Goal: Transaction & Acquisition: Subscribe to service/newsletter

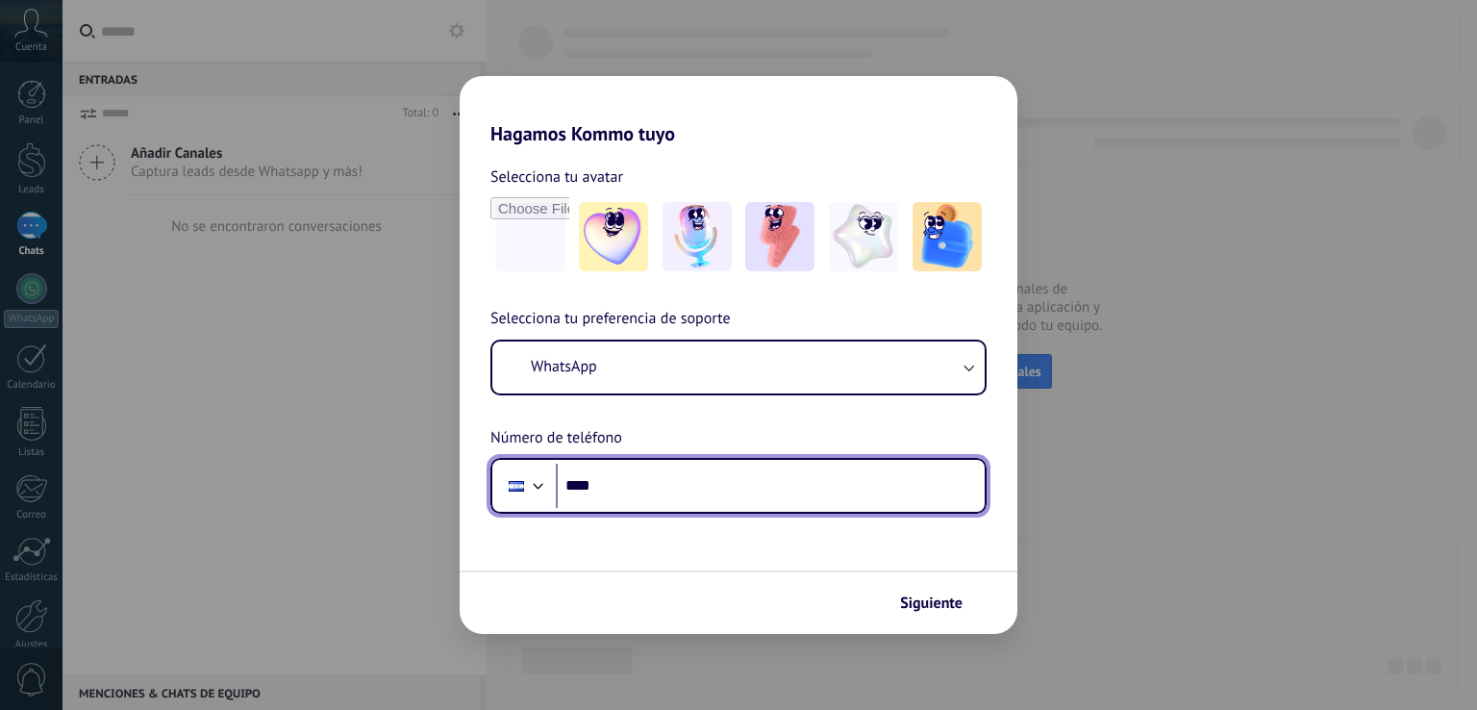
click at [721, 492] on input "****" at bounding box center [770, 486] width 429 height 44
type input "**********"
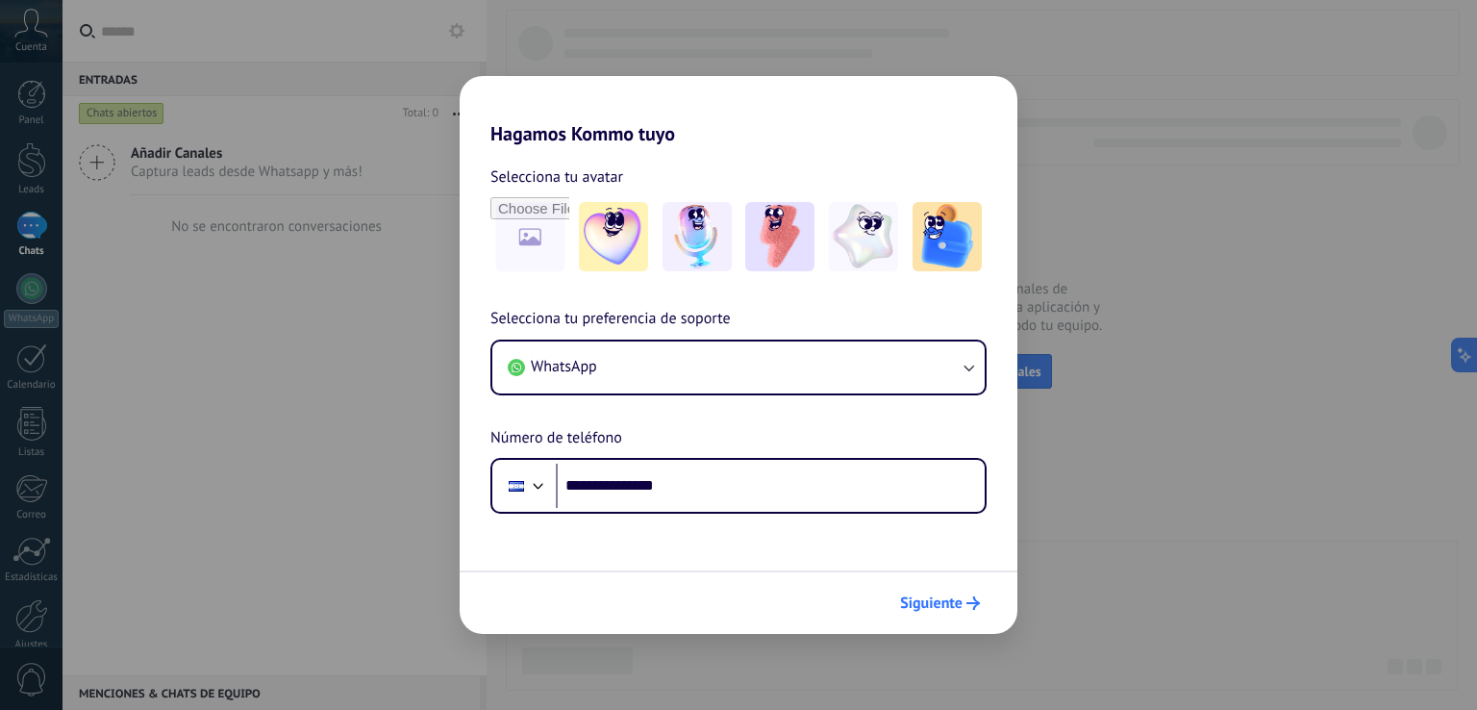
click at [935, 603] on span "Siguiente" at bounding box center [931, 602] width 63 height 13
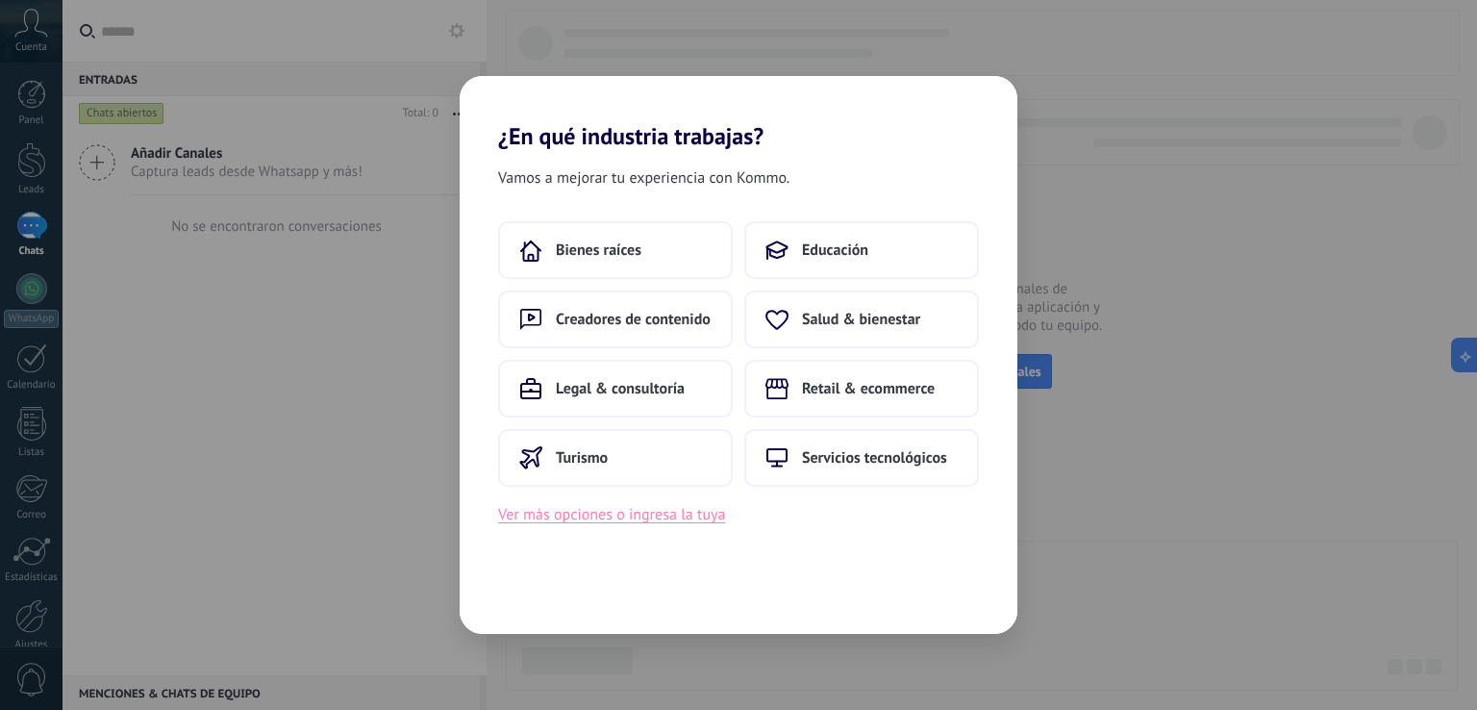
click at [628, 514] on button "Ver más opciones o ingresa la tuya" at bounding box center [611, 514] width 227 height 25
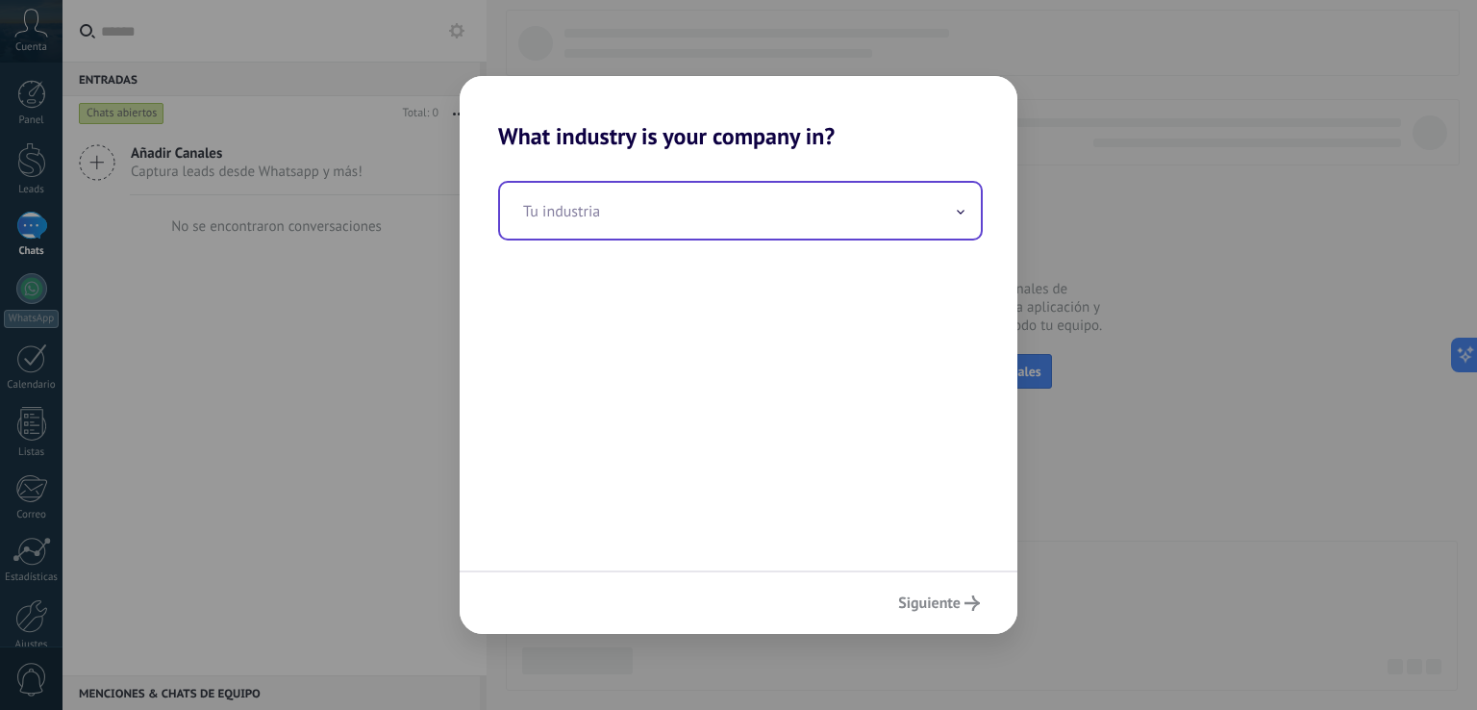
click at [718, 208] on input "text" at bounding box center [740, 211] width 481 height 56
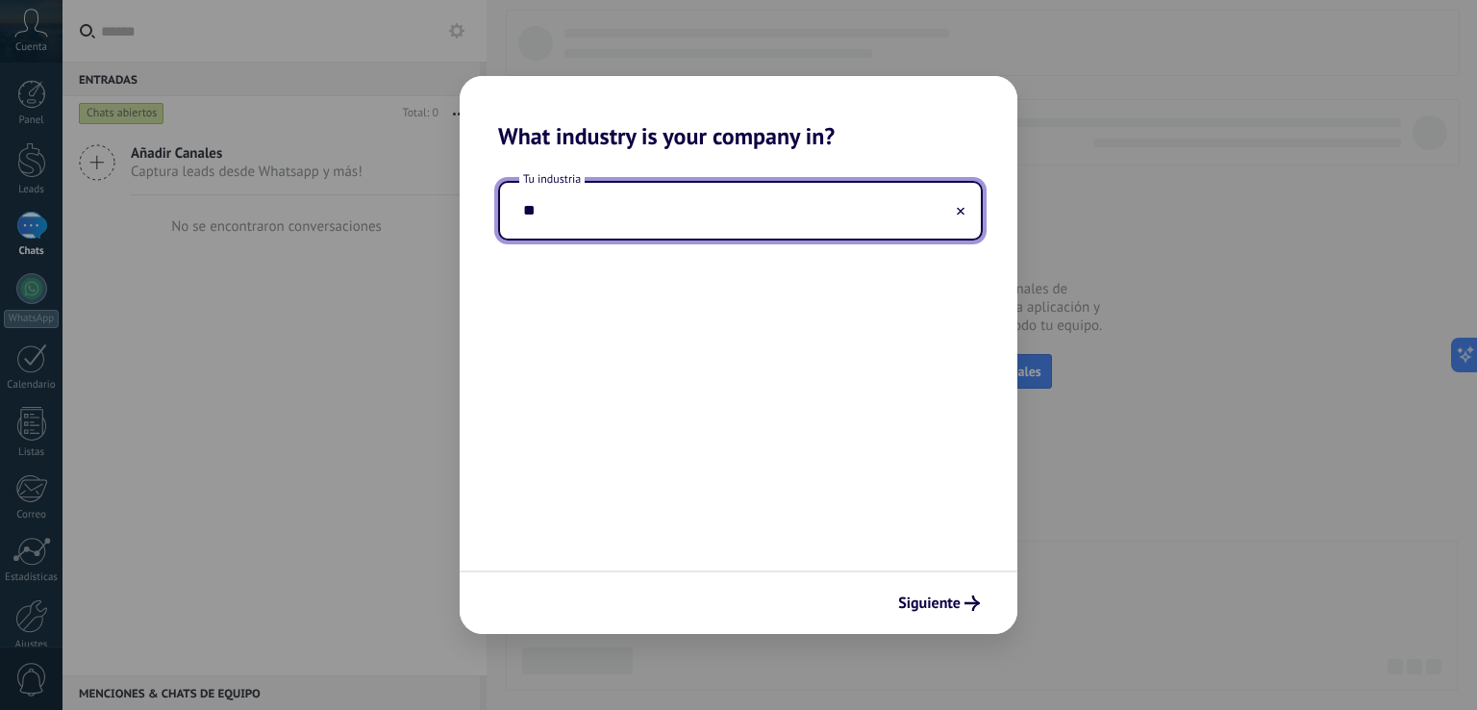
type input "*"
type input "**********"
click at [950, 609] on span "Siguiente" at bounding box center [929, 602] width 63 height 13
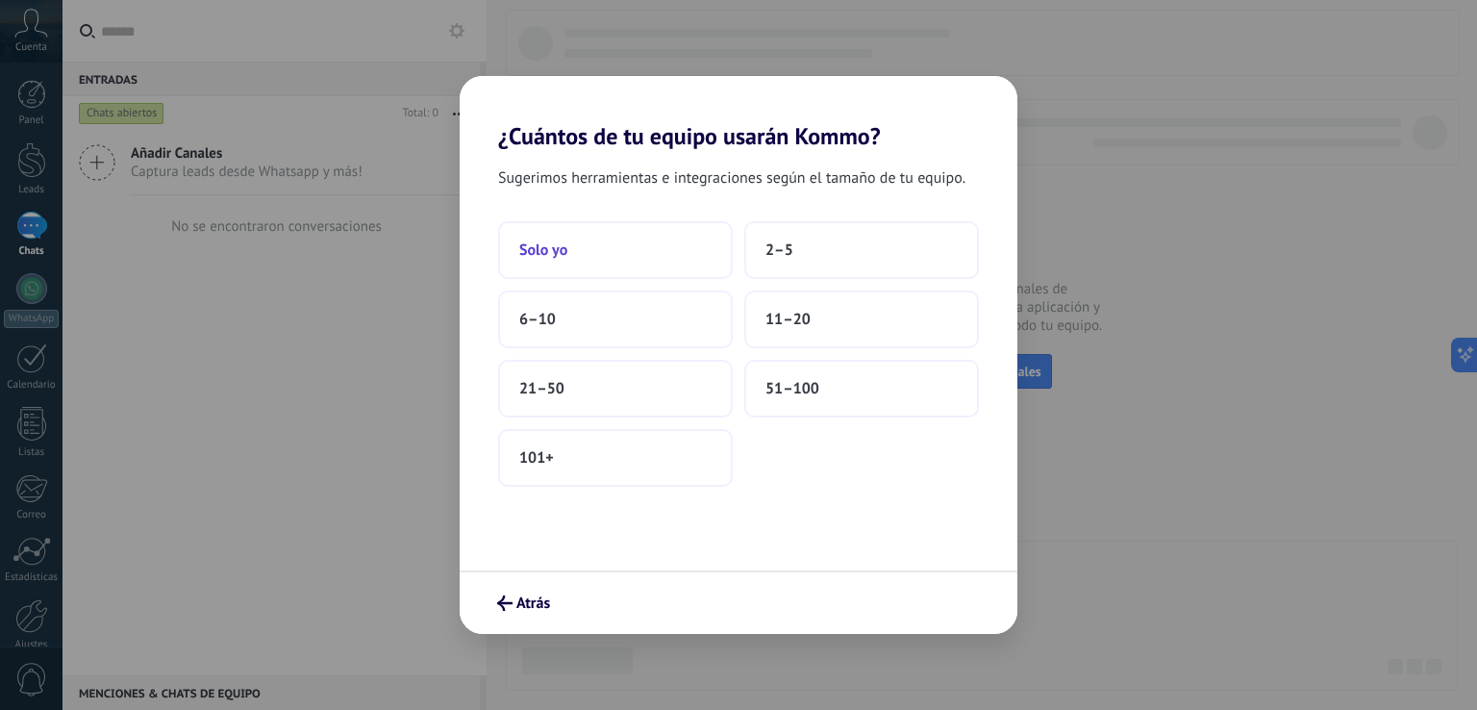
click at [662, 264] on button "Solo yo" at bounding box center [615, 250] width 235 height 58
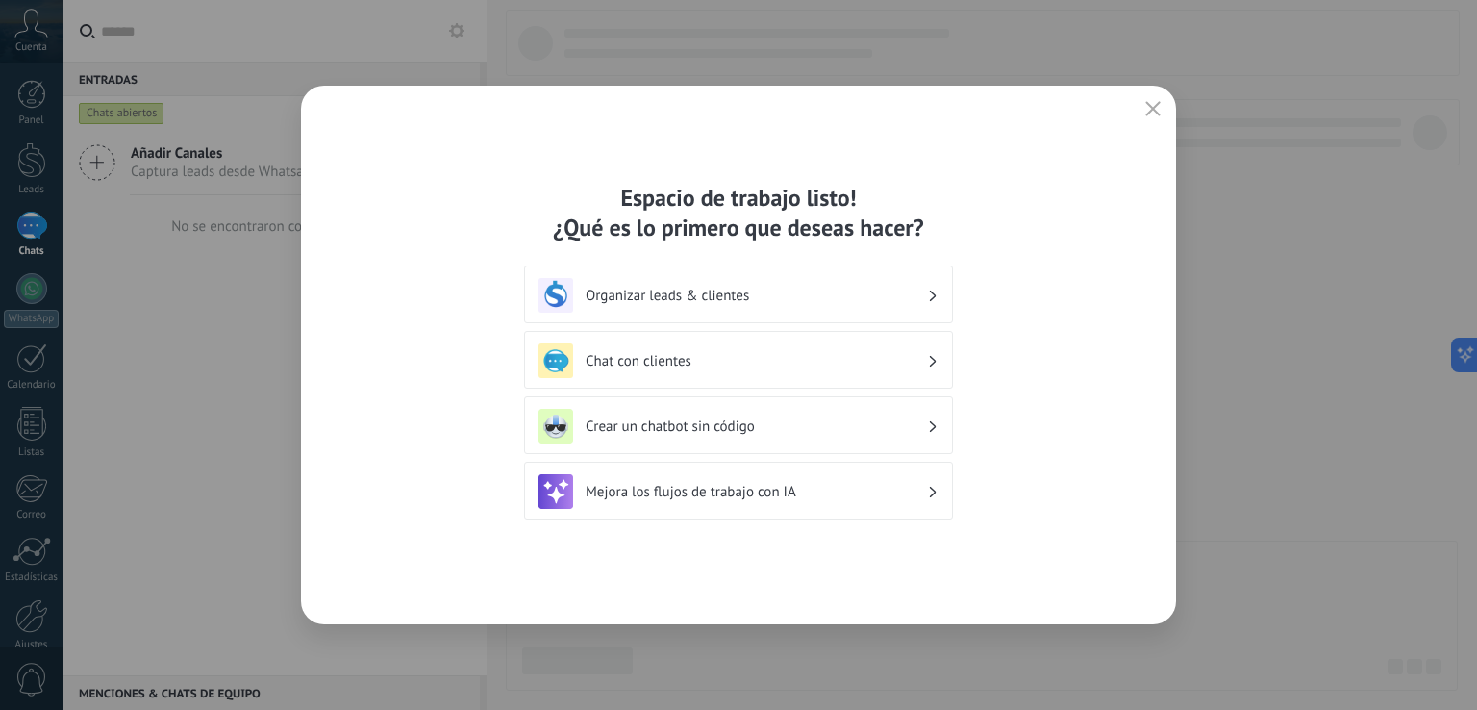
click at [709, 360] on h3 "Chat con clientes" at bounding box center [756, 361] width 341 height 18
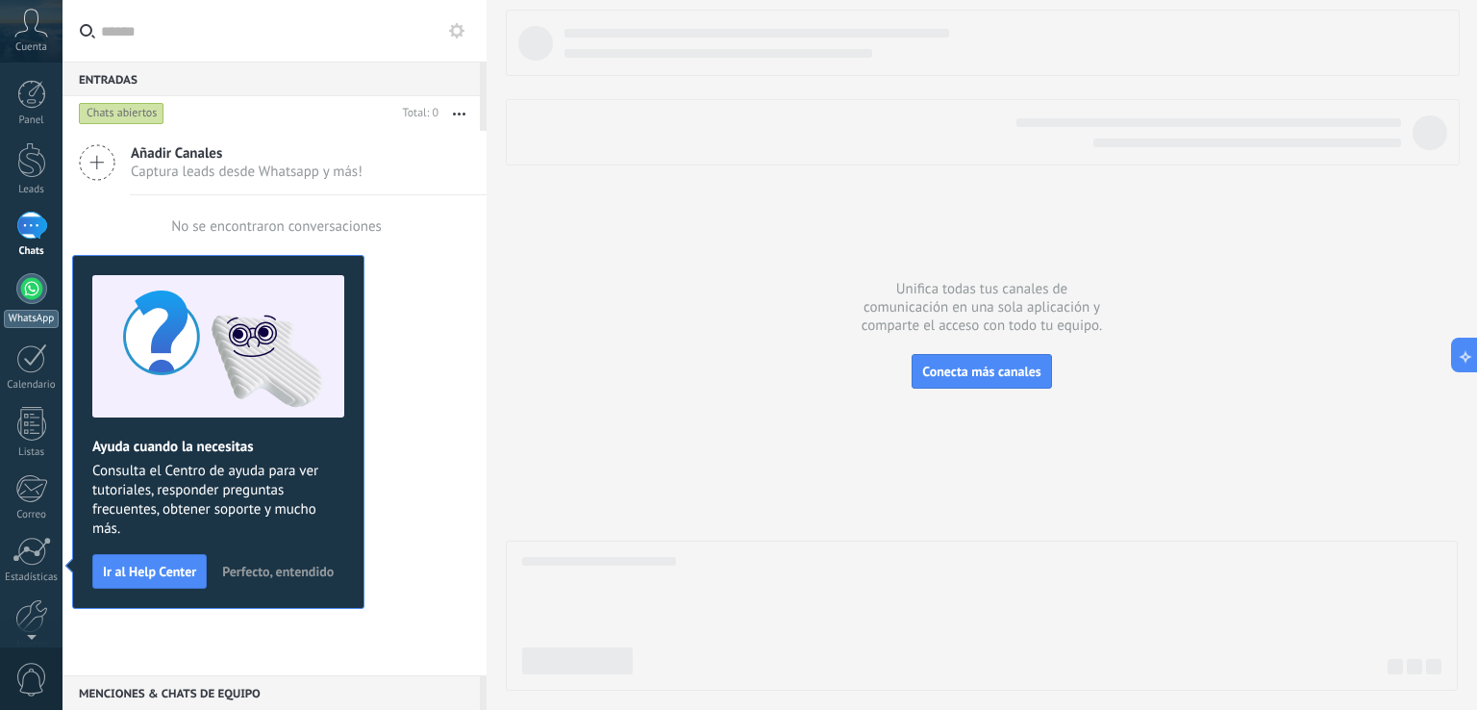
click at [23, 300] on div at bounding box center [31, 288] width 31 height 31
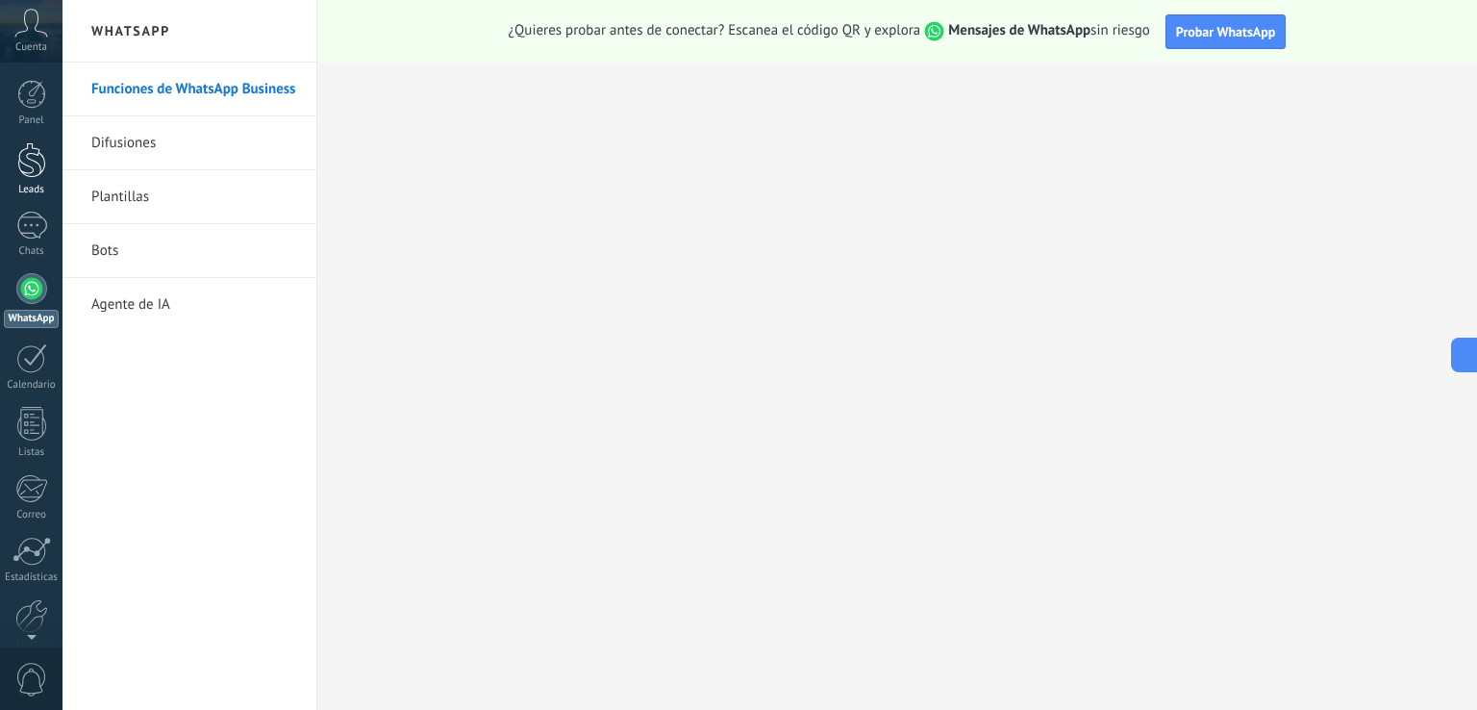
click at [31, 184] on div "Leads" at bounding box center [32, 190] width 56 height 13
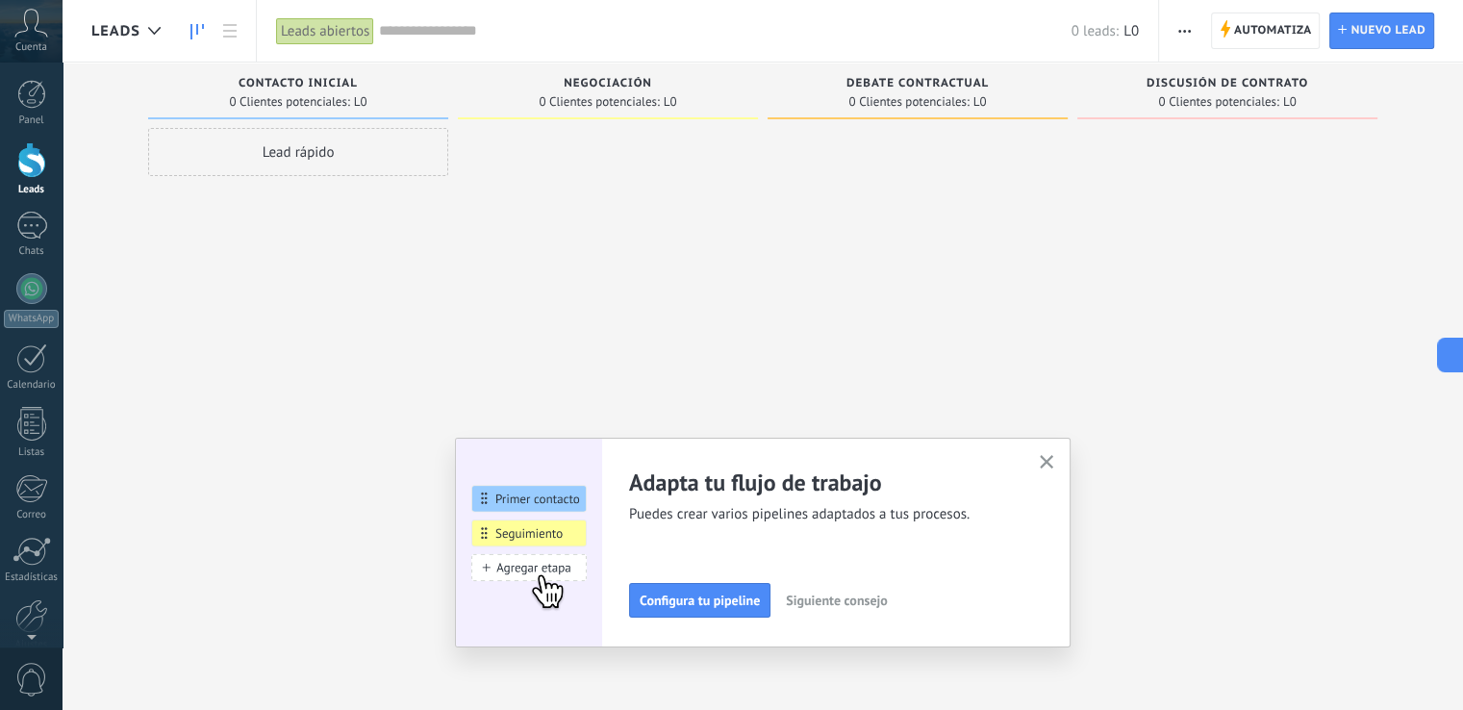
click at [38, 43] on span "Cuenta" at bounding box center [31, 47] width 32 height 13
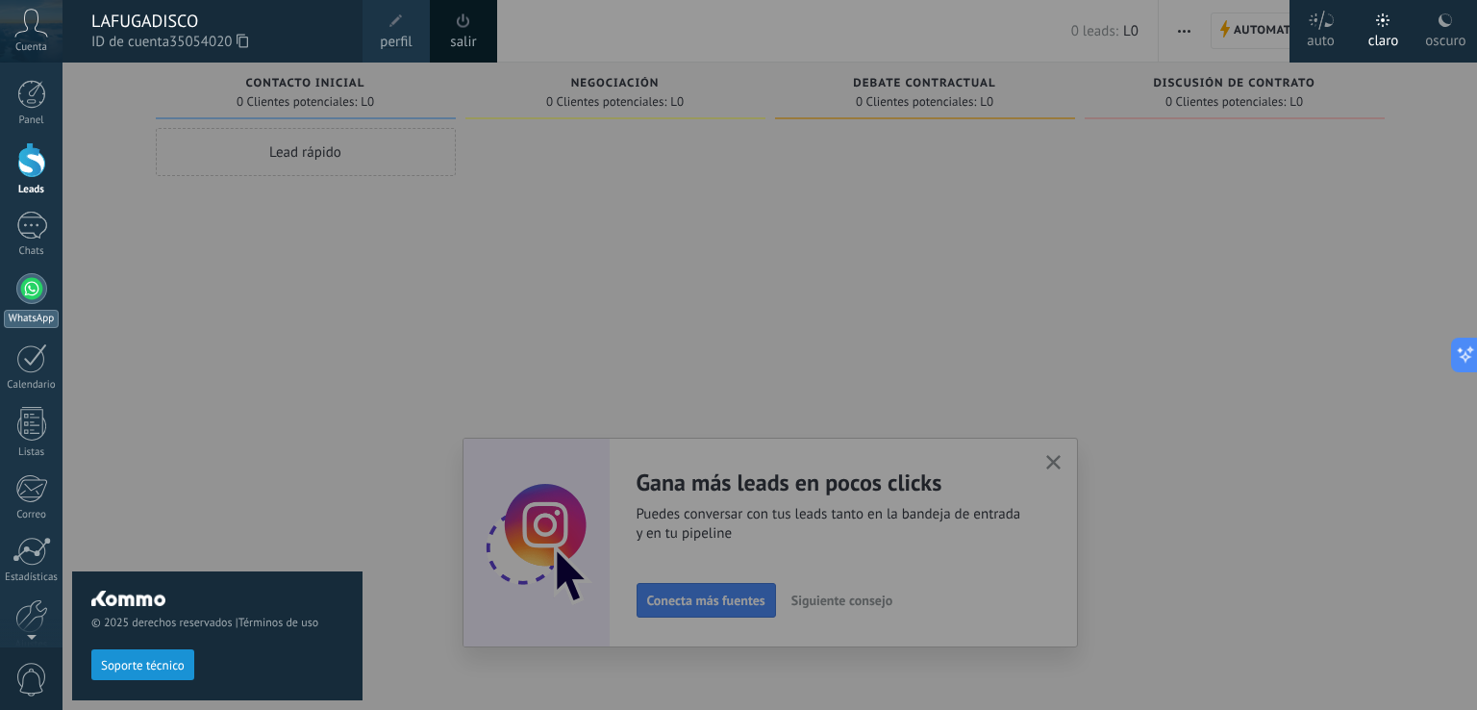
click at [31, 284] on div at bounding box center [31, 288] width 31 height 31
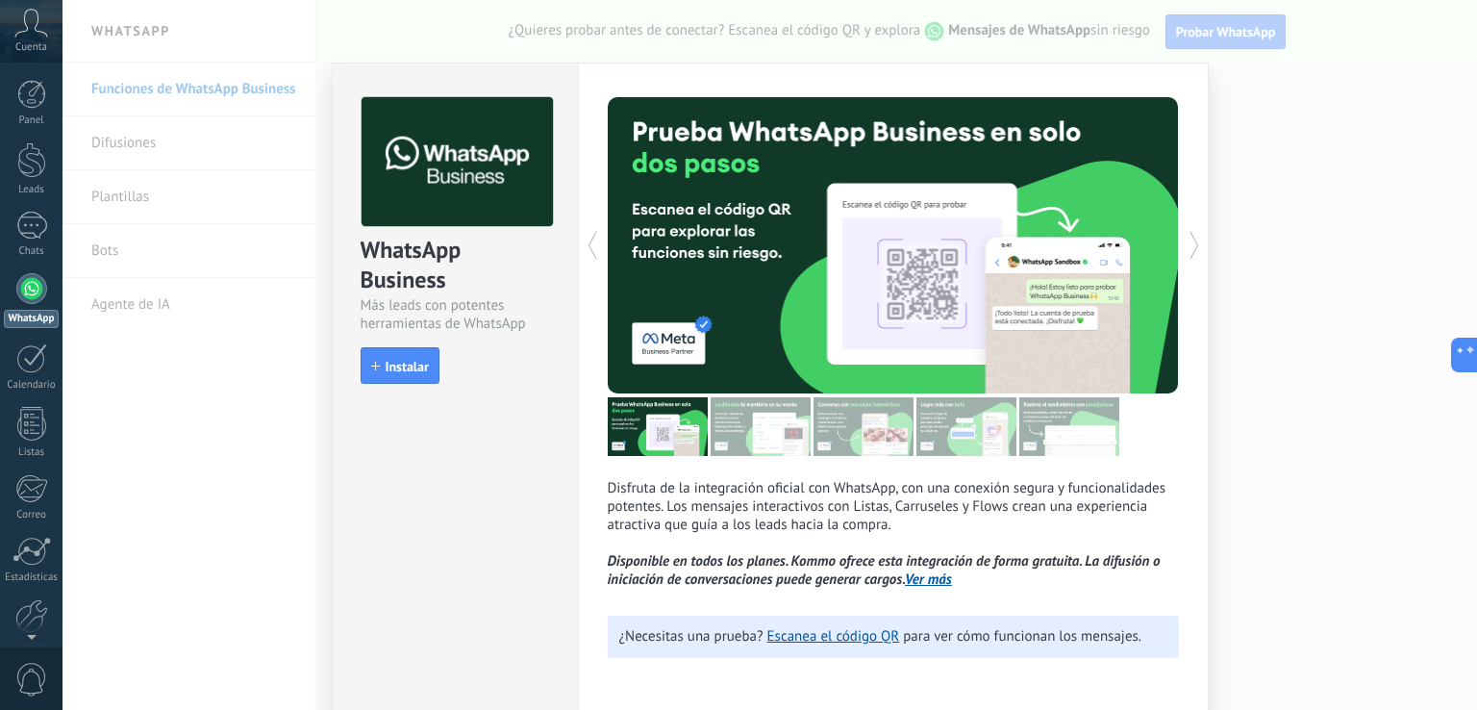
click at [40, 289] on div at bounding box center [31, 288] width 31 height 31
click at [157, 132] on div "WhatsApp Business Más leads con potentes herramientas de WhatsApp install Insta…" at bounding box center [770, 355] width 1415 height 710
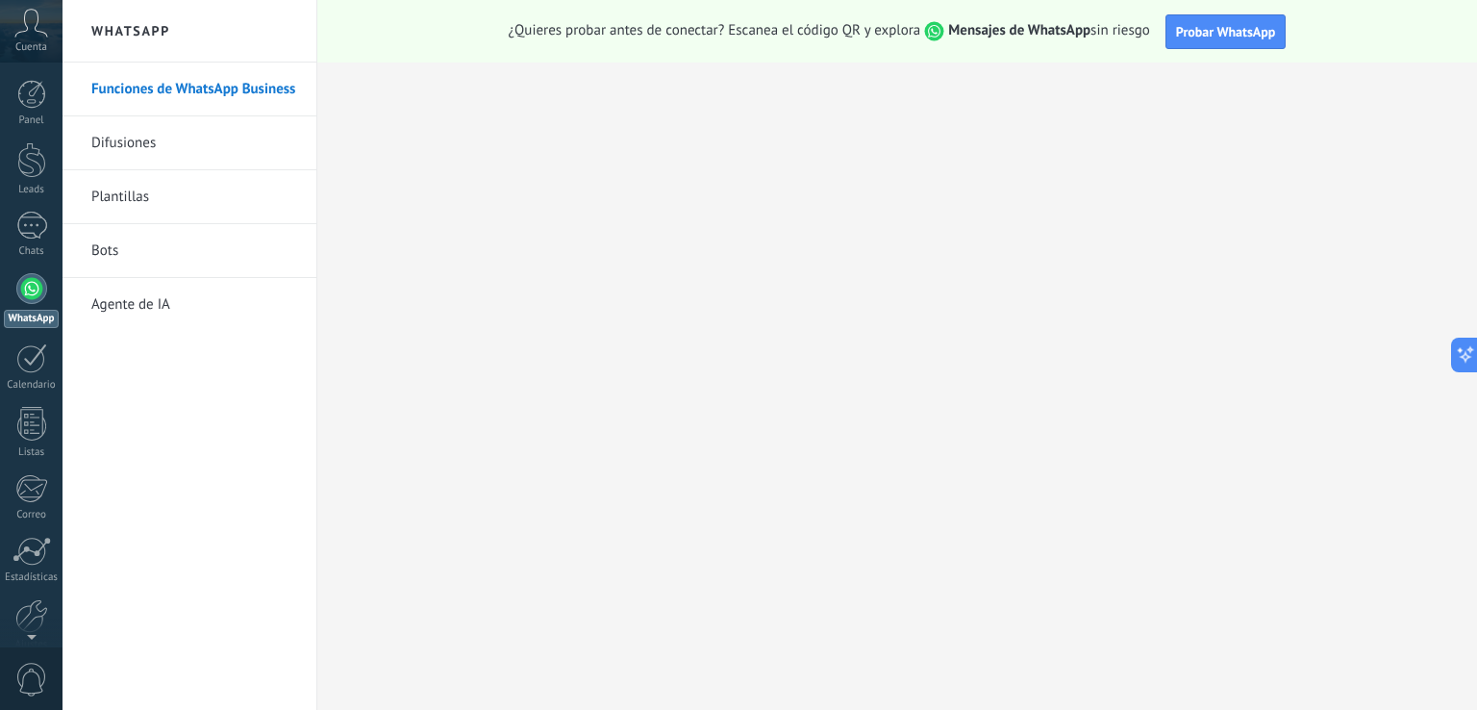
click at [146, 143] on link "Difusiones" at bounding box center [194, 143] width 206 height 54
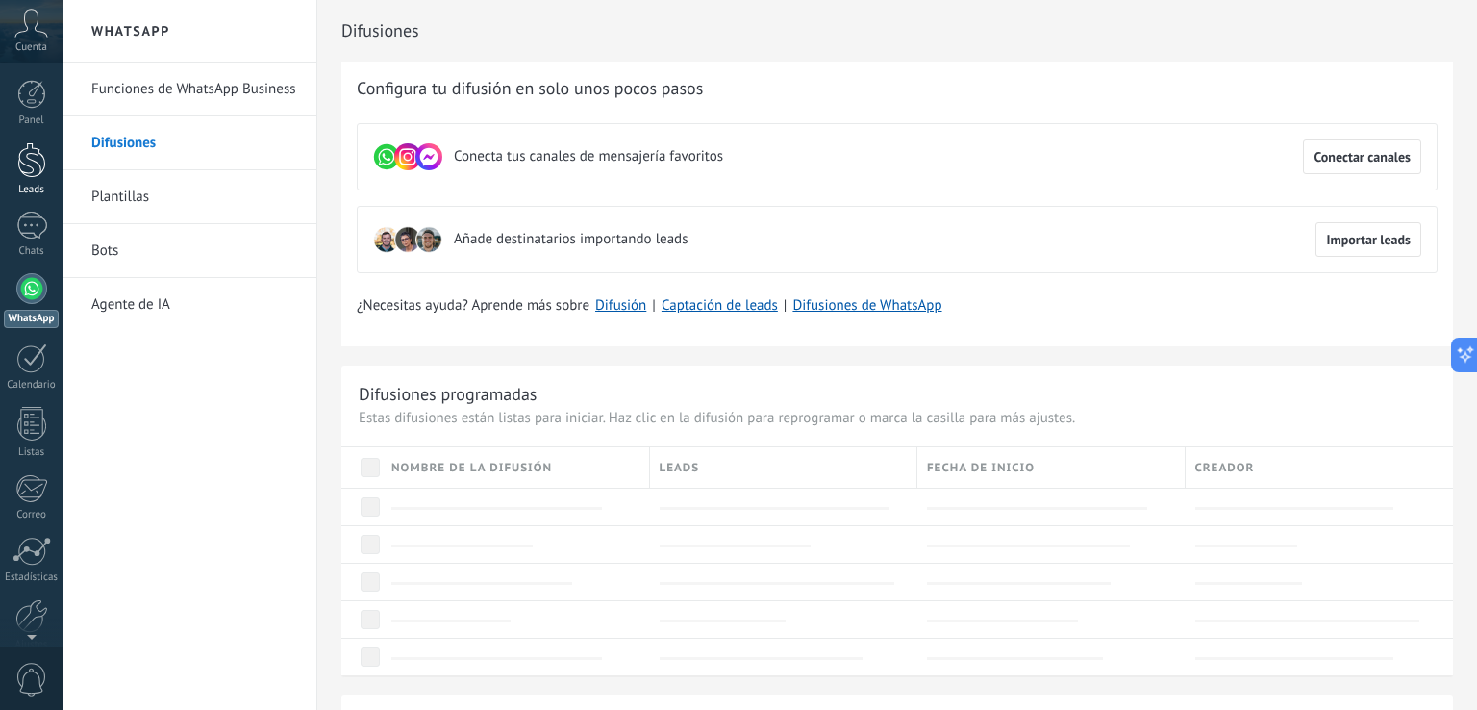
click at [34, 164] on div at bounding box center [31, 160] width 29 height 36
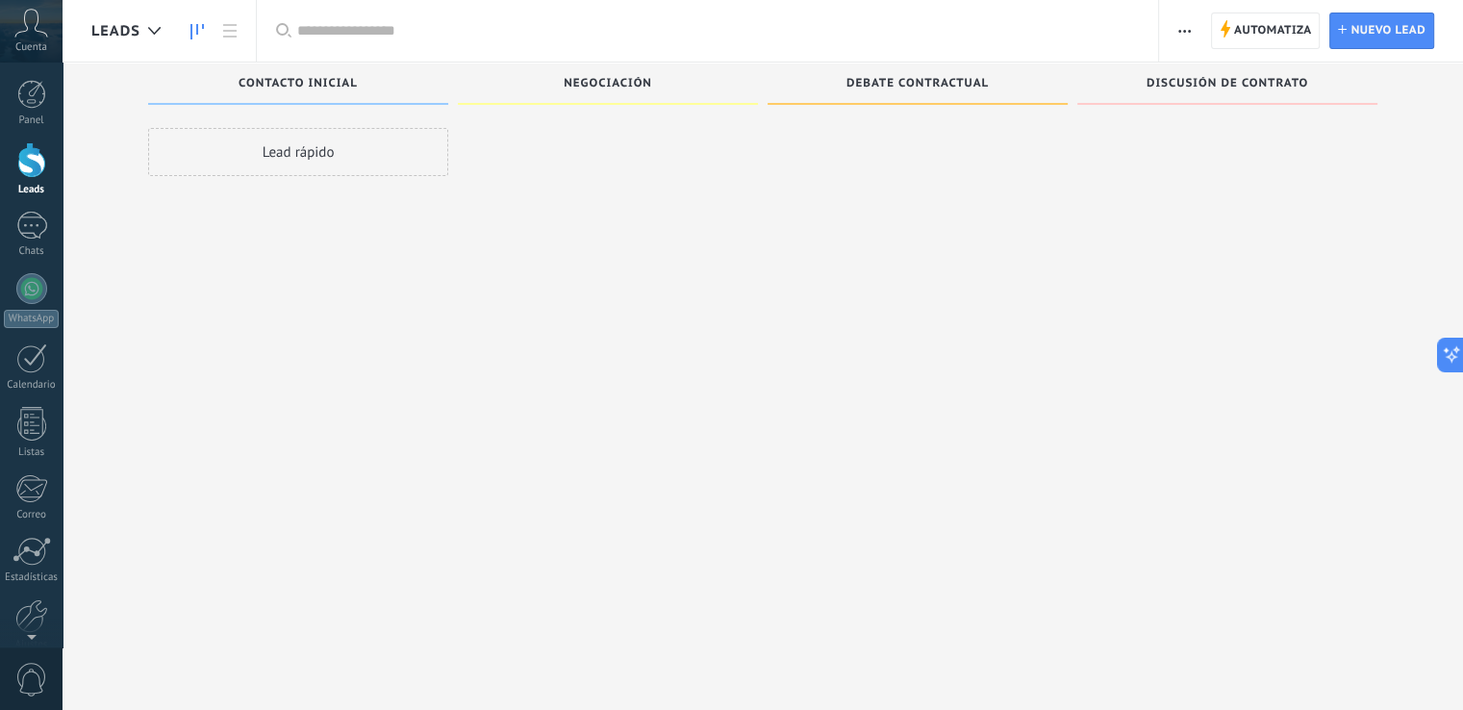
click at [1192, 25] on button "button" at bounding box center [1184, 31] width 28 height 37
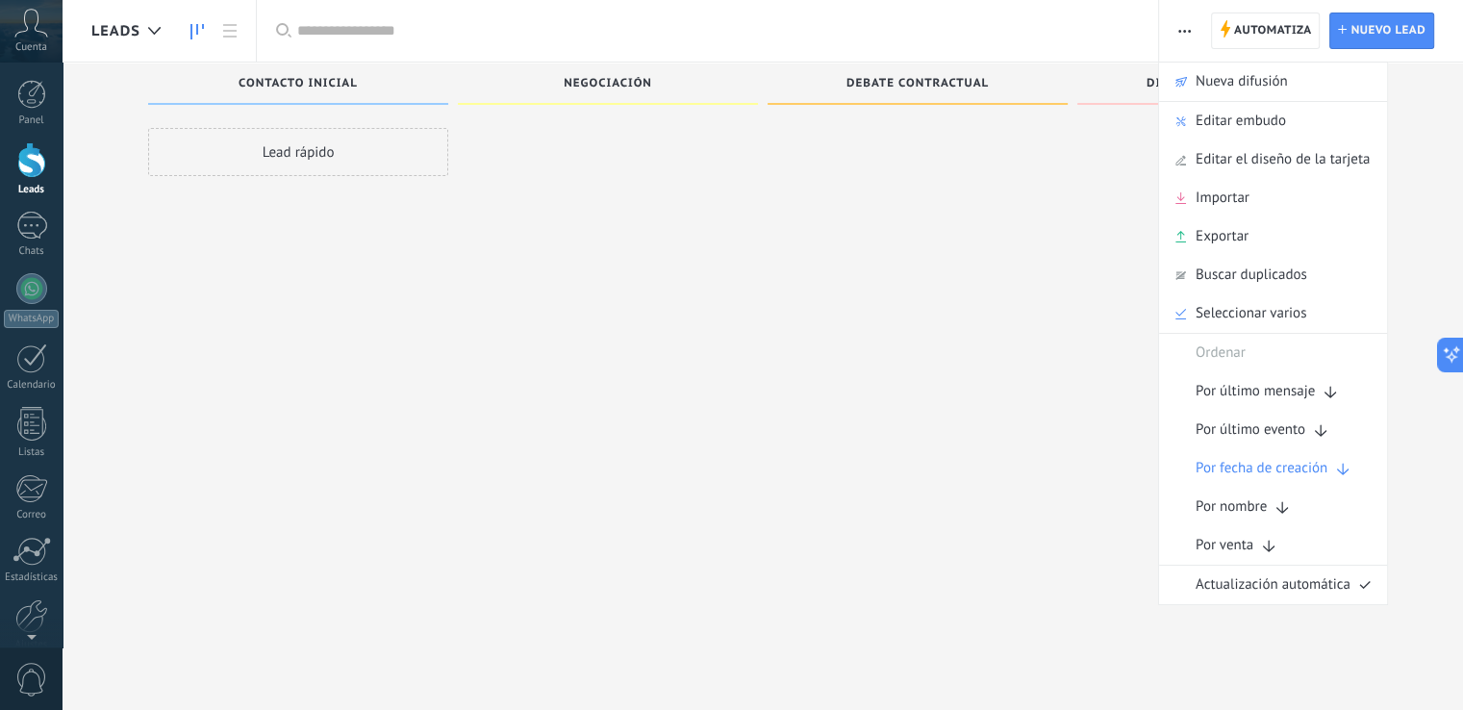
click at [1008, 190] on div at bounding box center [917, 357] width 300 height 459
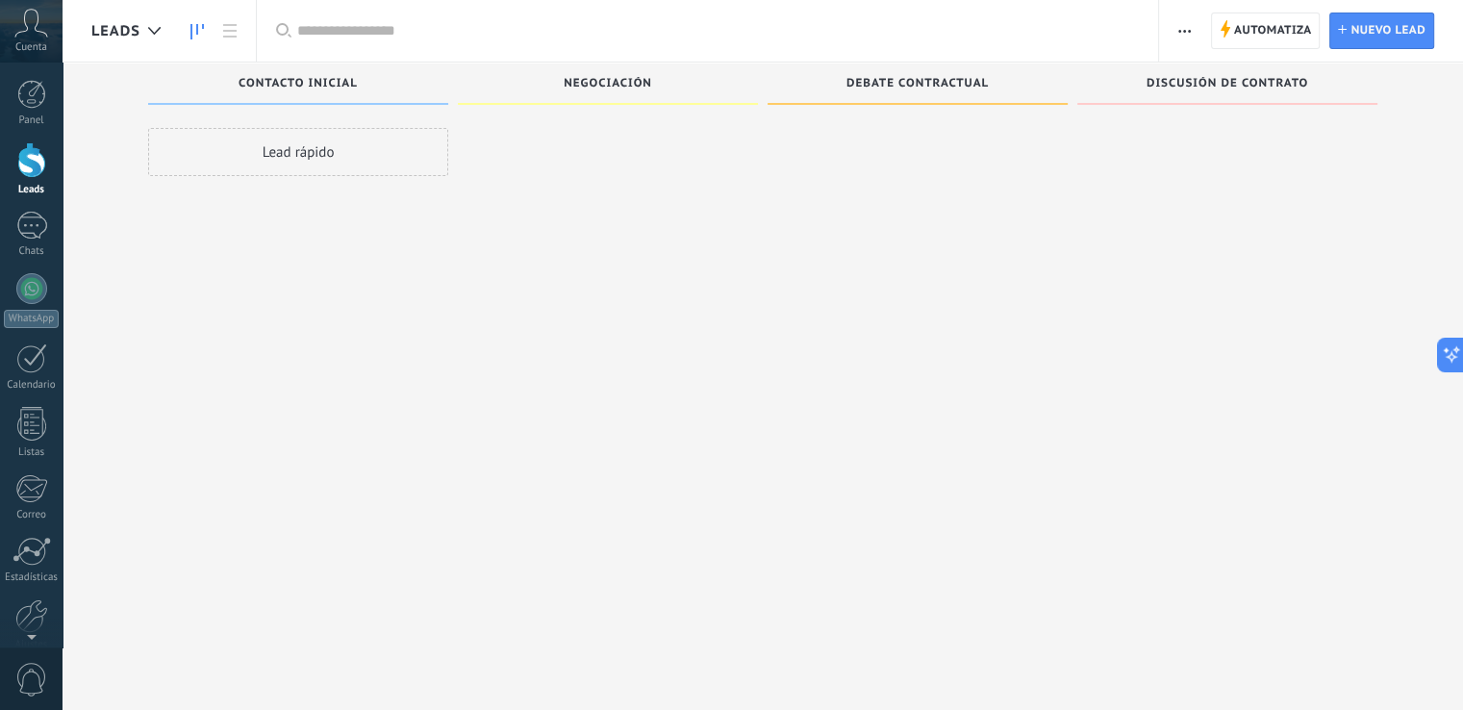
click at [1192, 33] on button "button" at bounding box center [1184, 31] width 28 height 37
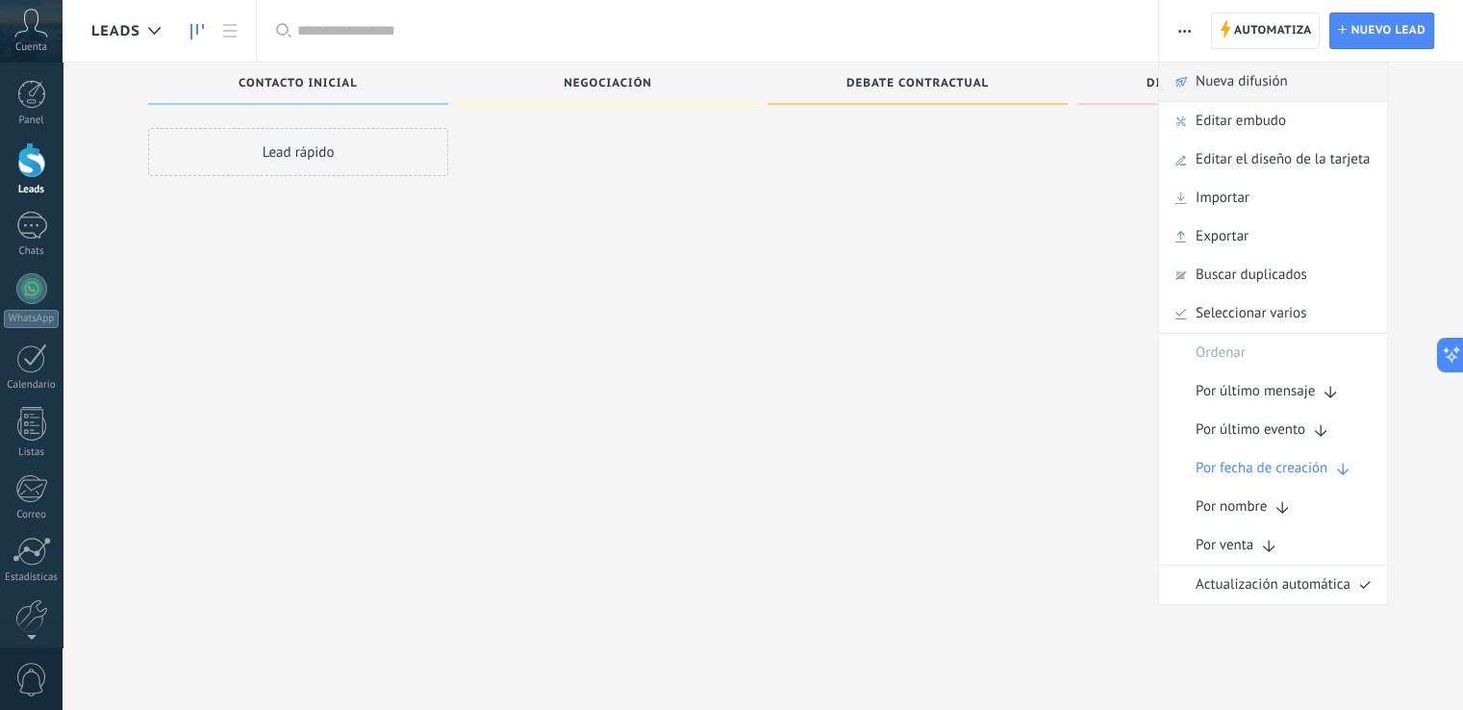
click at [1236, 81] on span "Nueva difusión" at bounding box center [1241, 82] width 92 height 38
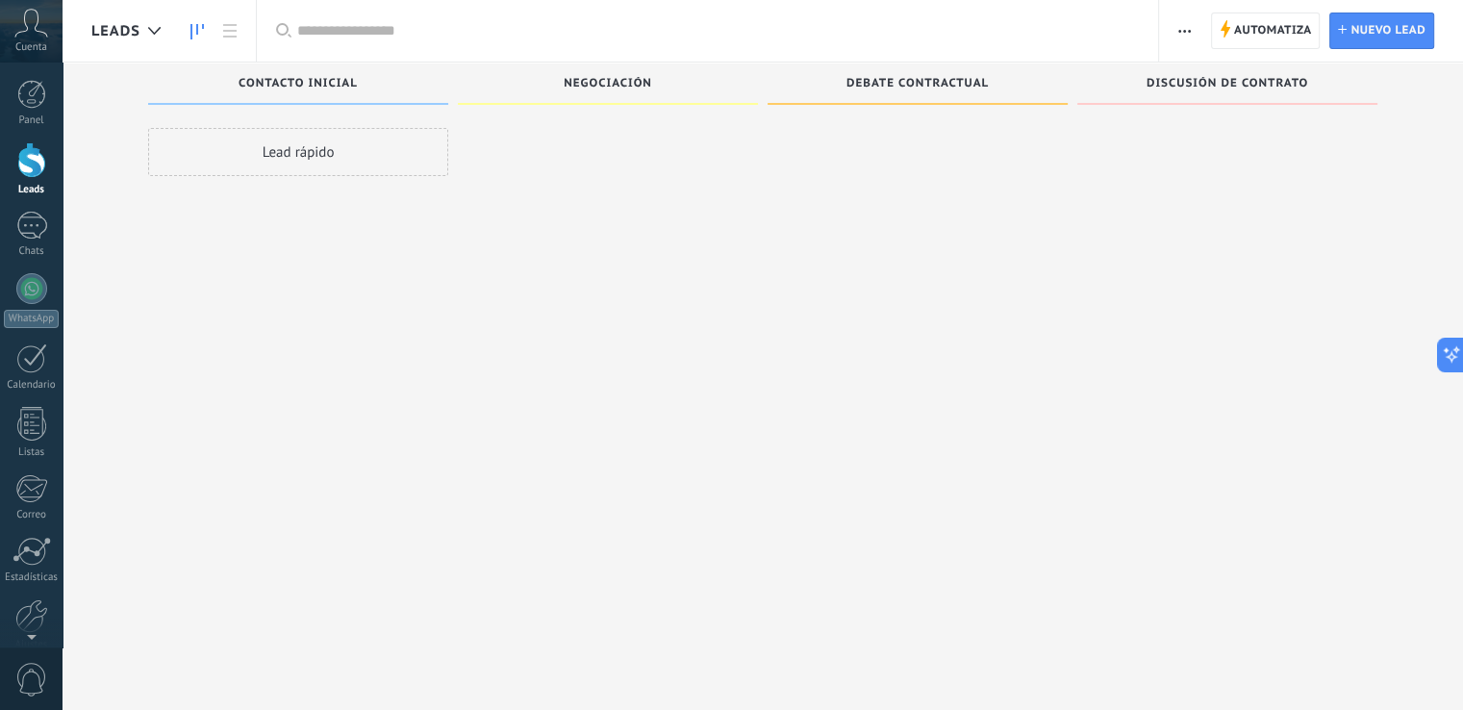
click at [329, 155] on div "Lead rápido" at bounding box center [298, 152] width 300 height 48
click at [585, 89] on span "Negociación" at bounding box center [608, 83] width 88 height 13
click at [1198, 20] on button "button" at bounding box center [1184, 31] width 28 height 37
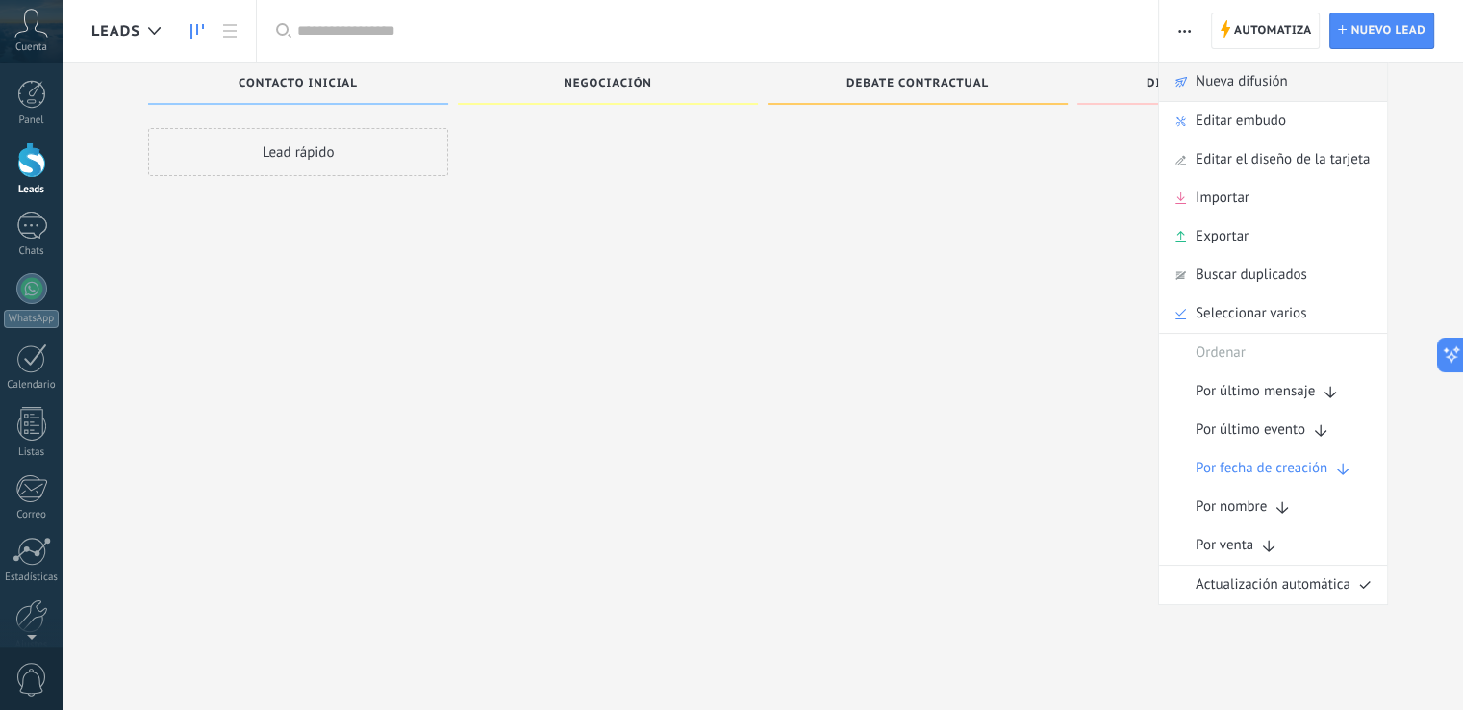
click at [1212, 81] on span "Nueva difusión" at bounding box center [1241, 82] width 92 height 38
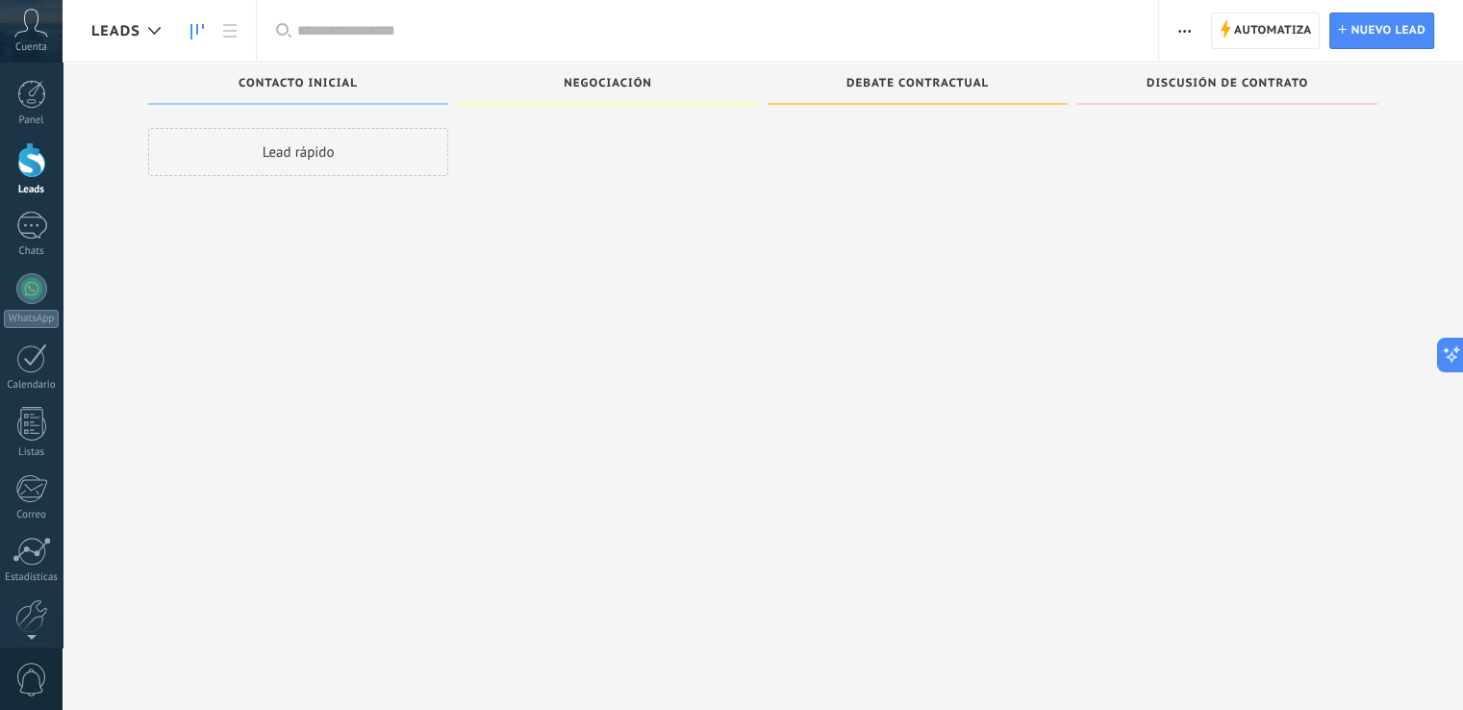
click at [1192, 38] on button "button" at bounding box center [1184, 31] width 28 height 37
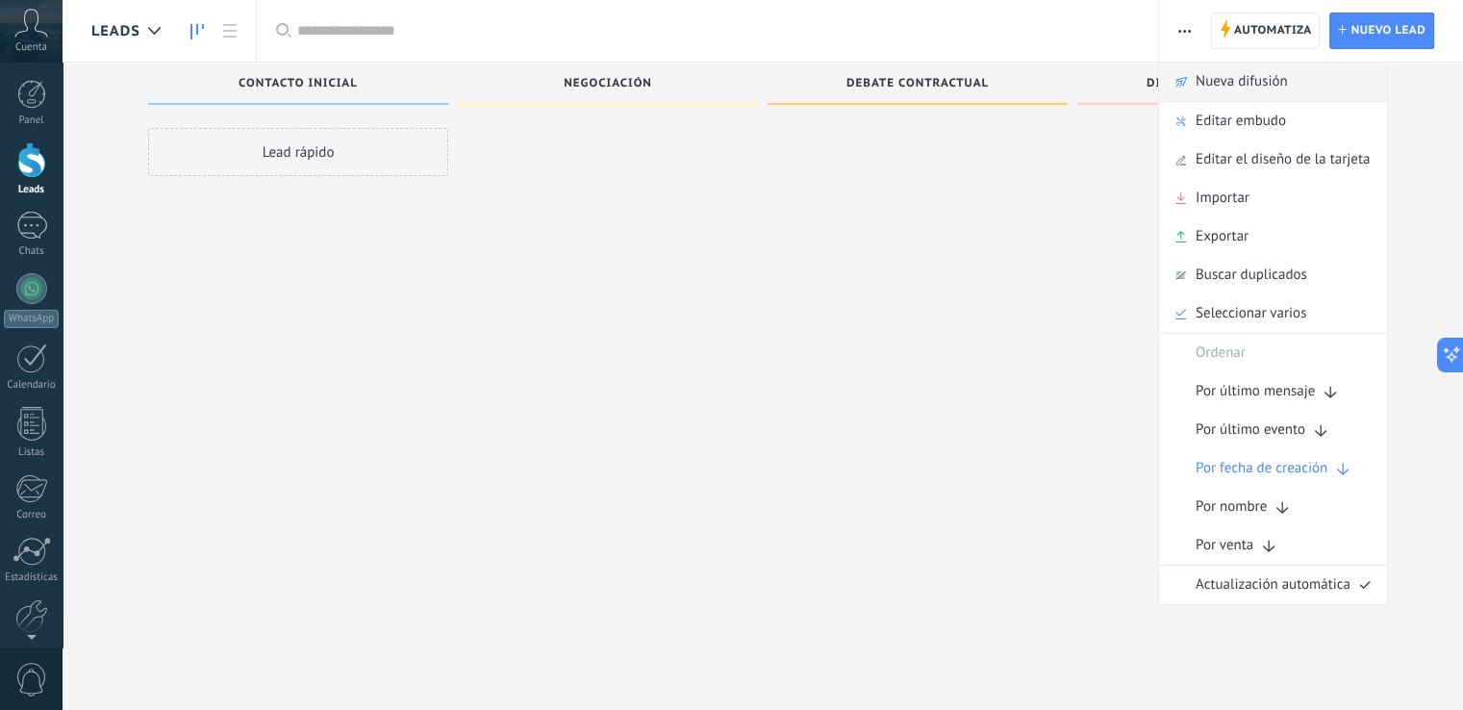
click at [1218, 81] on span "Nueva difusión" at bounding box center [1241, 82] width 92 height 38
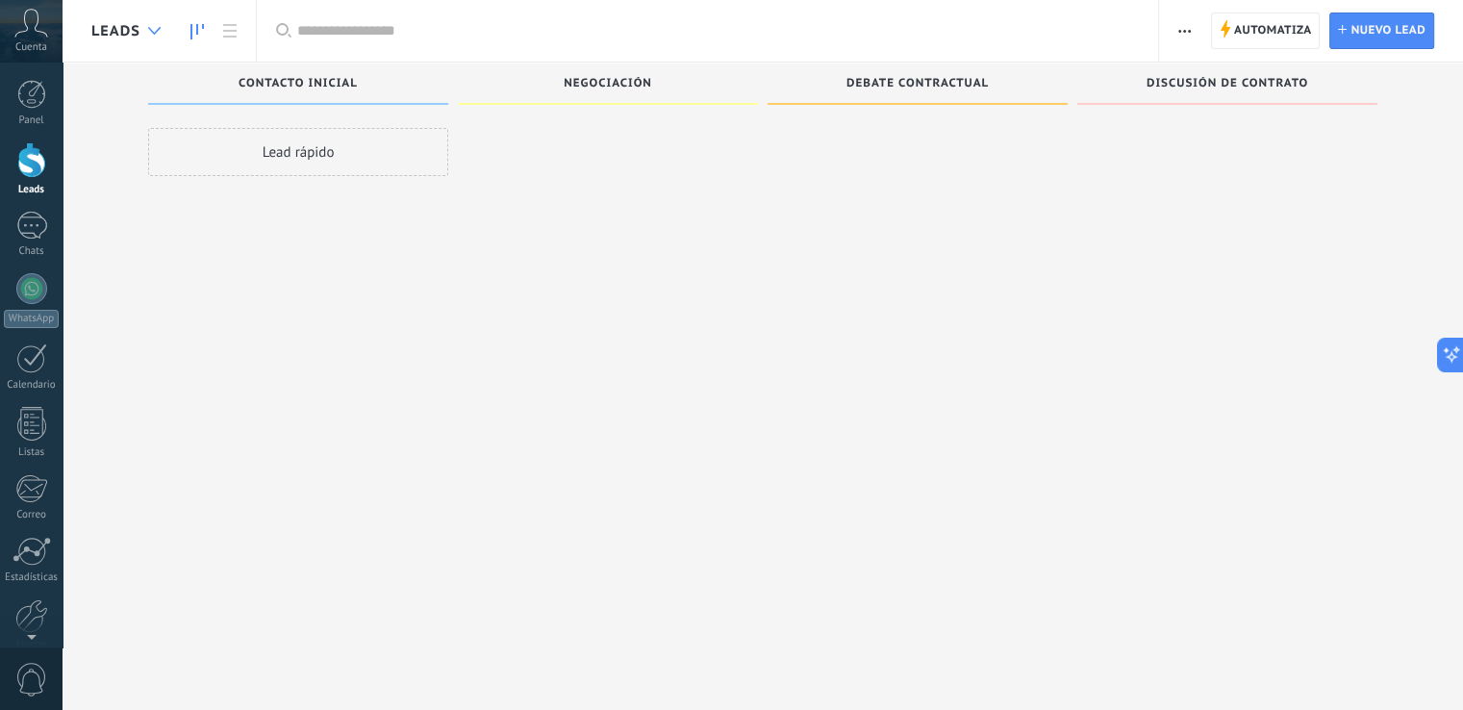
click at [160, 37] on div at bounding box center [154, 32] width 32 height 38
click at [150, 39] on div at bounding box center [154, 32] width 32 height 38
click at [227, 28] on icon at bounding box center [229, 30] width 13 height 13
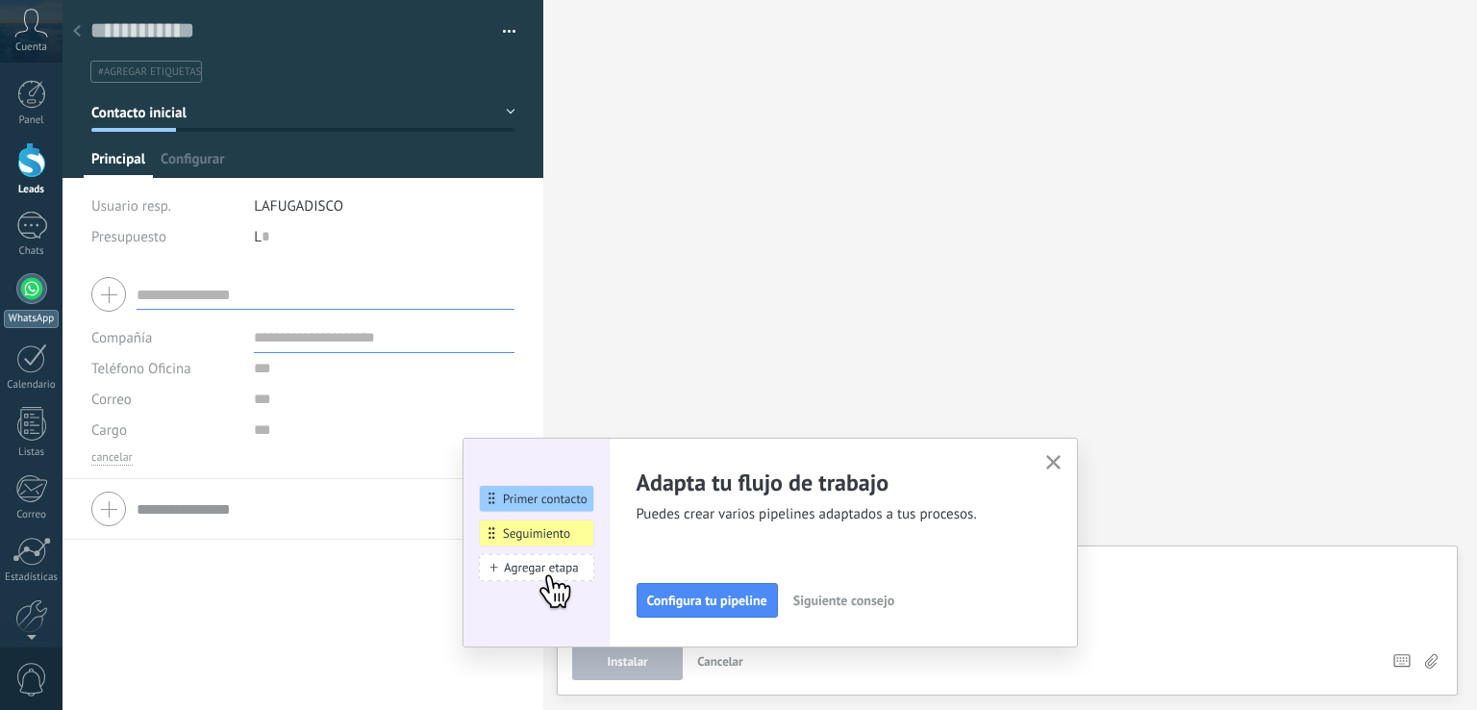
click at [17, 287] on div at bounding box center [31, 288] width 31 height 31
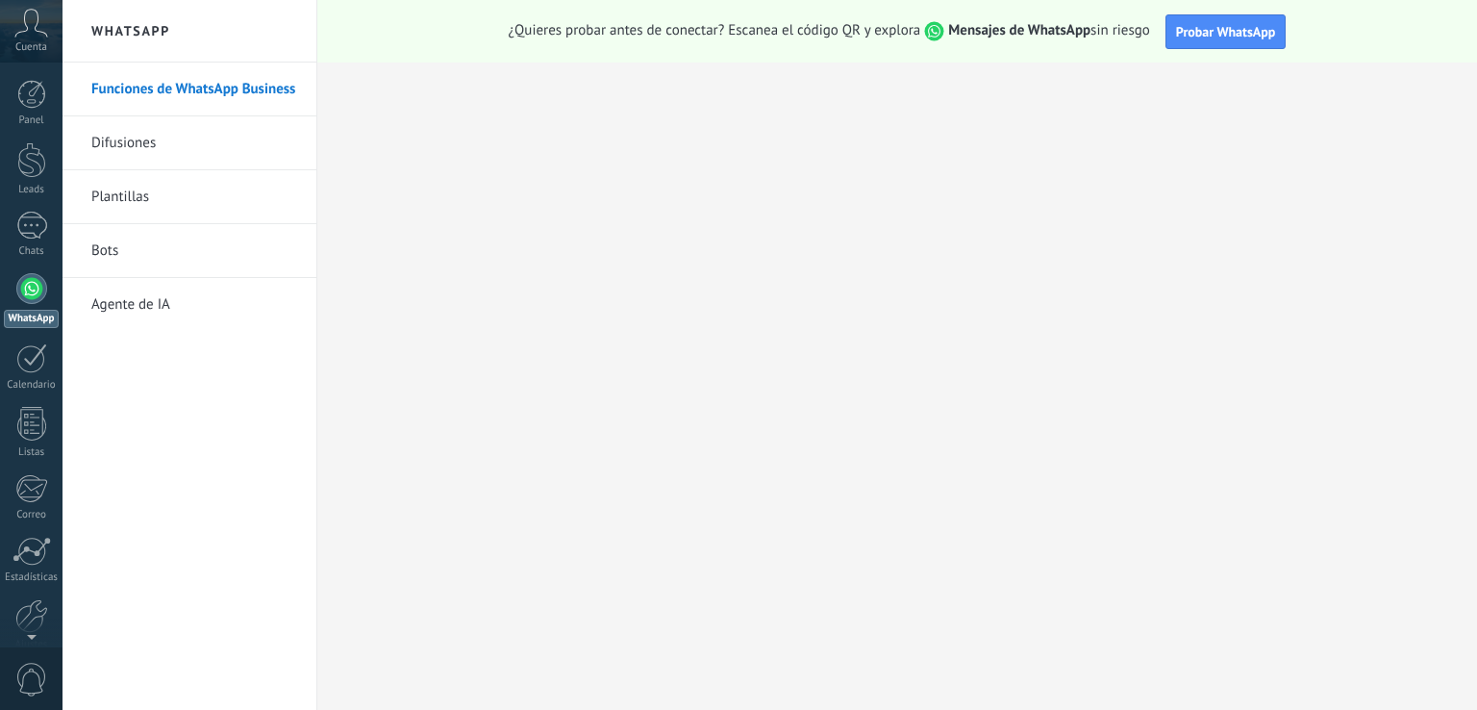
click at [119, 143] on link "Difusiones" at bounding box center [194, 143] width 206 height 54
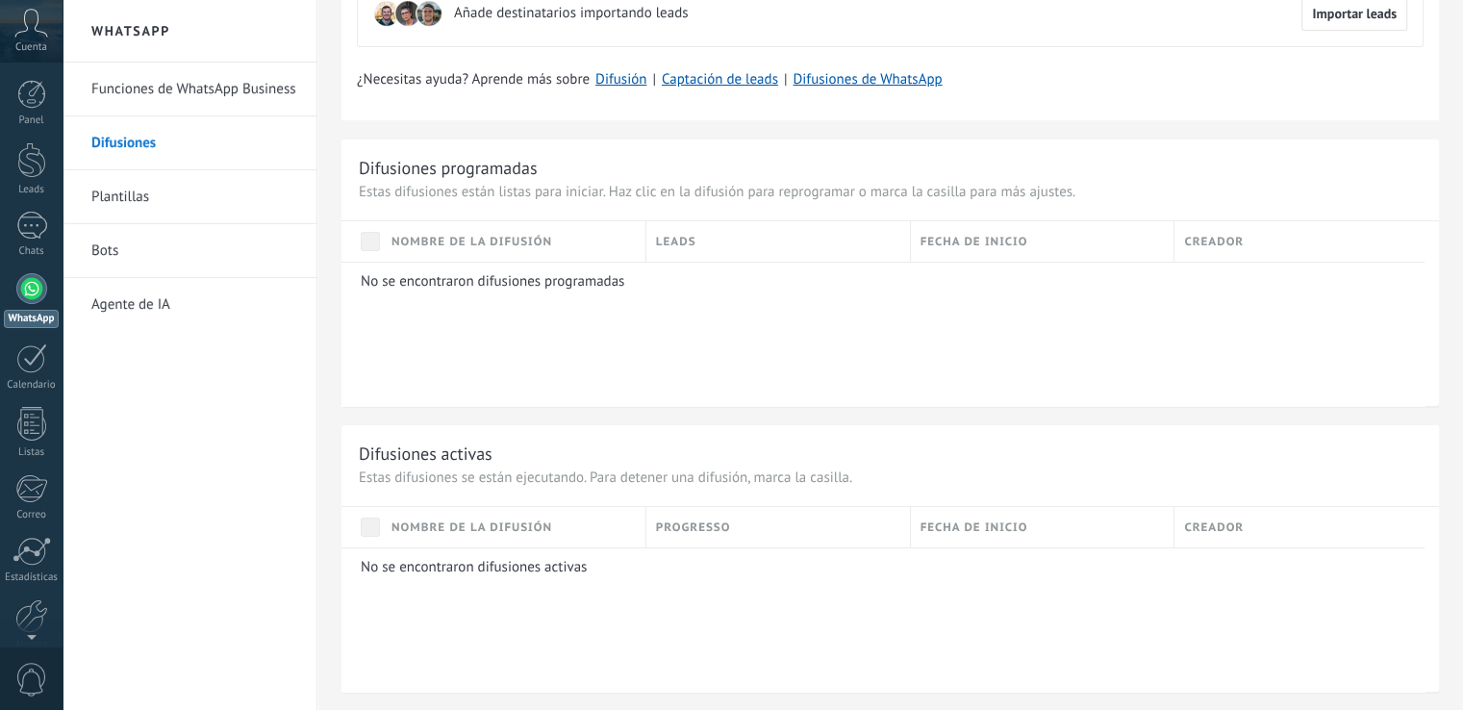
scroll to position [34, 0]
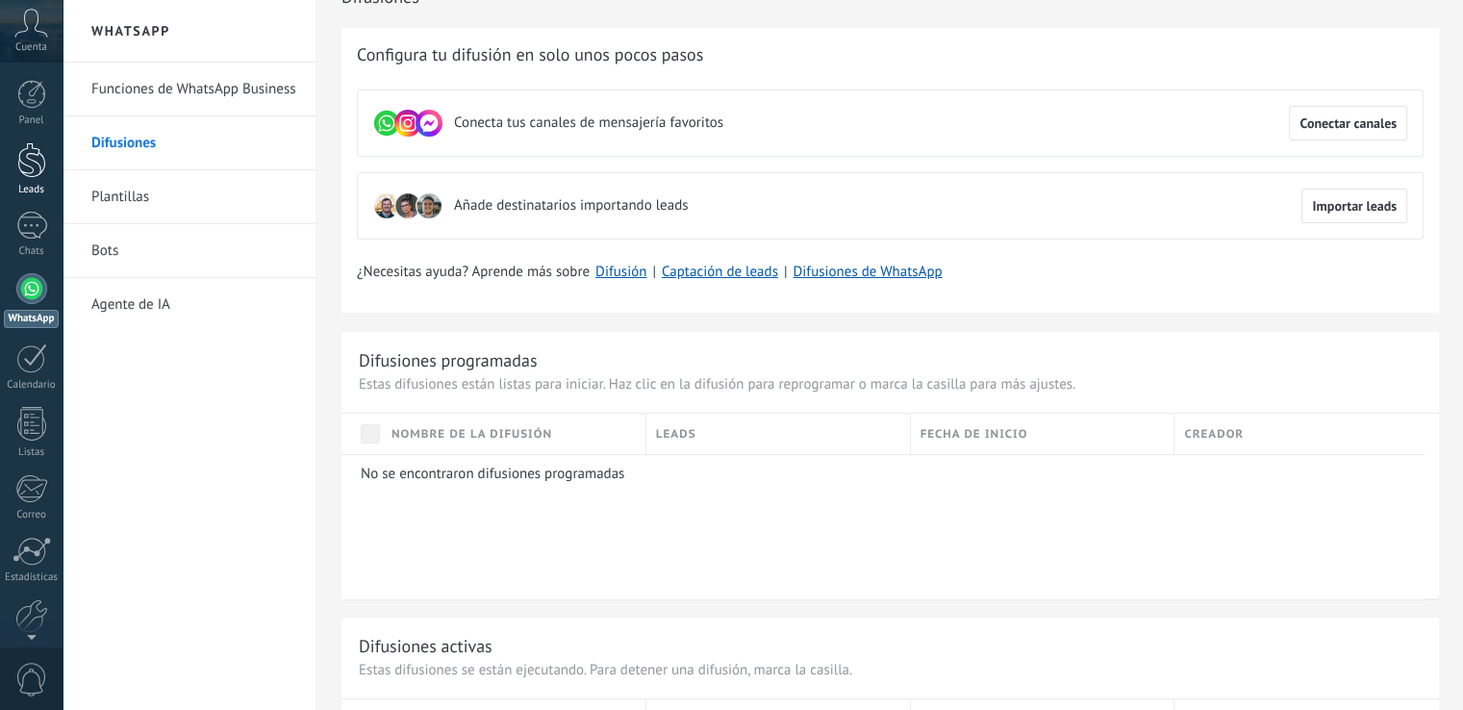
click at [22, 159] on div at bounding box center [31, 160] width 29 height 36
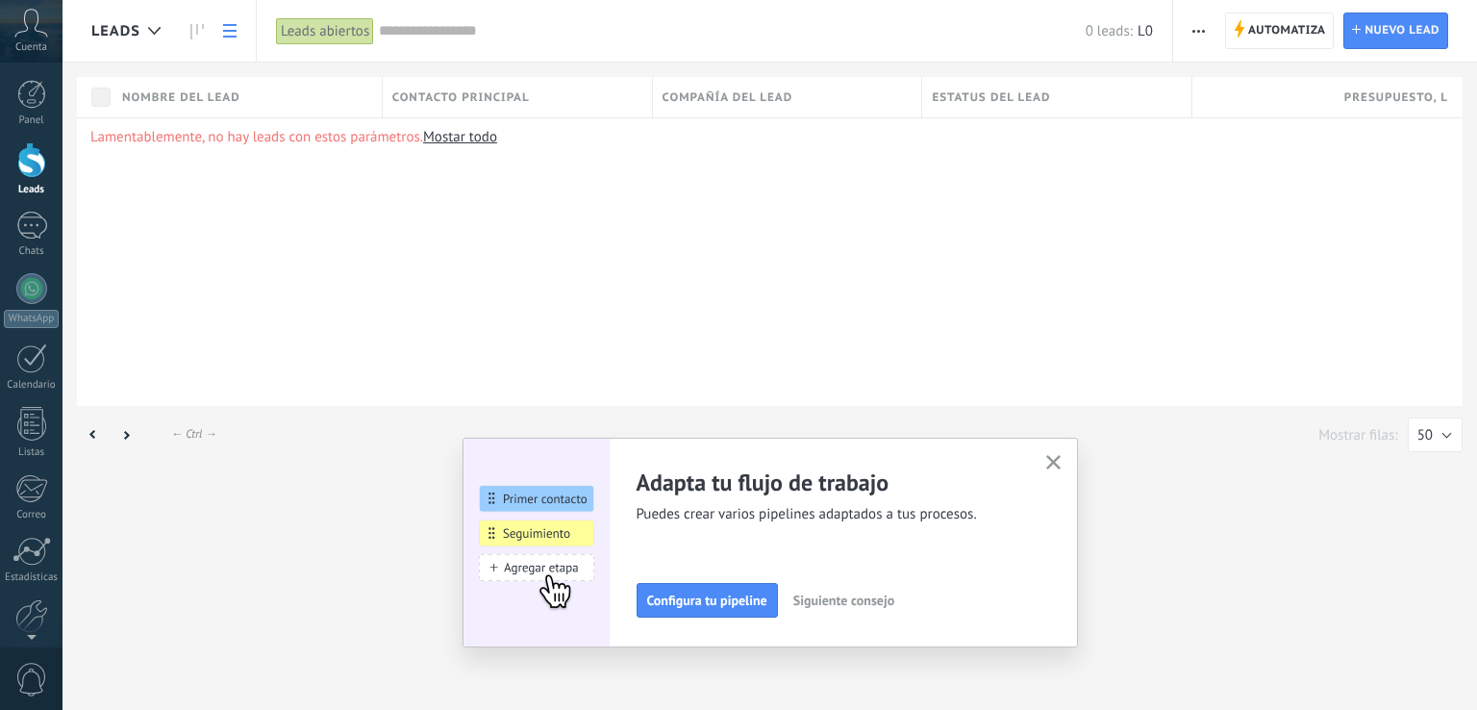
click at [1200, 21] on span "button" at bounding box center [1198, 31] width 13 height 37
click at [1219, 75] on span "Nueva difusión" at bounding box center [1256, 82] width 92 height 38
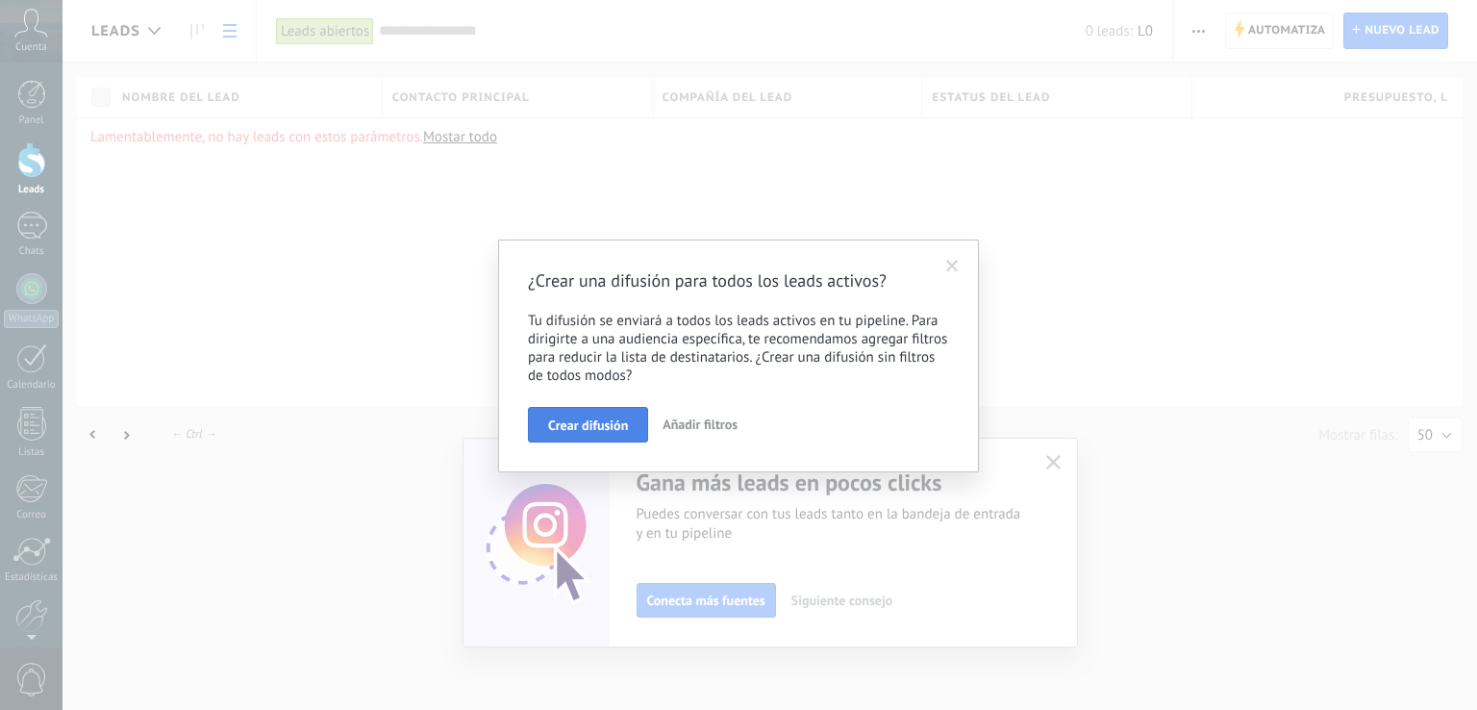
click at [607, 424] on span "Crear difusión" at bounding box center [588, 424] width 80 height 13
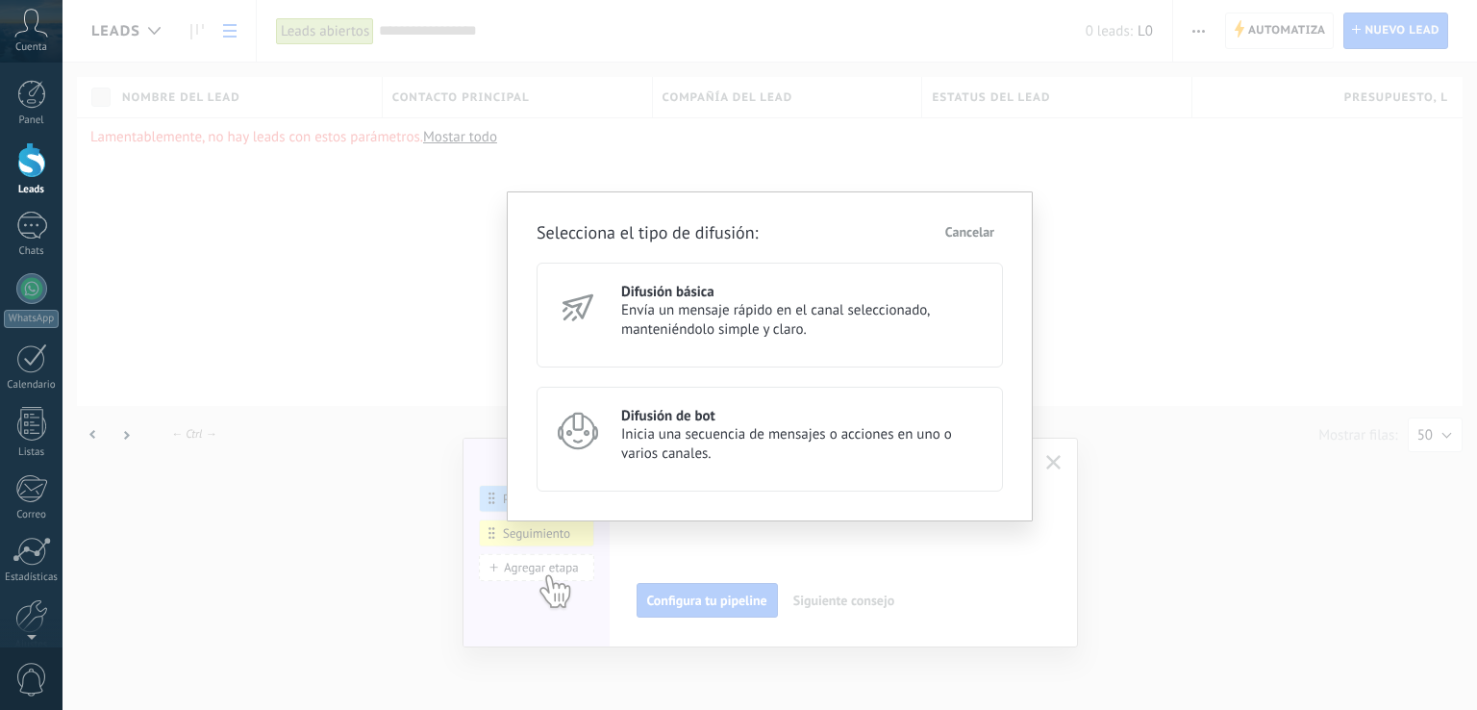
click at [633, 444] on span "Inicia una secuencia de mensajes o acciones en uno o varios canales." at bounding box center [803, 444] width 364 height 38
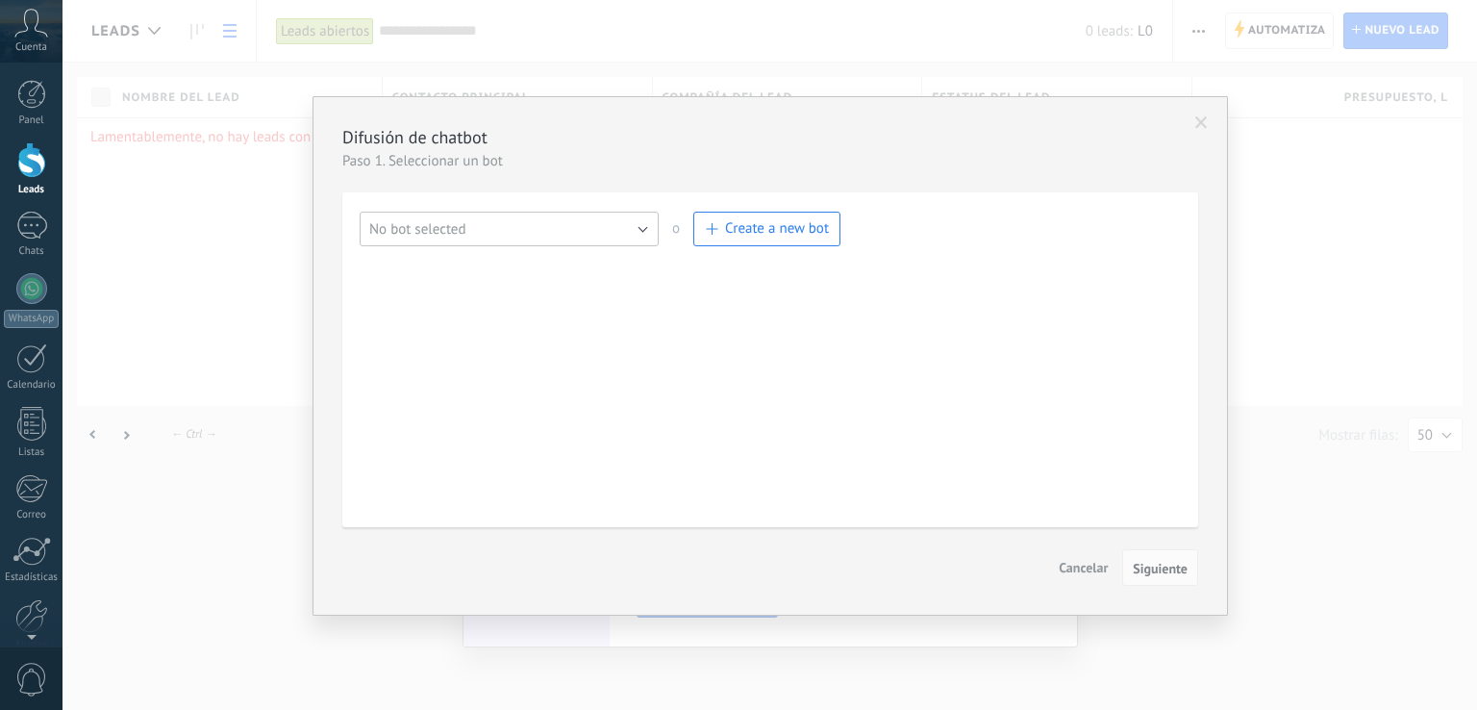
click at [644, 234] on button "No bot selected" at bounding box center [509, 229] width 299 height 35
click at [741, 222] on span "Create a new bot" at bounding box center [777, 228] width 104 height 18
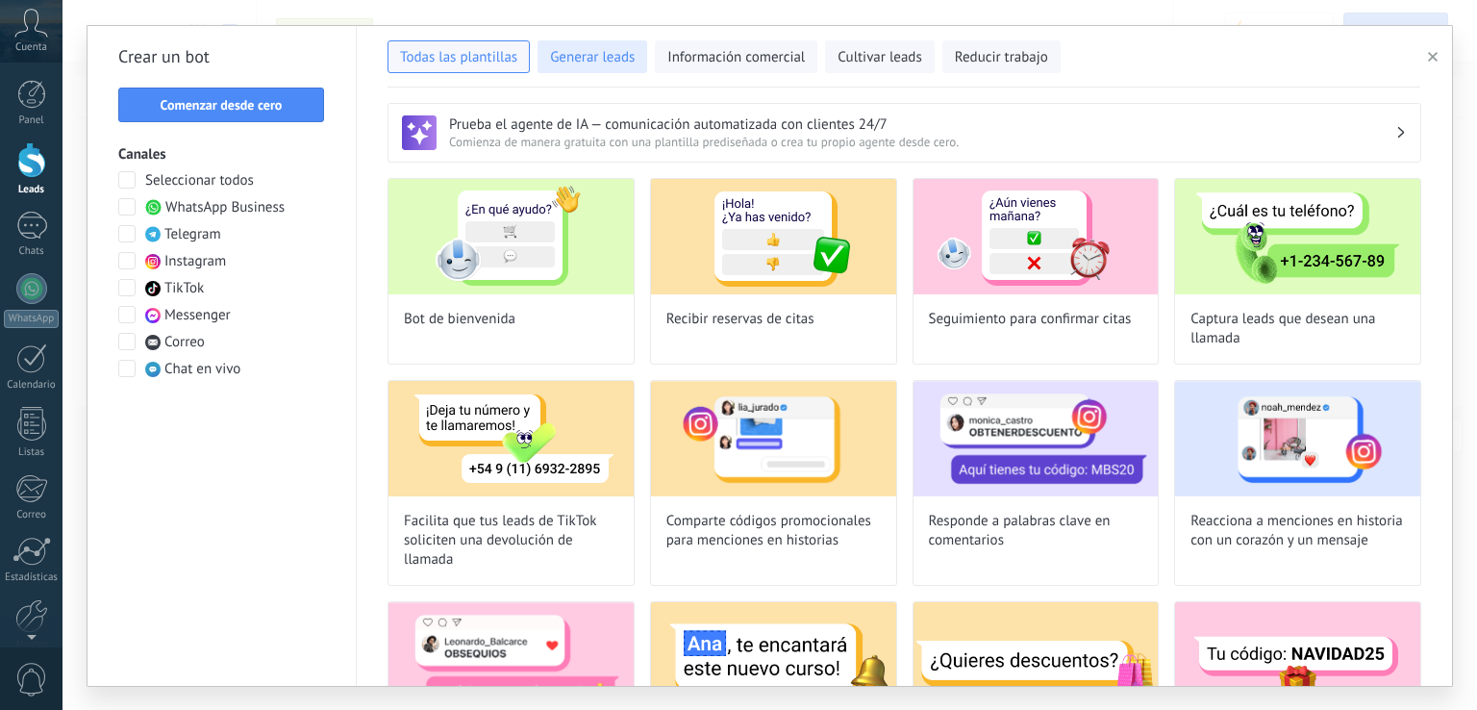
click at [590, 60] on span "Generar leads" at bounding box center [592, 57] width 85 height 19
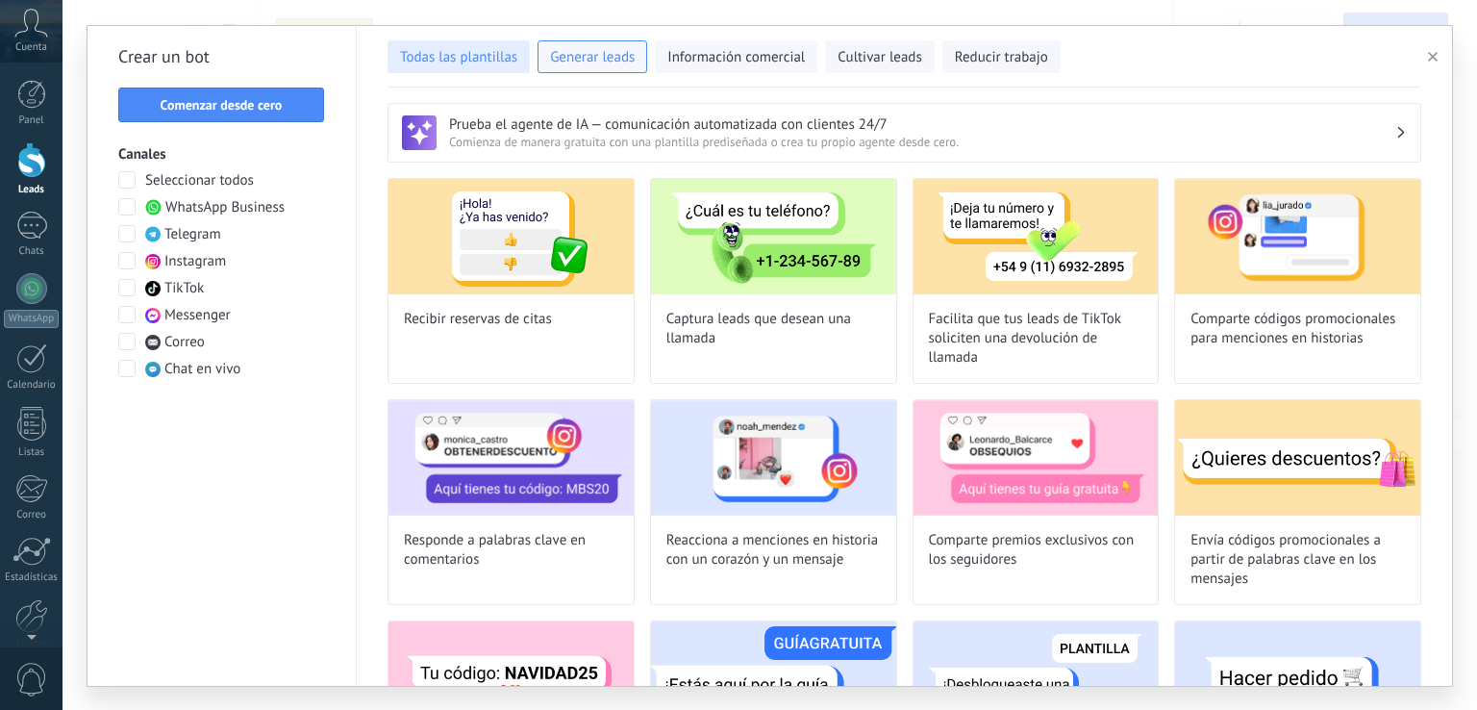
click at [419, 61] on span "Todas las plantillas" at bounding box center [458, 57] width 117 height 19
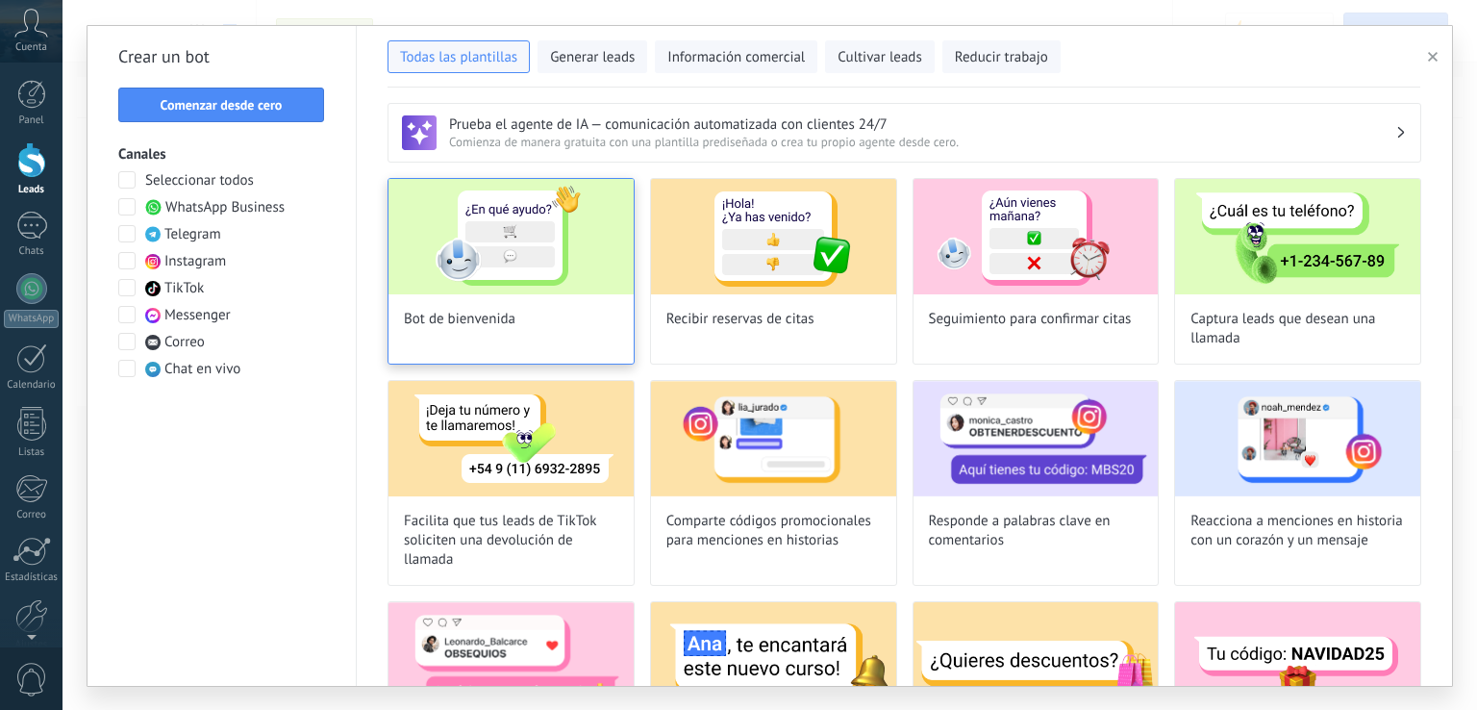
click at [557, 255] on img at bounding box center [511, 236] width 245 height 115
type input "**********"
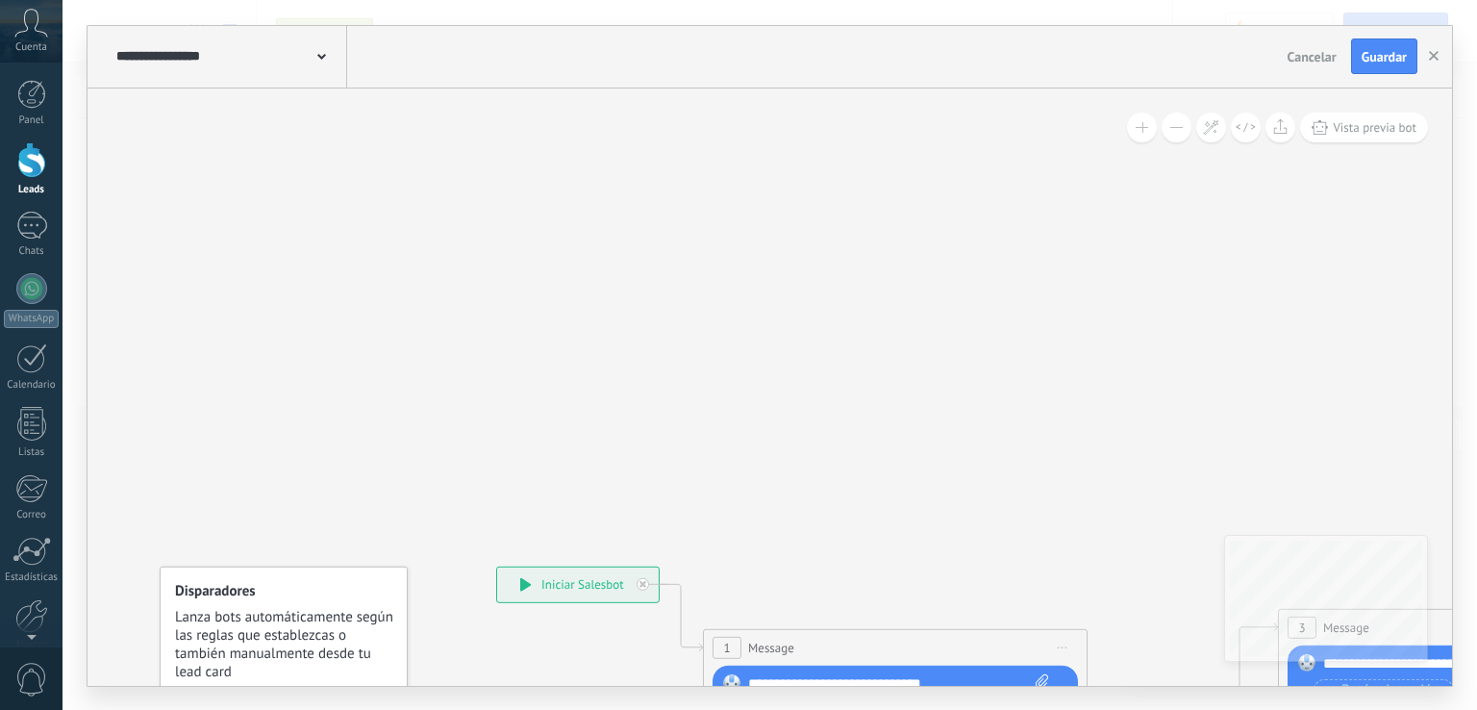
click at [29, 169] on div at bounding box center [31, 160] width 29 height 36
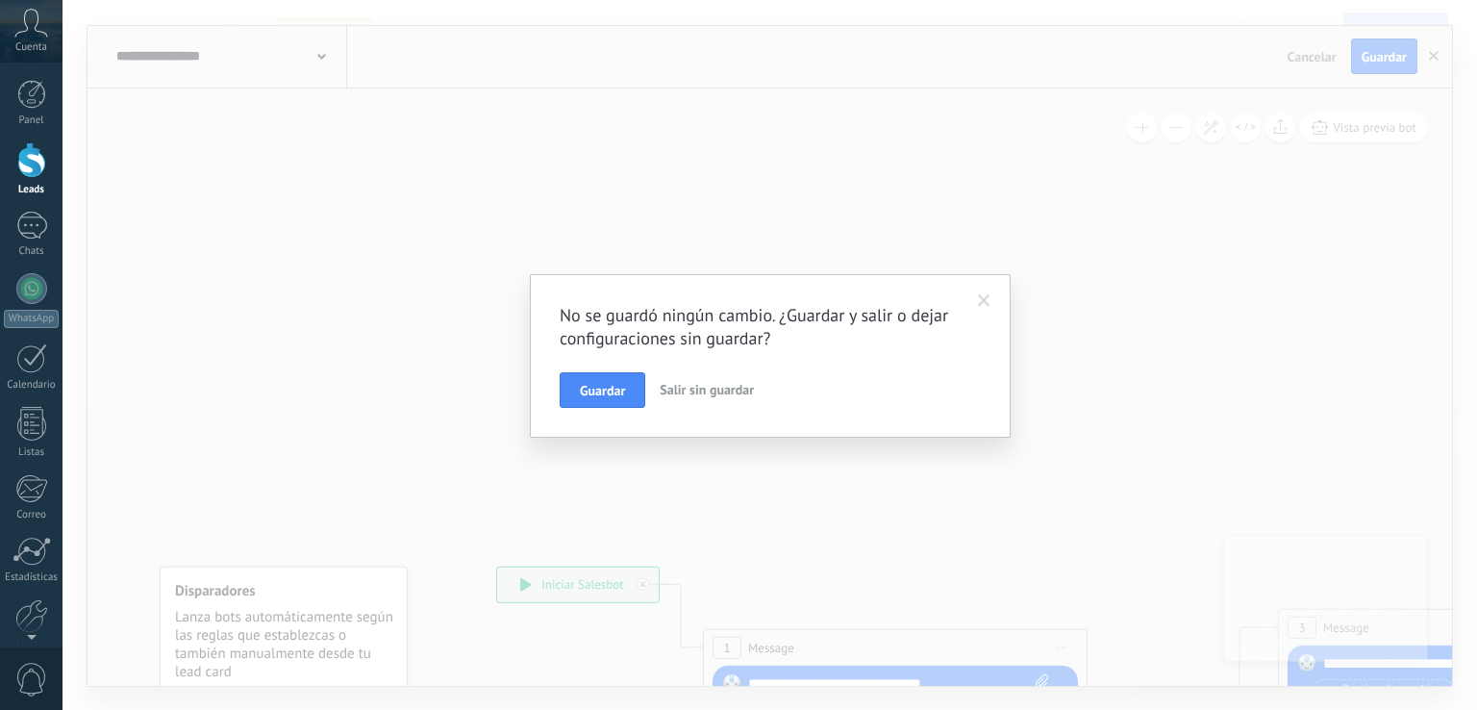
click at [679, 384] on span "Salir sin guardar" at bounding box center [707, 389] width 94 height 17
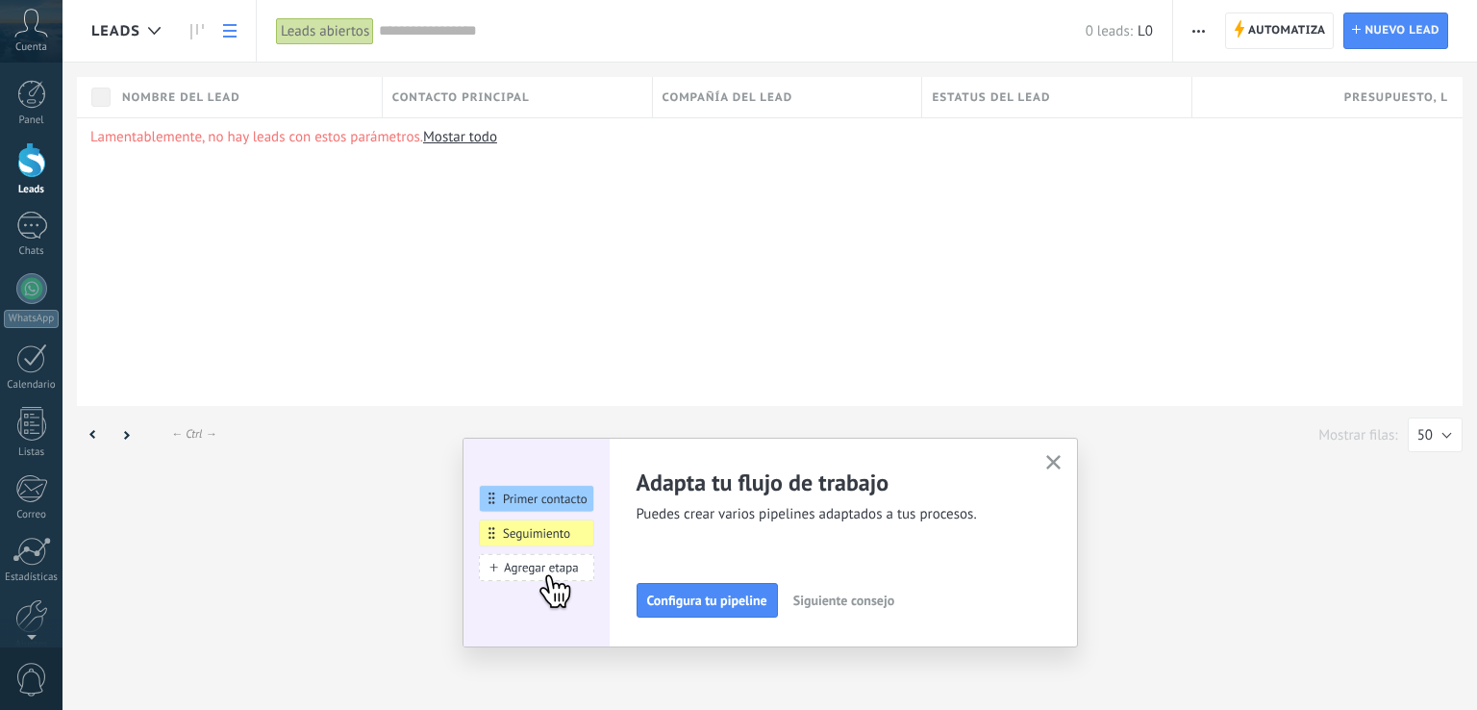
click at [512, 95] on span "Contacto principal" at bounding box center [461, 97] width 138 height 18
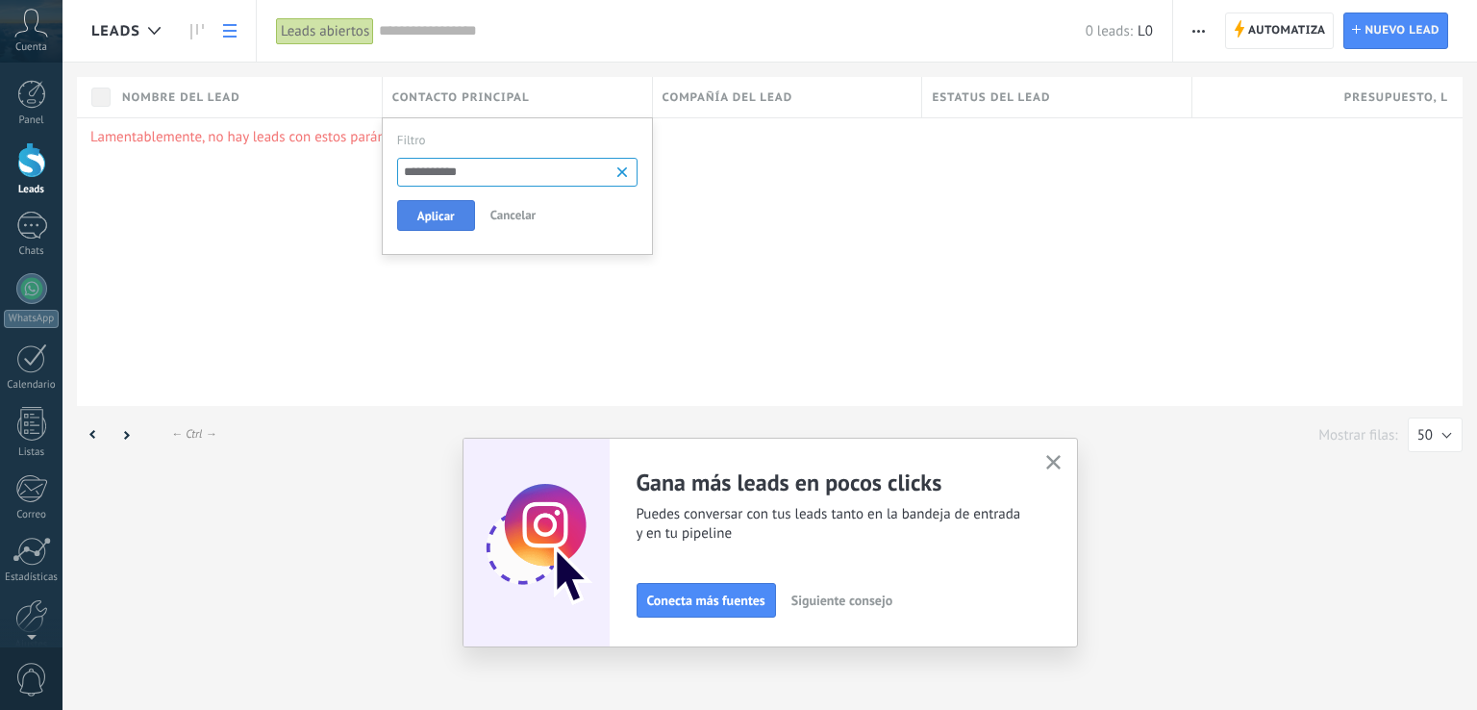
type input "**********"
click at [429, 224] on button "Aplicar" at bounding box center [436, 215] width 78 height 31
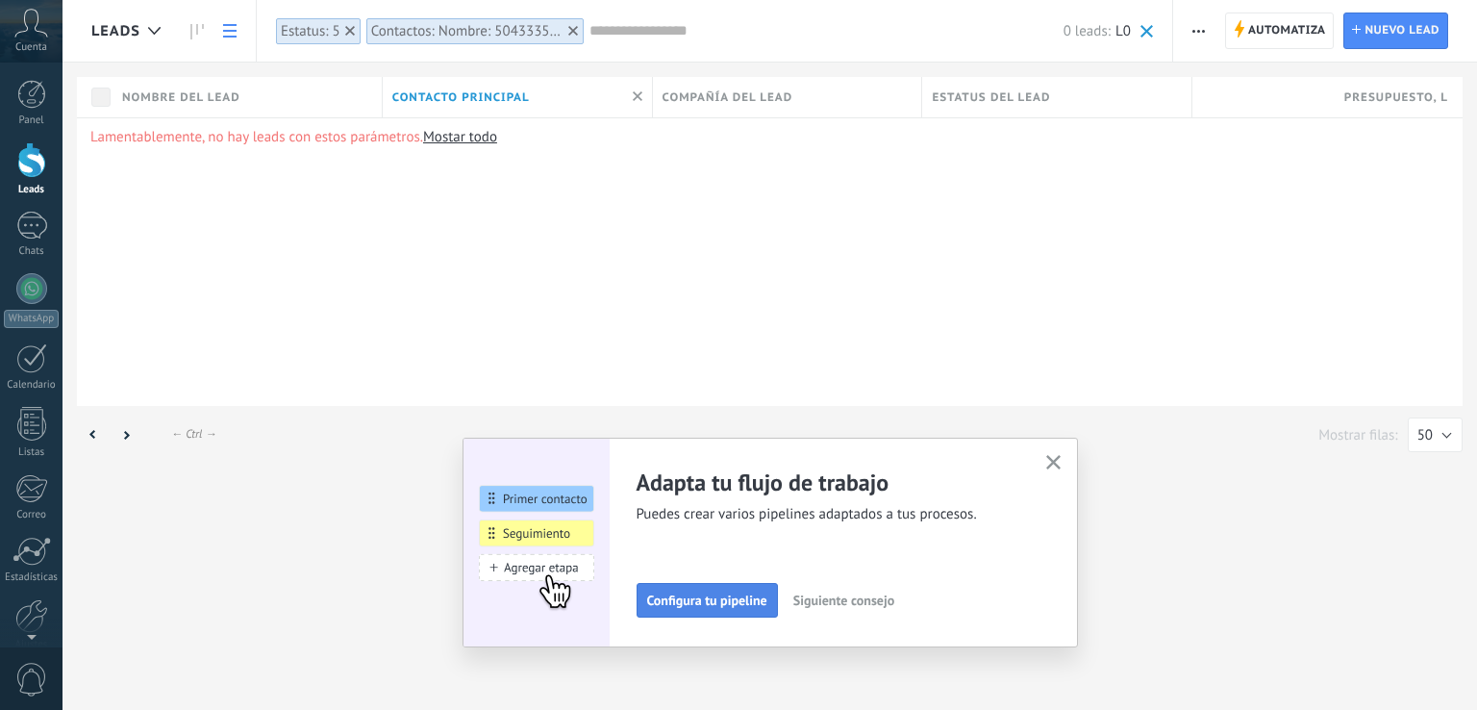
click at [758, 597] on span "Configura tu pipeline" at bounding box center [707, 599] width 120 height 13
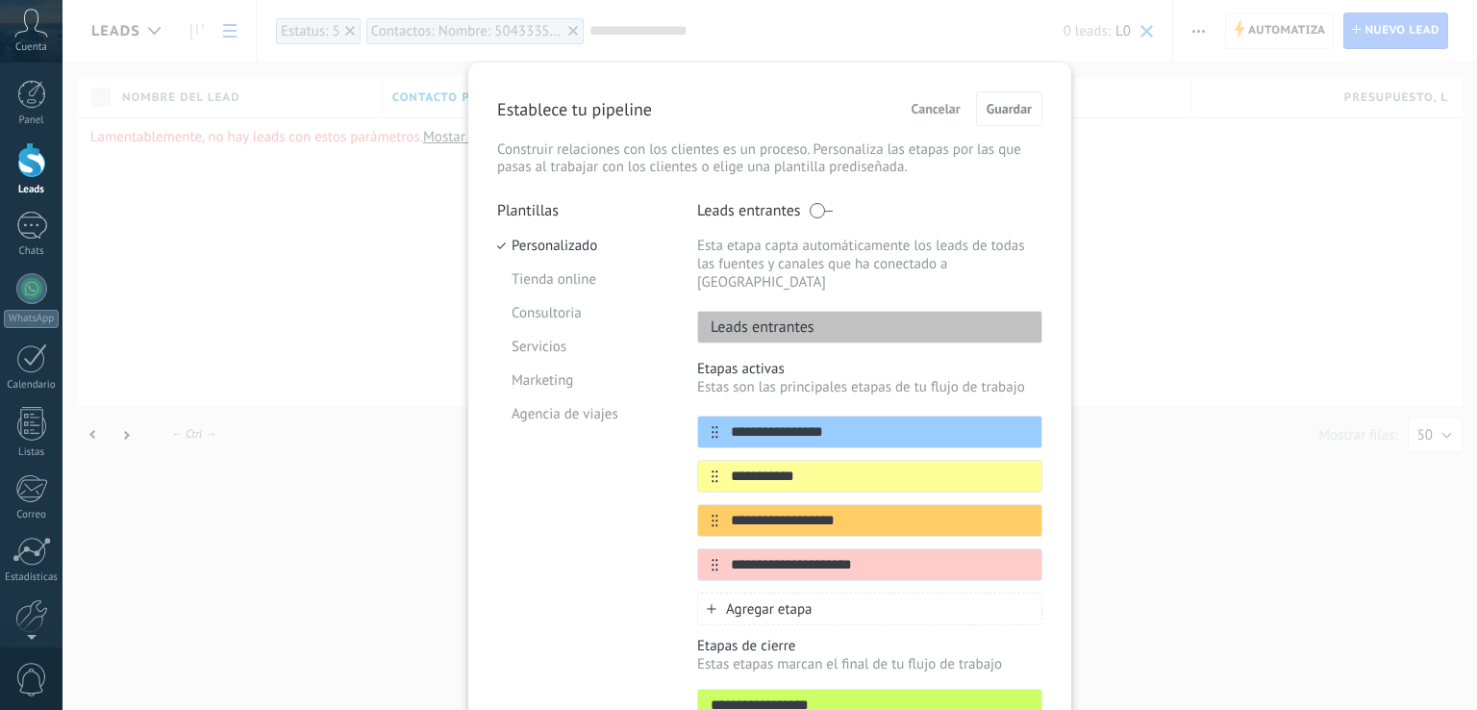
click at [950, 118] on button "Cancelar" at bounding box center [936, 108] width 66 height 29
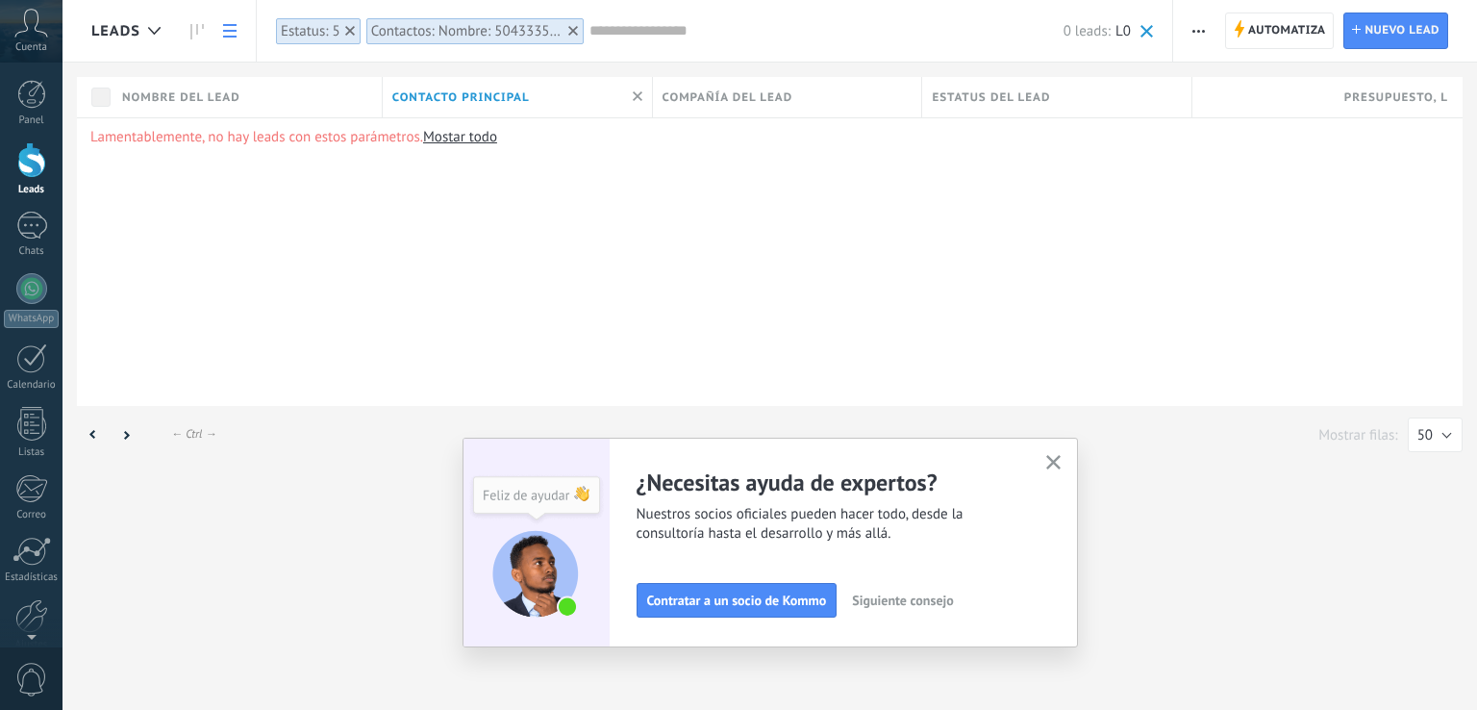
click at [1062, 471] on button "button" at bounding box center [1054, 463] width 24 height 26
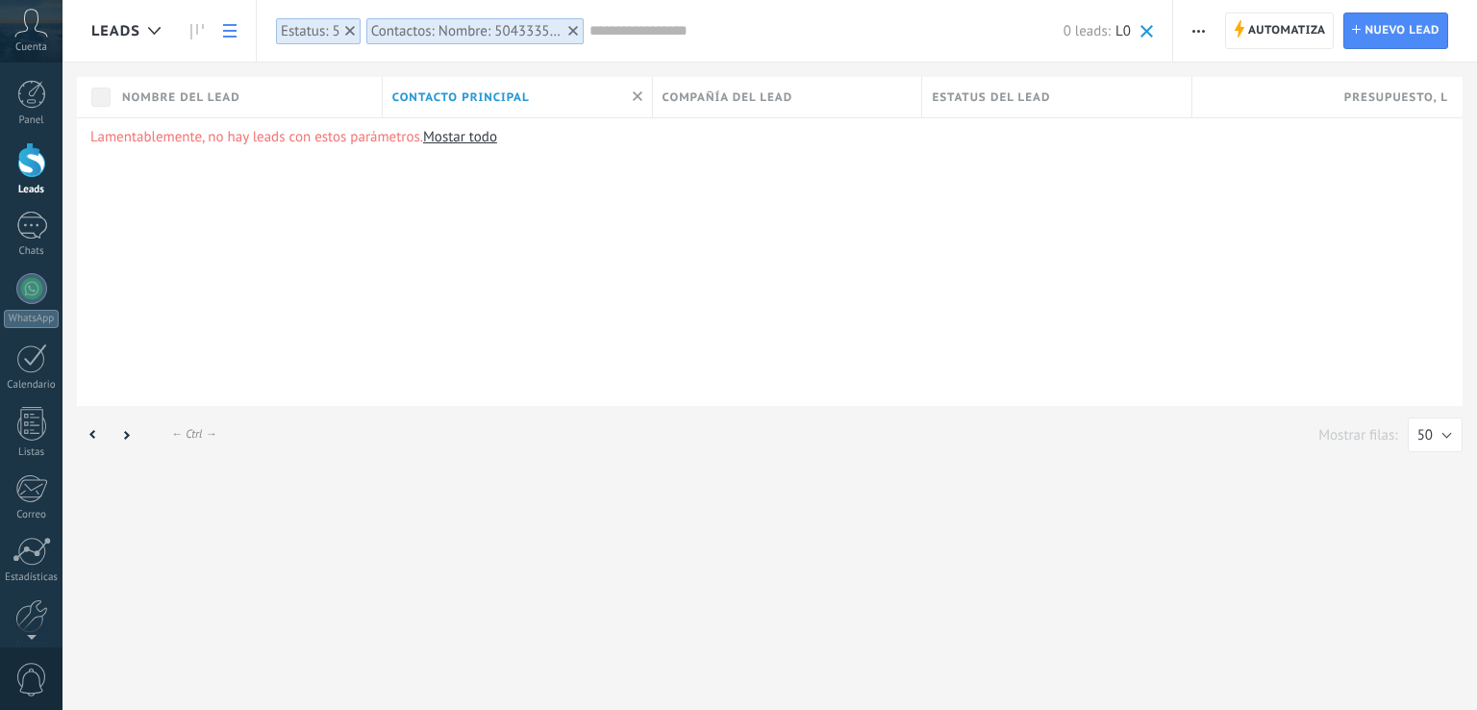
click at [466, 96] on span "Contacto principal" at bounding box center [461, 97] width 138 height 18
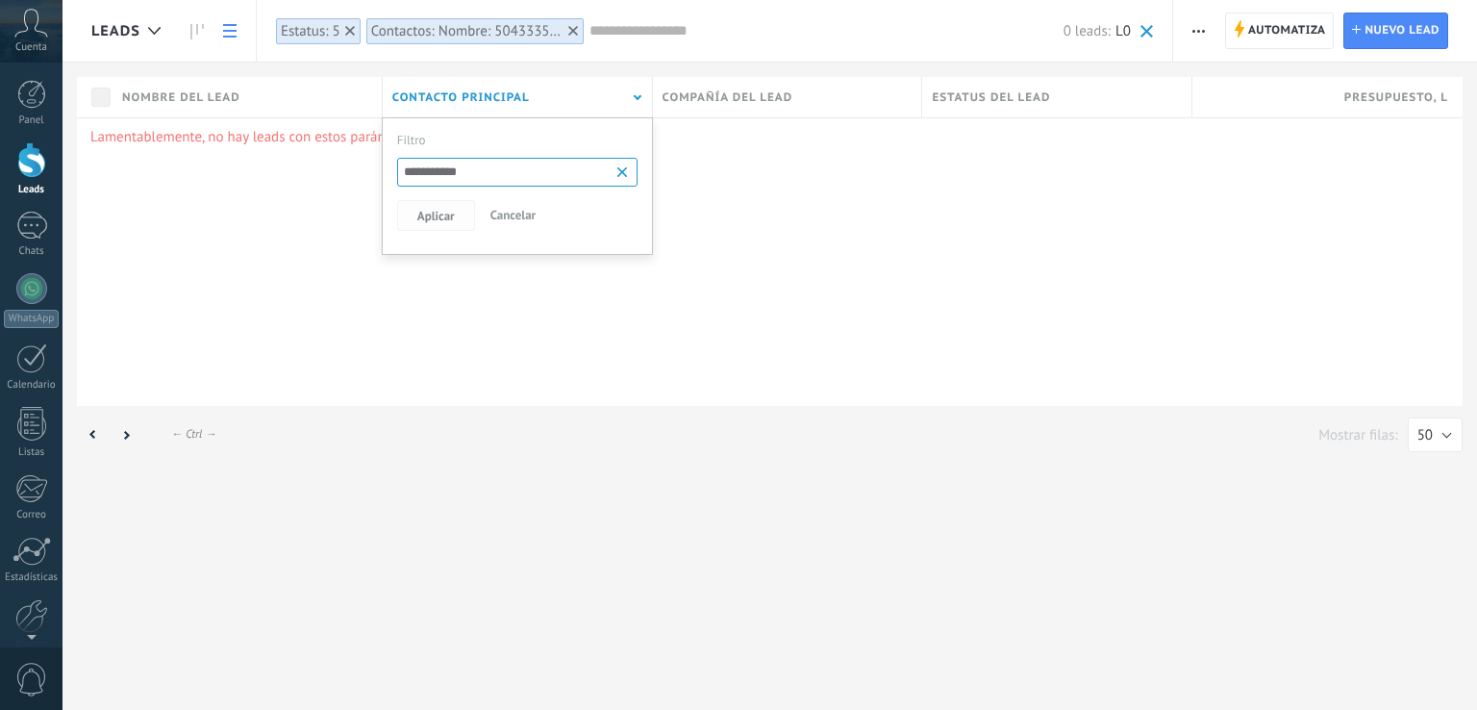
click at [444, 219] on span "Aplicar" at bounding box center [436, 216] width 38 height 13
click at [471, 137] on div "Filtro" at bounding box center [517, 135] width 240 height 35
click at [446, 220] on span "Aplicar" at bounding box center [436, 216] width 38 height 13
click at [454, 209] on button "Aplicar" at bounding box center [436, 215] width 78 height 31
click at [633, 89] on span at bounding box center [637, 97] width 29 height 40
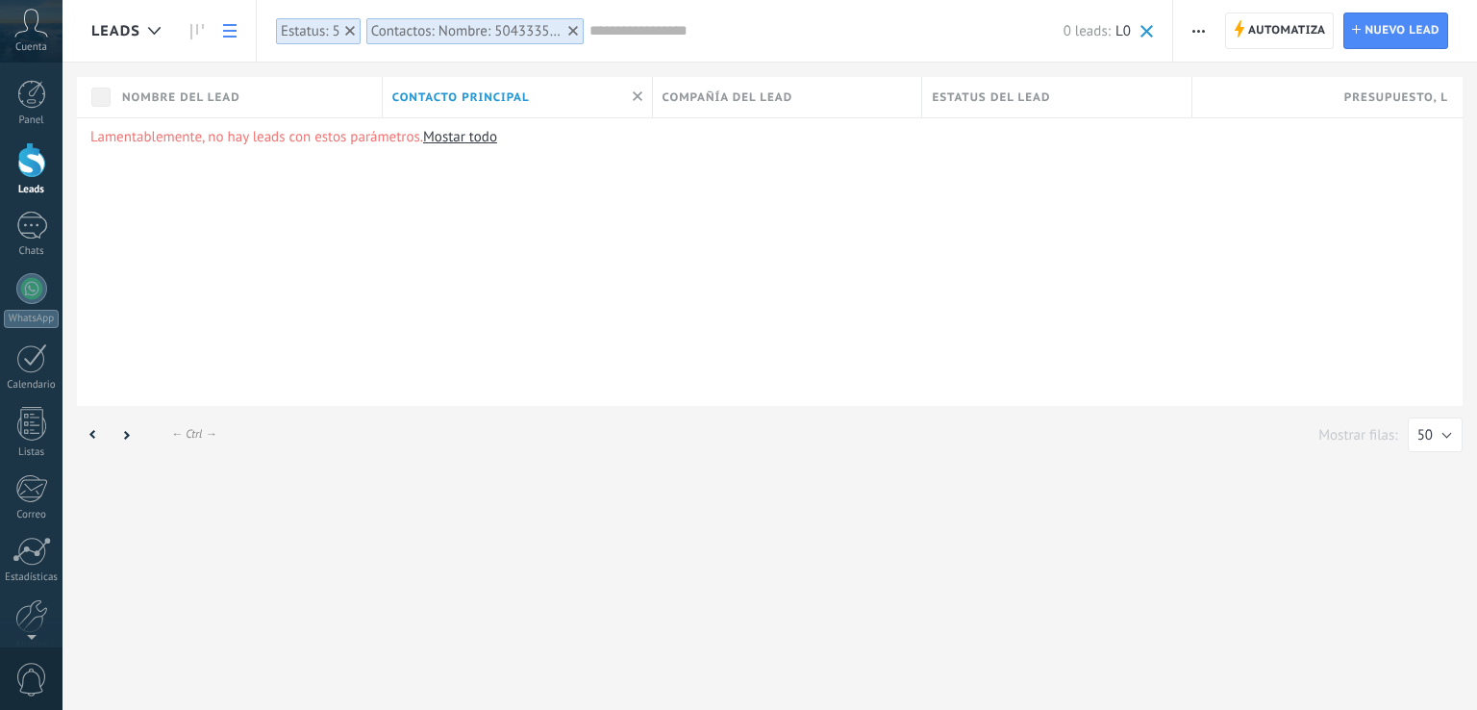
click at [197, 103] on span "Nombre del lead" at bounding box center [181, 97] width 118 height 18
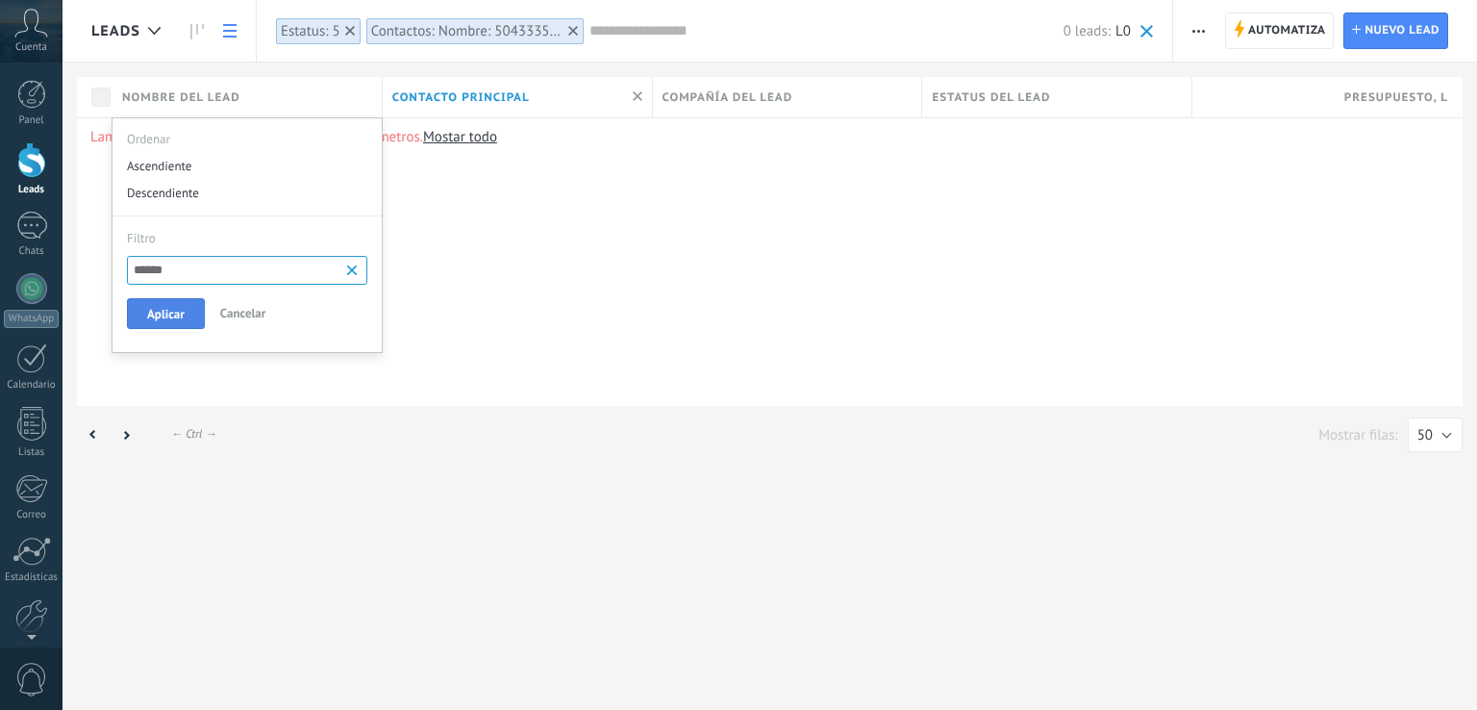
type input "******"
click at [185, 322] on button "Aplicar" at bounding box center [166, 313] width 78 height 31
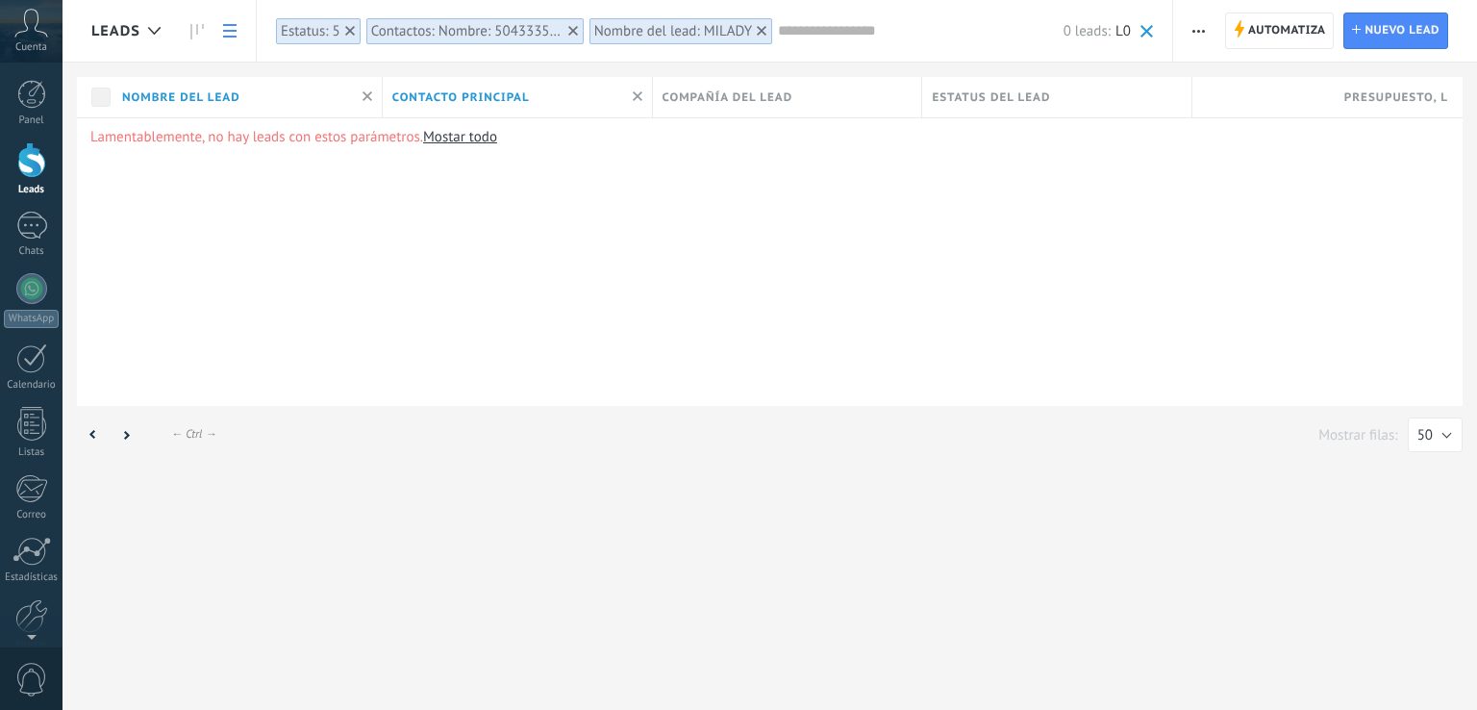
click at [695, 102] on span "Compañía del lead" at bounding box center [728, 97] width 131 height 18
click at [30, 175] on div at bounding box center [31, 160] width 29 height 36
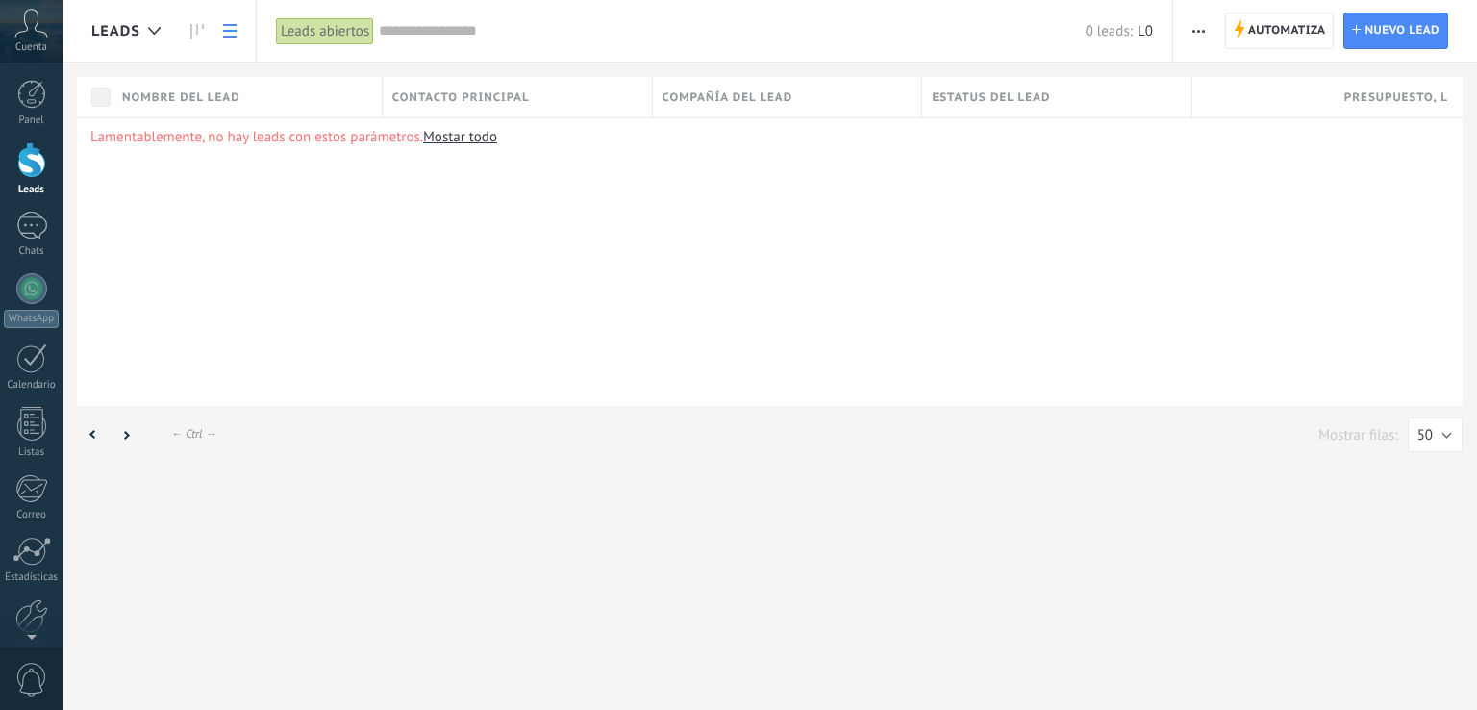
click at [1205, 28] on button "button" at bounding box center [1199, 31] width 28 height 37
click at [1207, 88] on div "Nueva difusión" at bounding box center [1254, 82] width 163 height 38
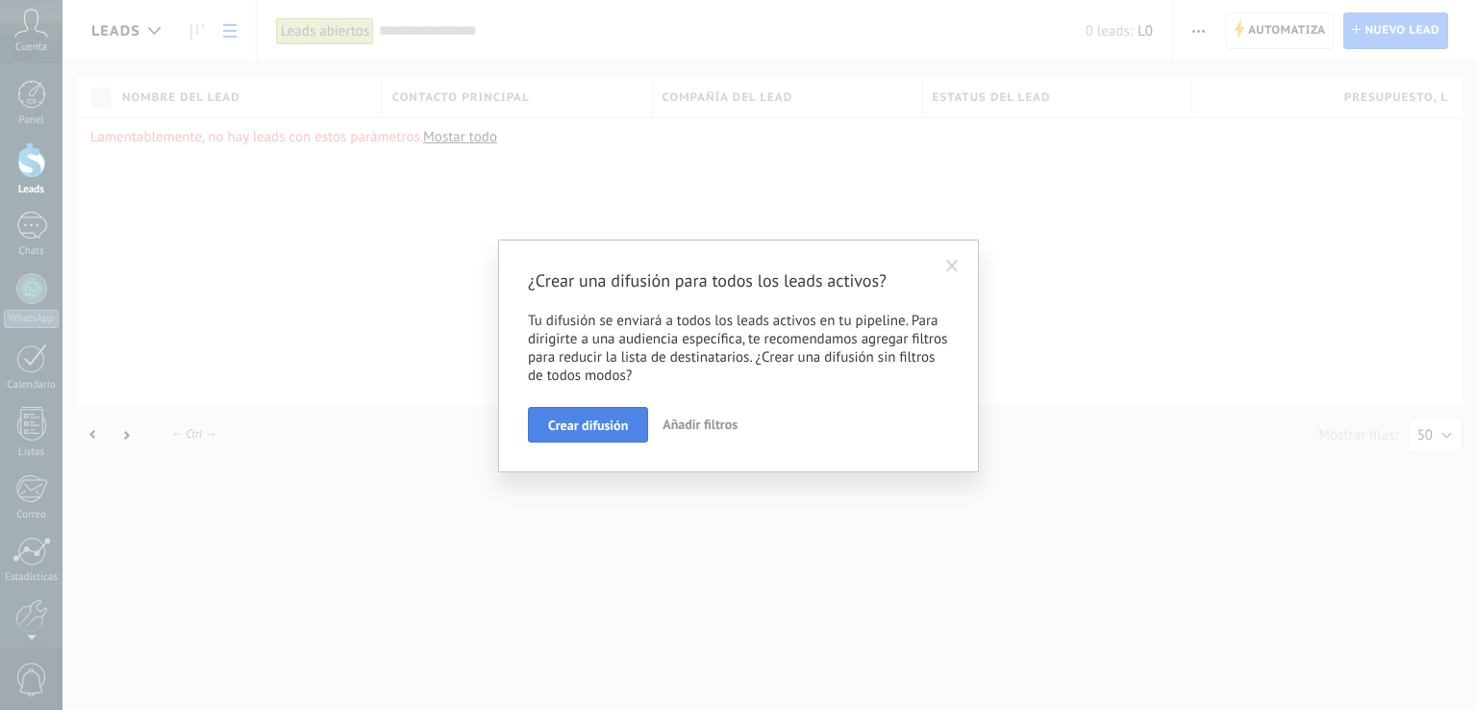
click at [607, 426] on span "Crear difusión" at bounding box center [588, 424] width 80 height 13
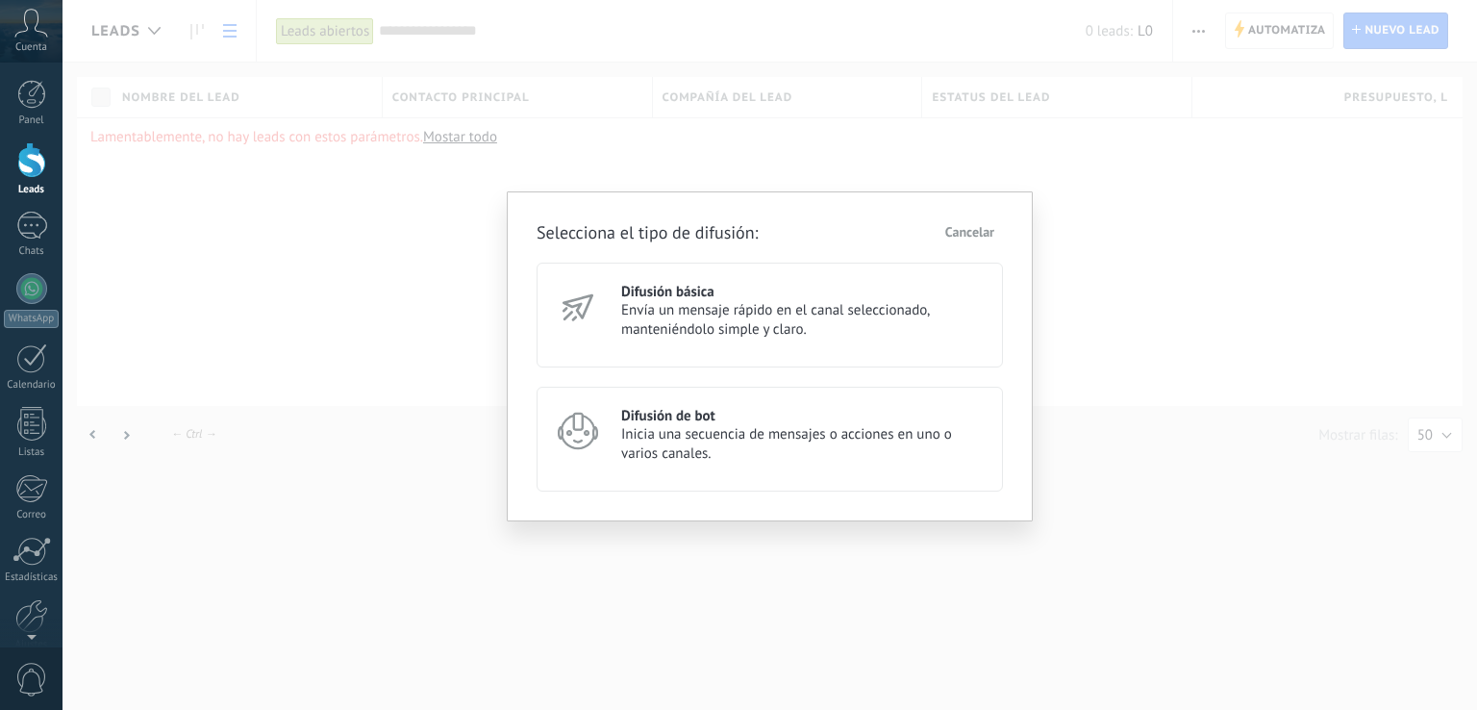
click at [669, 435] on span "Inicia una secuencia de mensajes o acciones en uno o varios canales." at bounding box center [803, 444] width 364 height 38
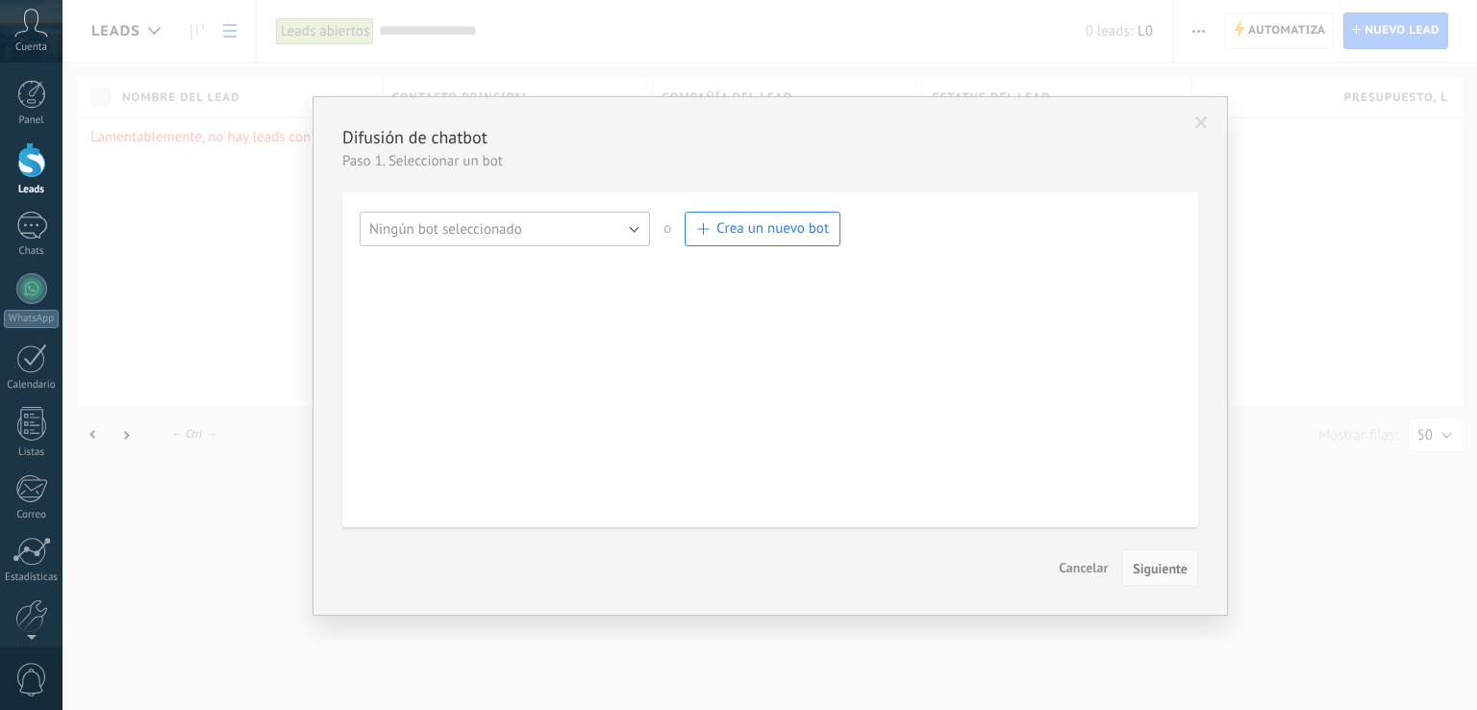
click at [641, 231] on button "Ningún bot seleccionado" at bounding box center [505, 229] width 290 height 35
click at [600, 224] on span "Ningún bot seleccionado" at bounding box center [495, 229] width 295 height 18
click at [633, 227] on button "Ningún bot seleccionado" at bounding box center [505, 229] width 290 height 35
click at [608, 228] on span "Ningún bot seleccionado" at bounding box center [495, 229] width 295 height 18
click at [1150, 570] on span "Siguiente" at bounding box center [1160, 568] width 55 height 13
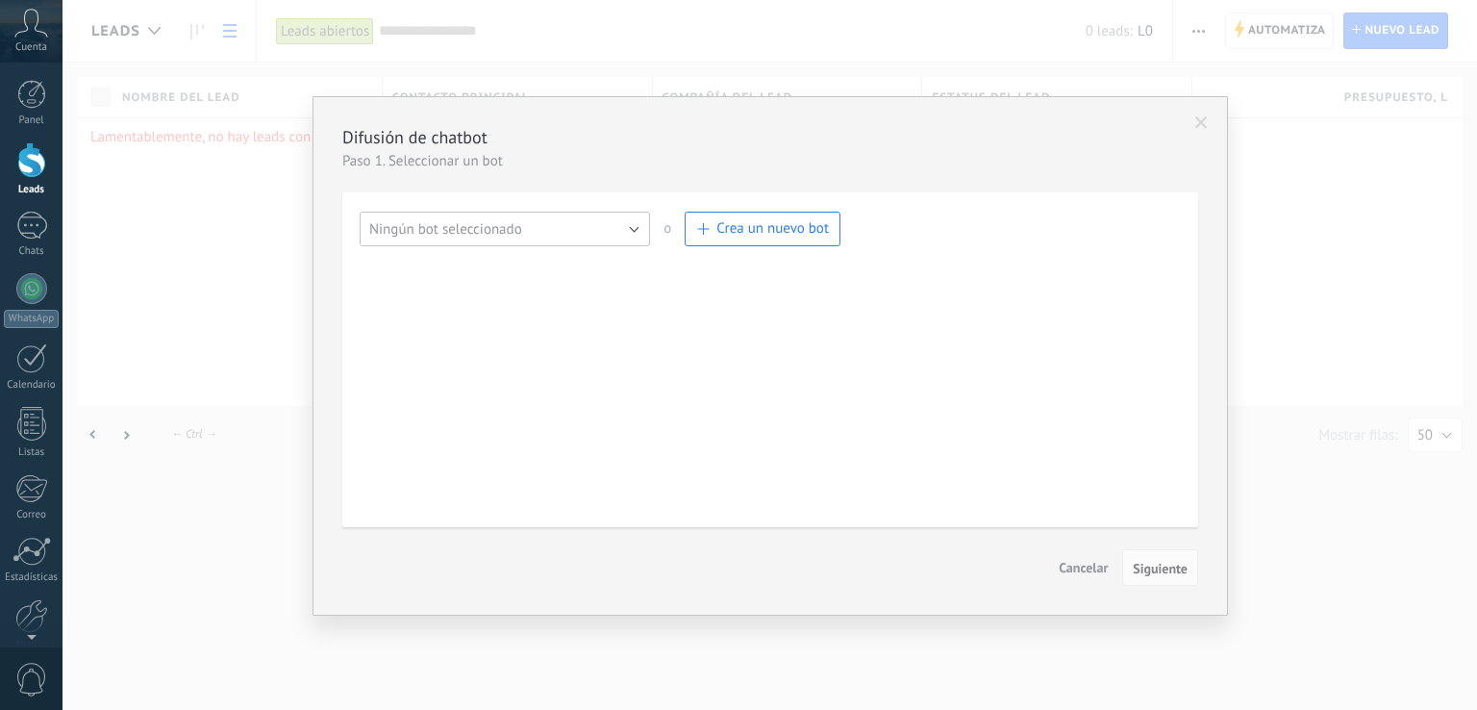
click at [437, 233] on span "Ningún bot seleccionado" at bounding box center [445, 229] width 153 height 18
click at [707, 228] on span "button" at bounding box center [702, 229] width 12 height 12
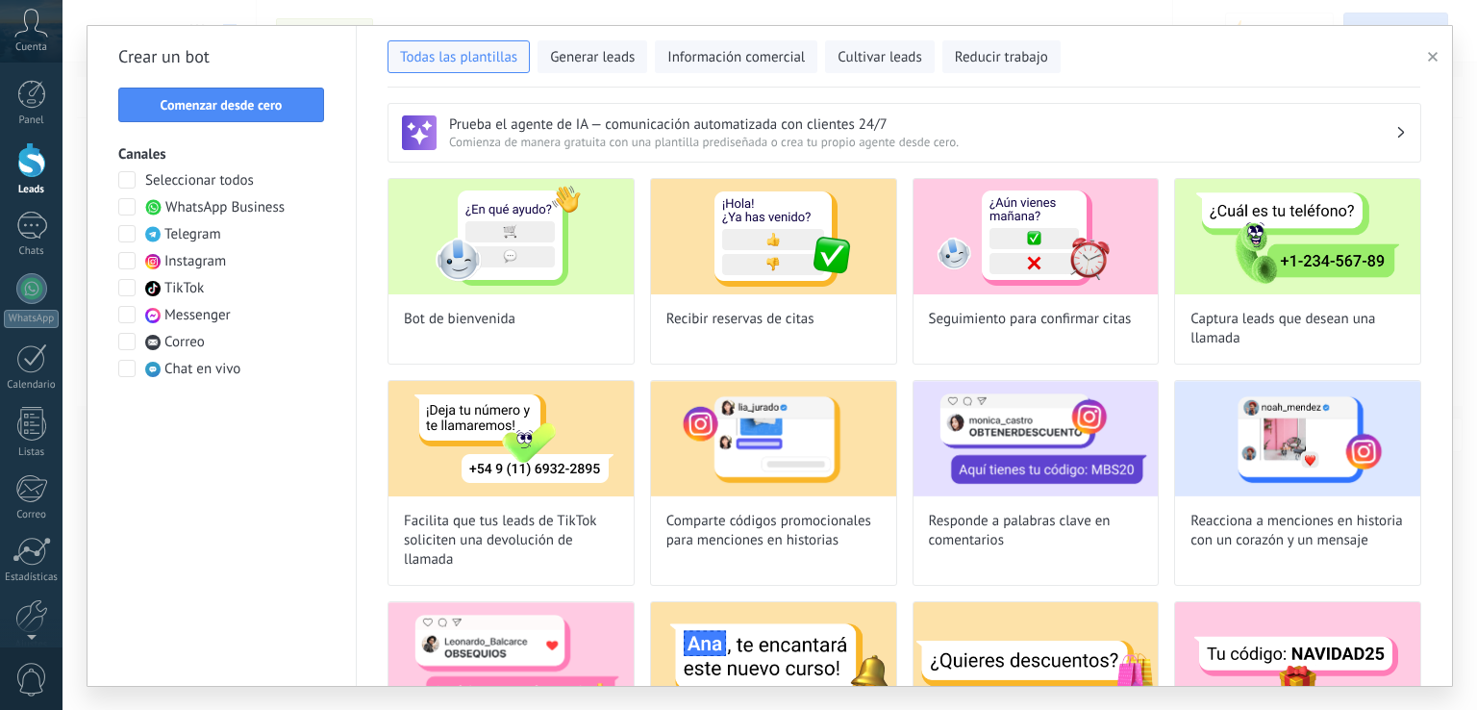
click at [129, 206] on span at bounding box center [126, 206] width 17 height 17
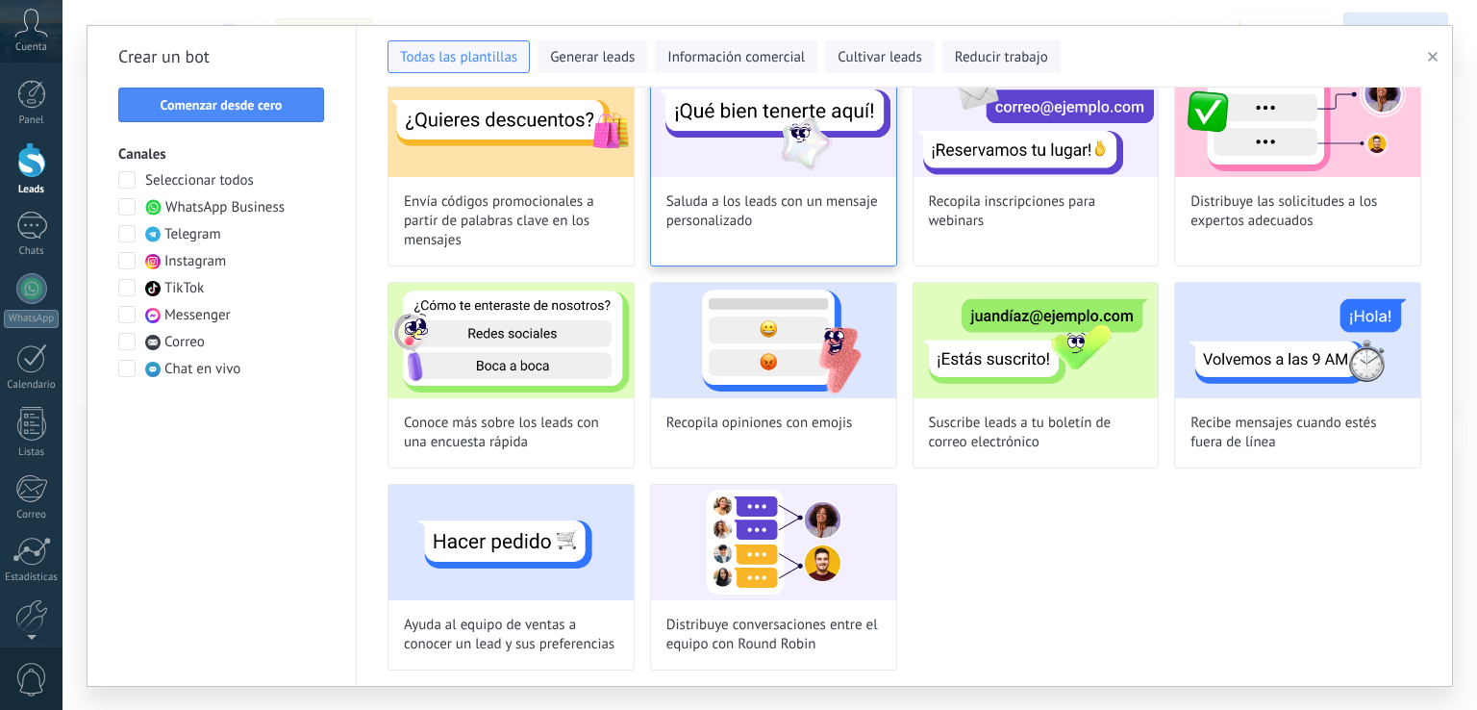
scroll to position [143, 0]
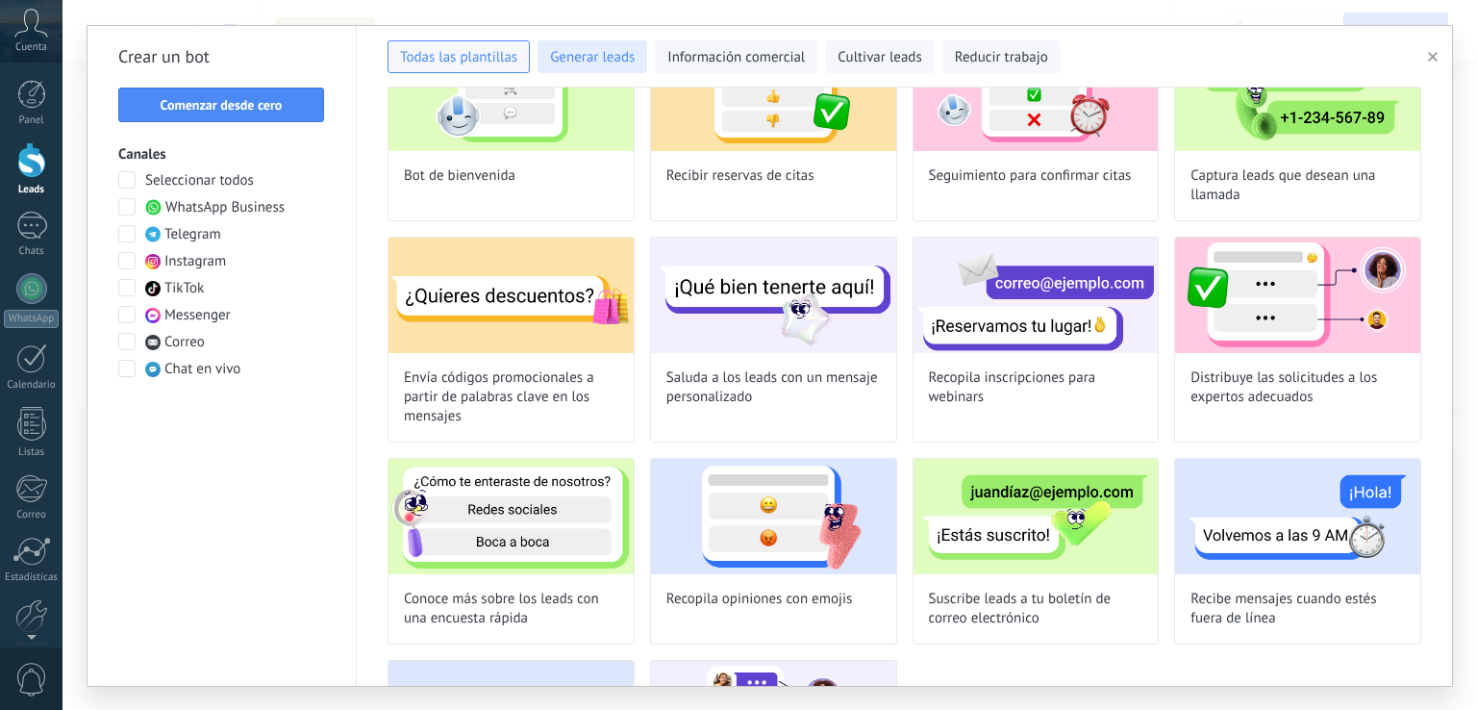
click at [624, 53] on span "Generar leads" at bounding box center [592, 57] width 85 height 19
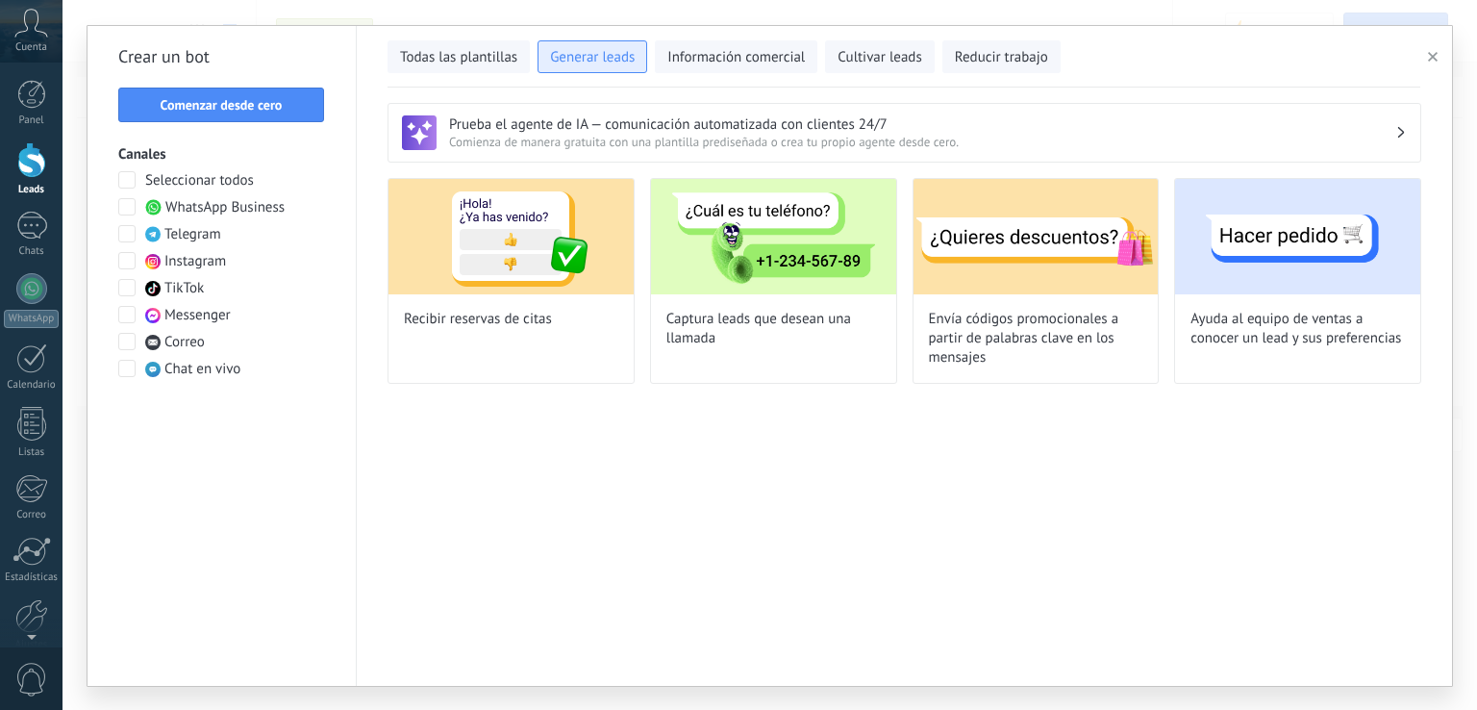
scroll to position [0, 0]
click at [726, 59] on span "Información comercial" at bounding box center [736, 57] width 138 height 19
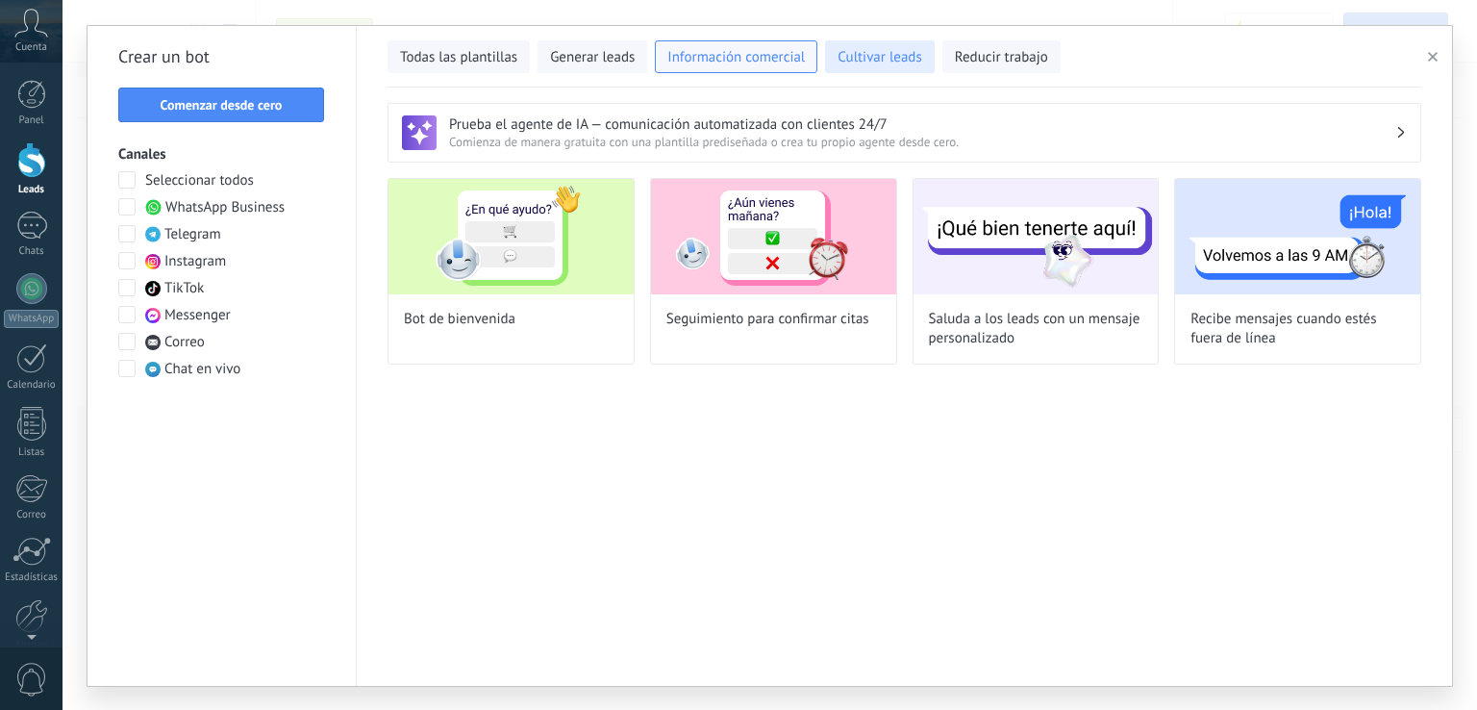
click at [874, 55] on span "Cultivar leads" at bounding box center [880, 57] width 84 height 19
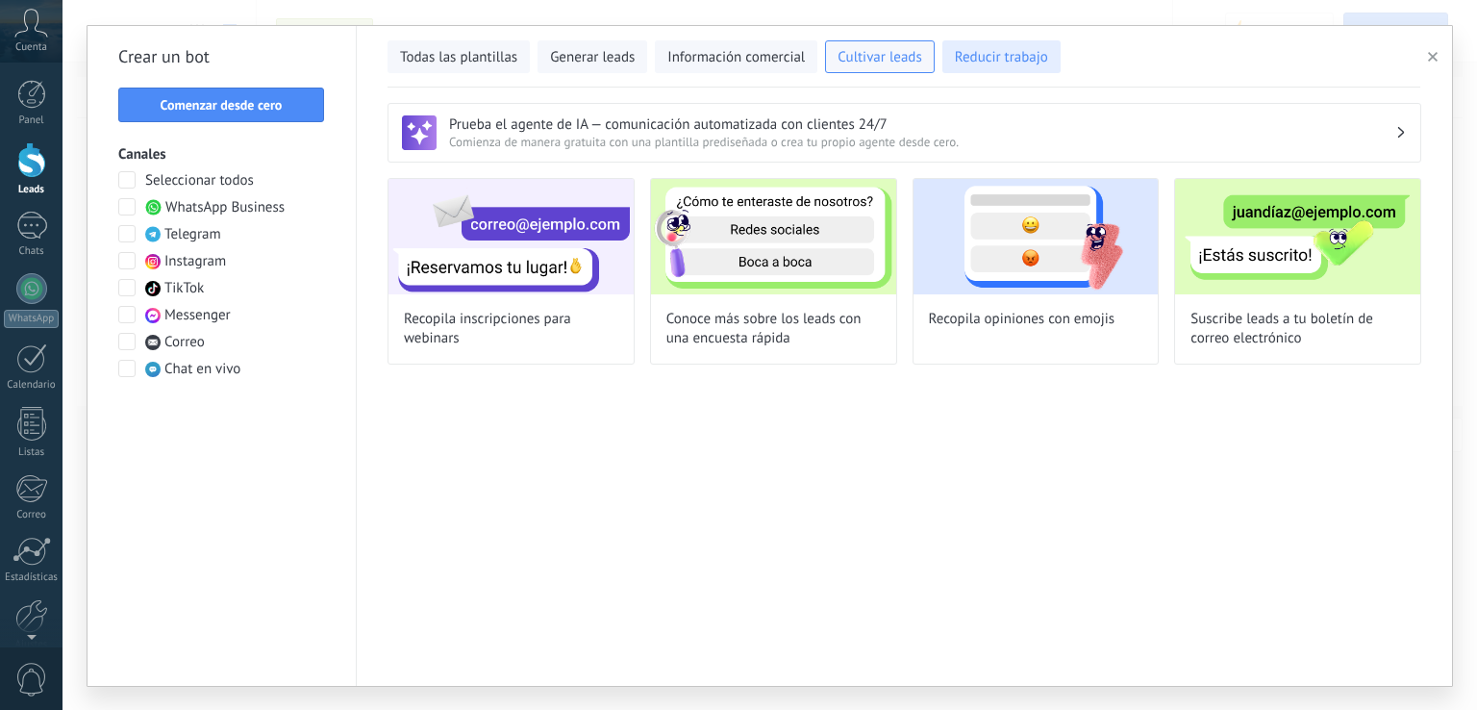
click at [974, 58] on span "Reducir trabajo" at bounding box center [1001, 57] width 93 height 19
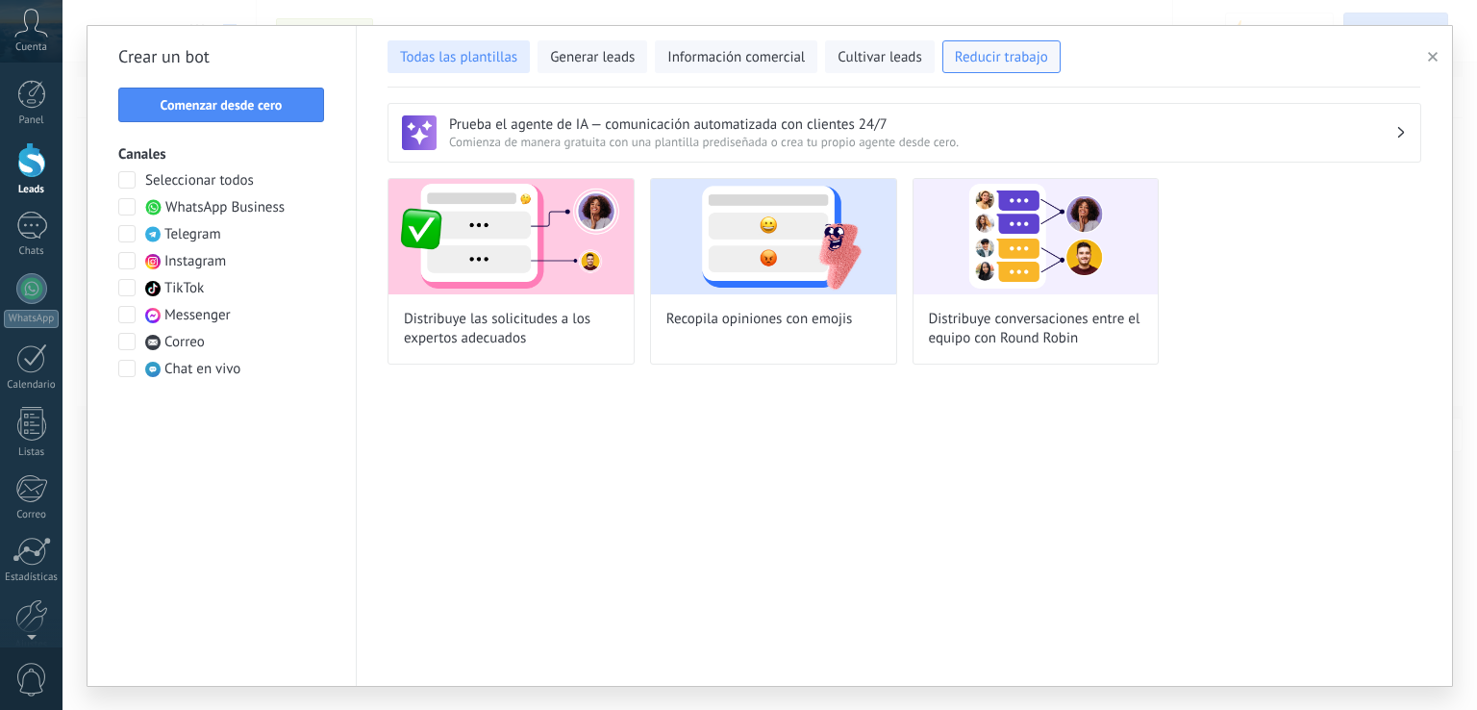
click at [497, 52] on span "Todas las plantillas" at bounding box center [458, 57] width 117 height 19
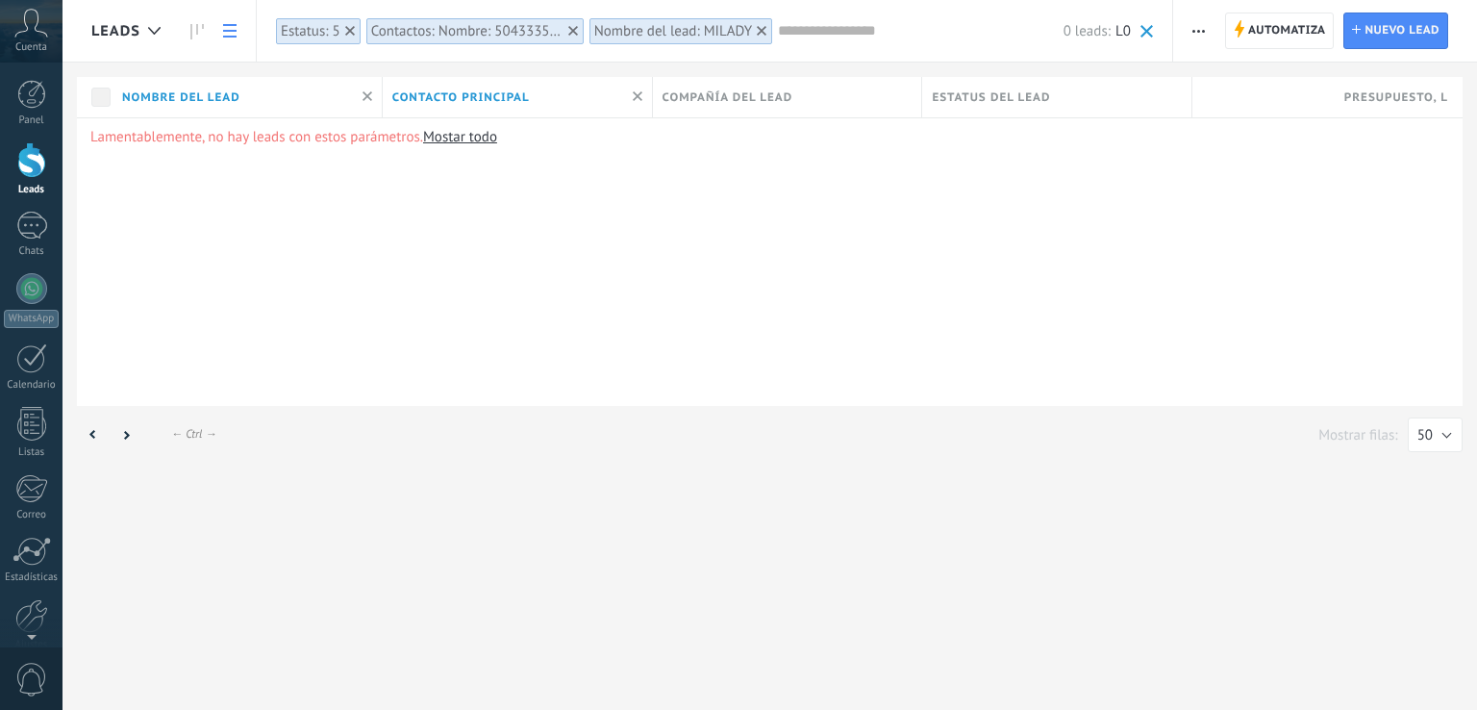
click at [37, 168] on div at bounding box center [31, 160] width 29 height 36
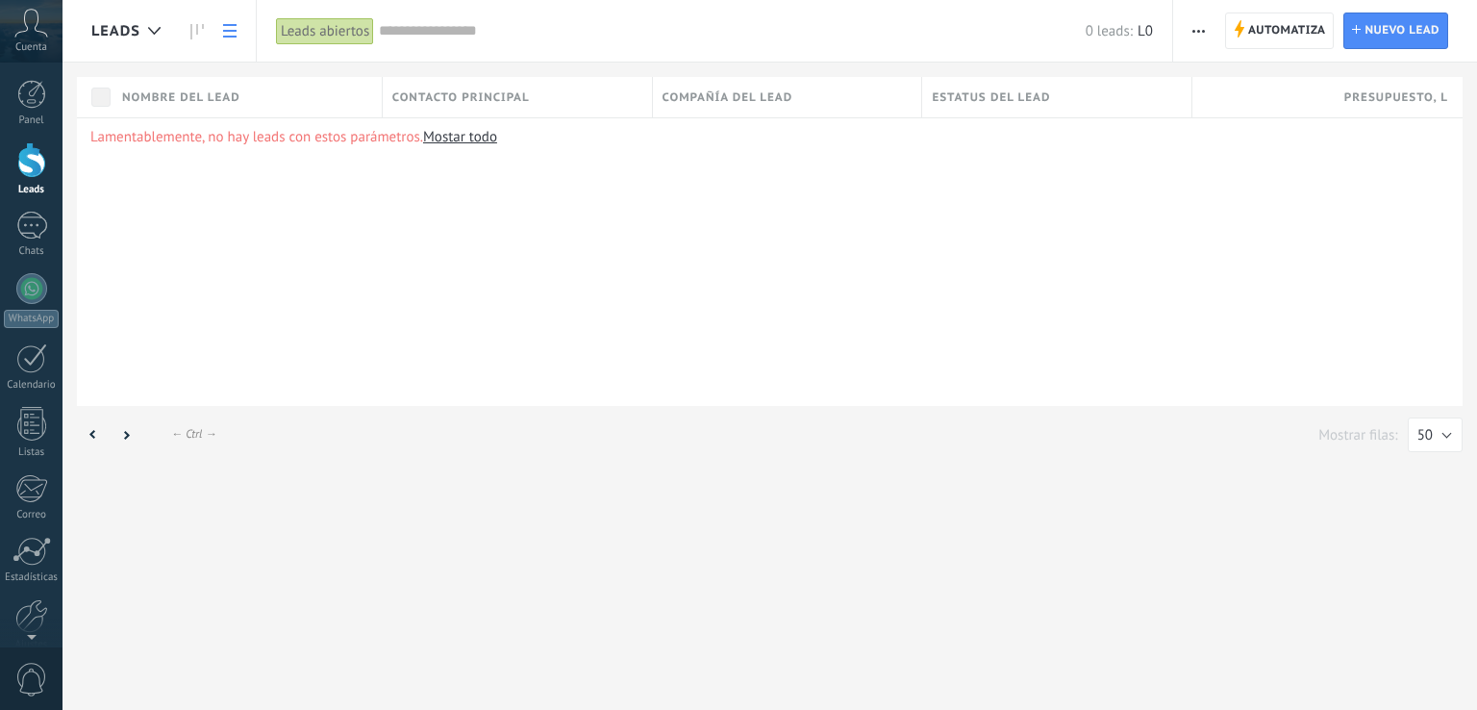
click at [1206, 37] on button "button" at bounding box center [1199, 31] width 28 height 37
click at [1217, 88] on span "Nueva difusión" at bounding box center [1256, 82] width 92 height 38
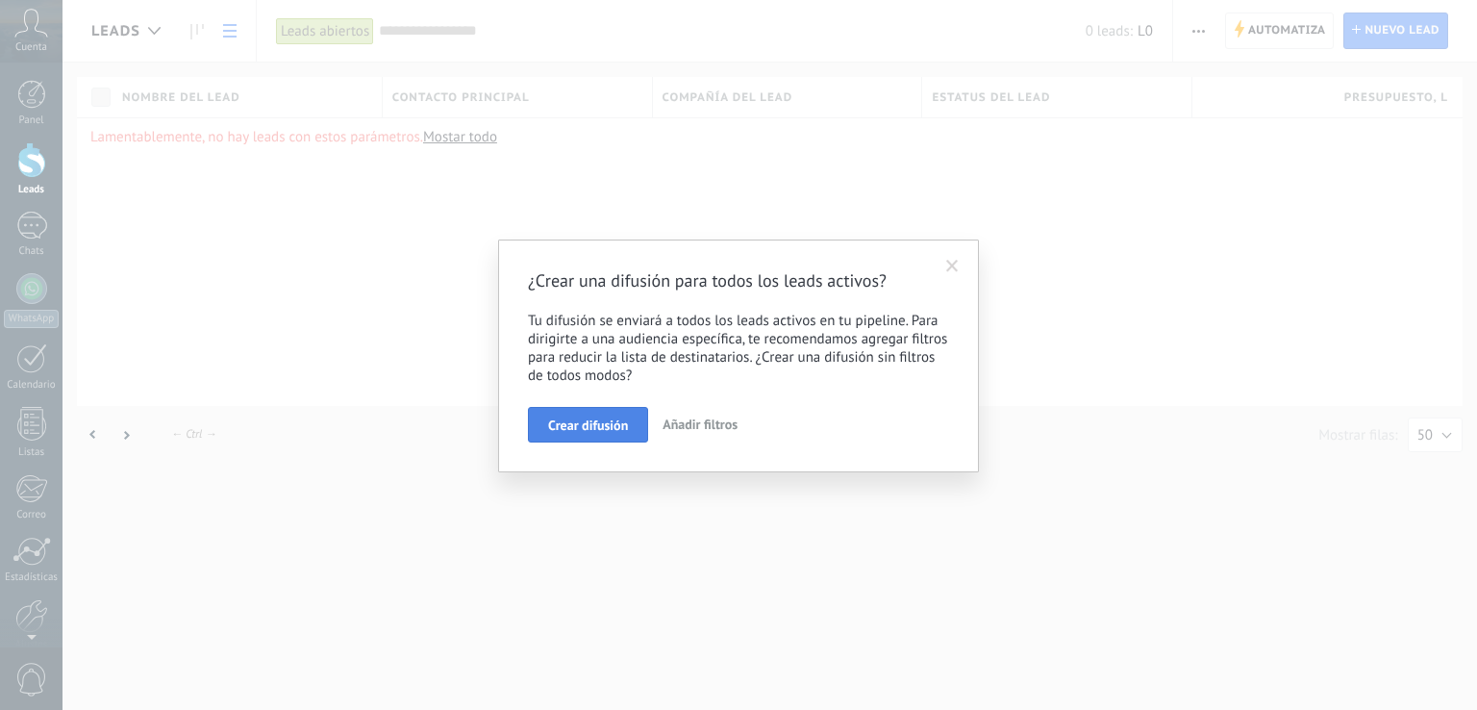
click at [604, 424] on span "Crear difusión" at bounding box center [588, 424] width 80 height 13
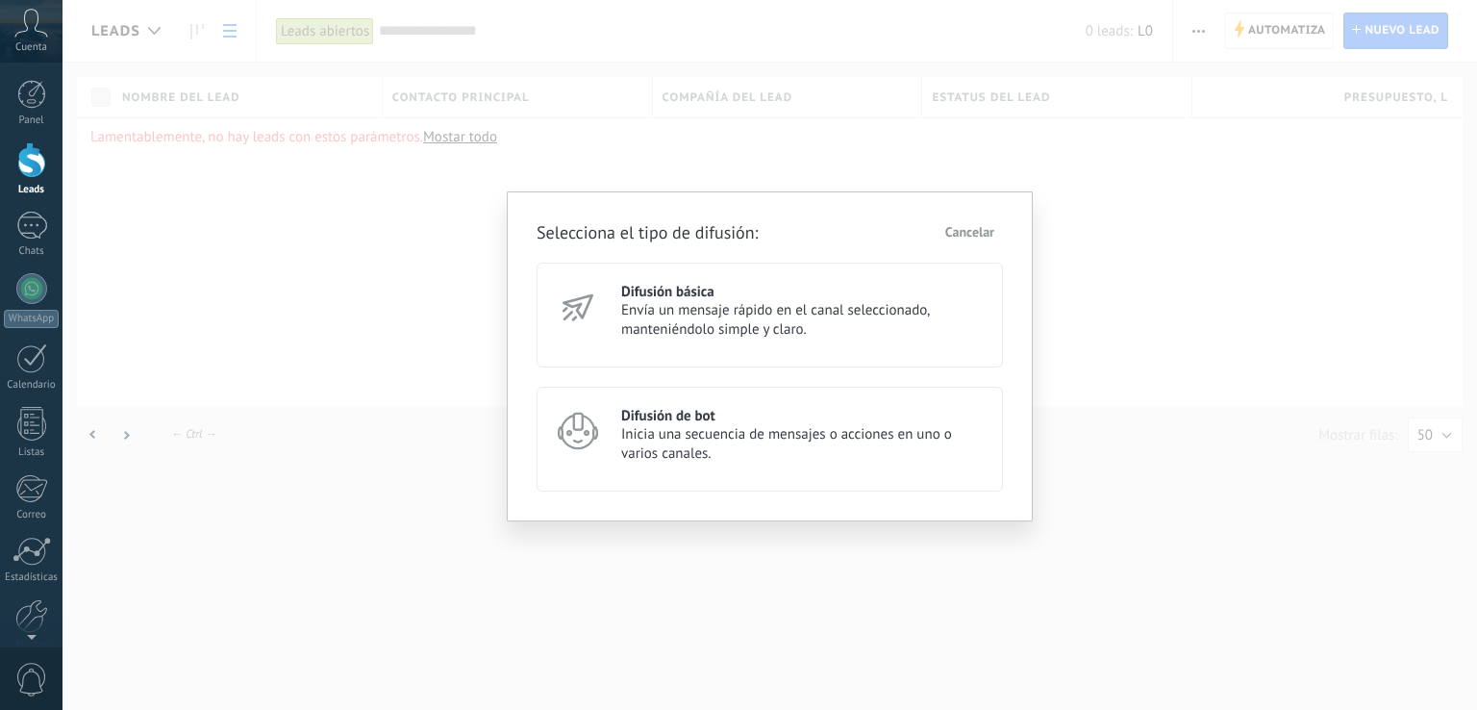
click at [642, 301] on span "Envía un mensaje rápido en el canal seleccionado, manteniéndolo simple y claro." at bounding box center [803, 320] width 364 height 38
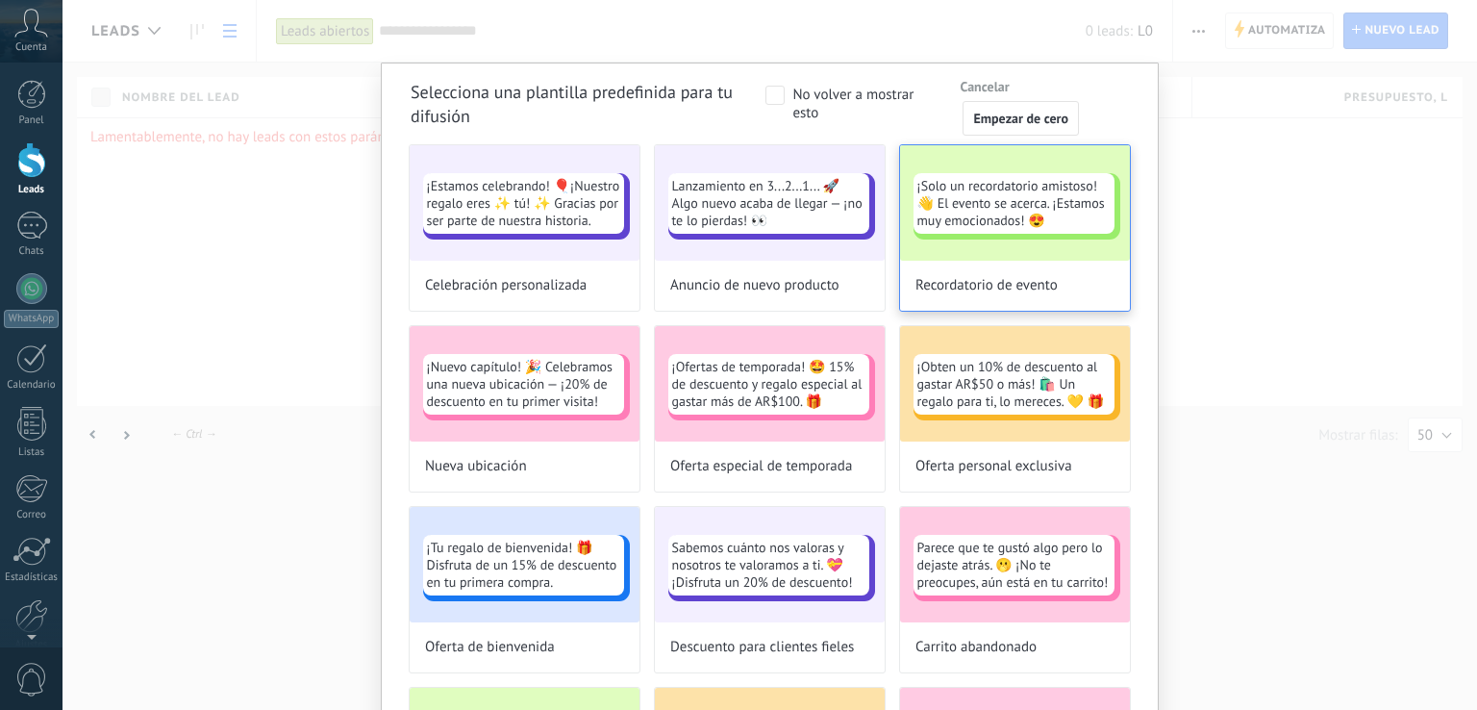
click at [1030, 225] on span "¡Solo un recordatorio amistoso!👋 El evento se acerca. ¡Estamos muy emocionados!…" at bounding box center [1013, 203] width 193 height 52
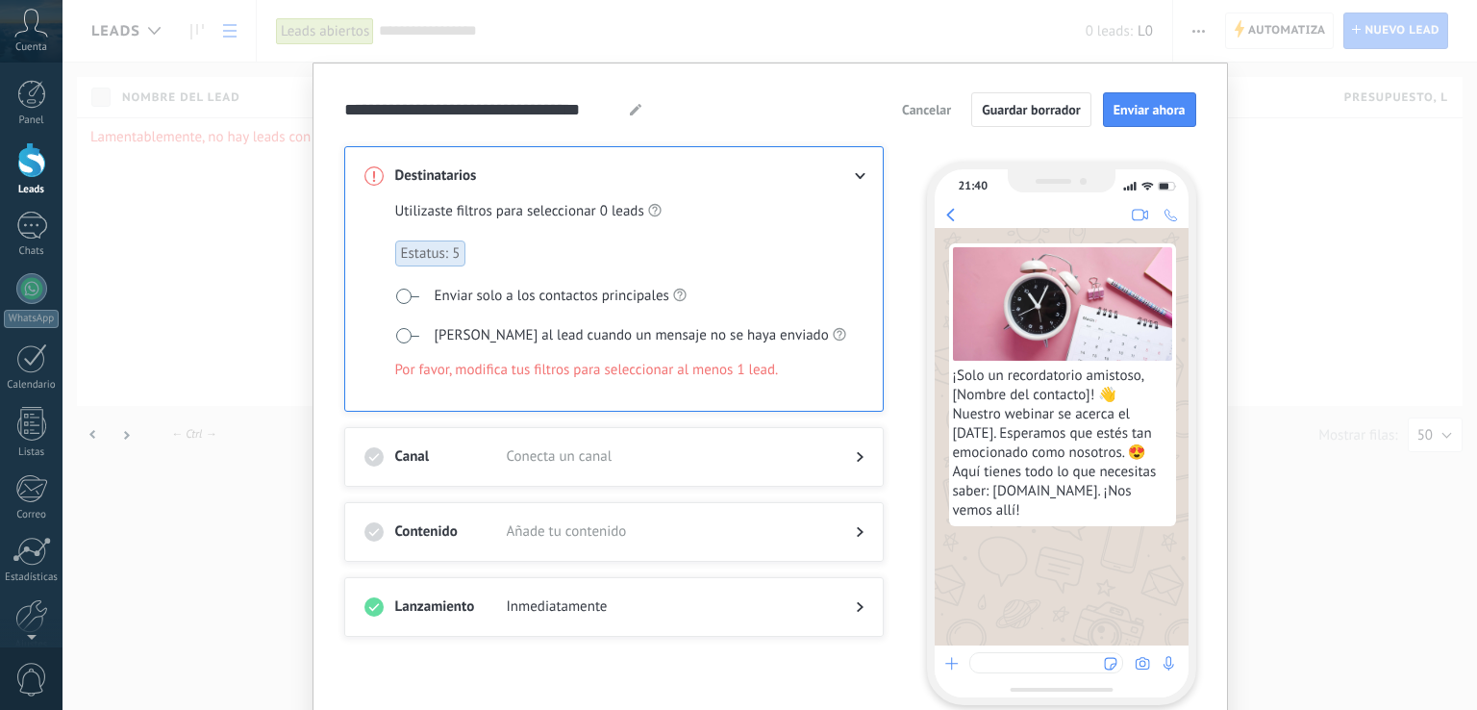
click at [446, 255] on span "Estatus: 5" at bounding box center [430, 253] width 71 height 26
click at [401, 289] on span at bounding box center [407, 296] width 24 height 15
click at [531, 541] on div at bounding box center [613, 550] width 499 height 19
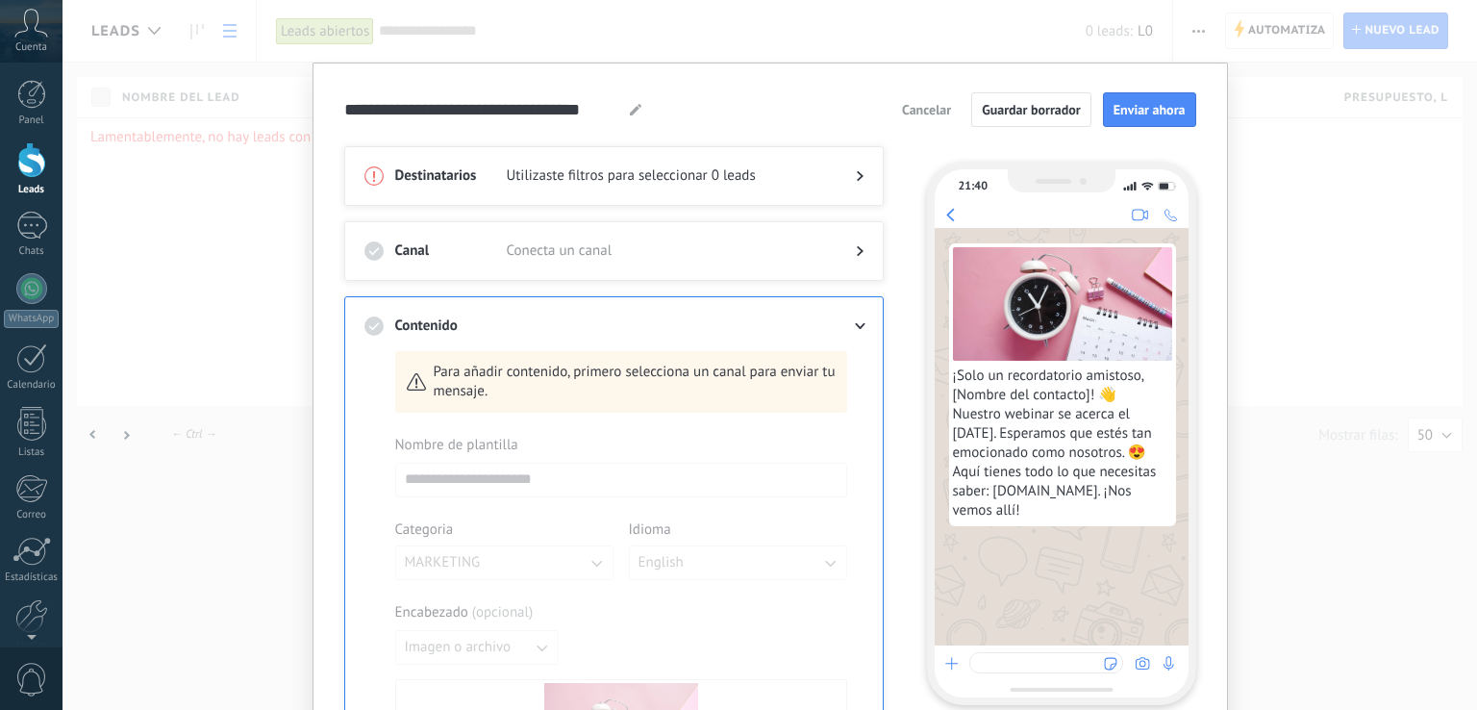
click at [623, 248] on span "Conecta un canal" at bounding box center [666, 250] width 318 height 19
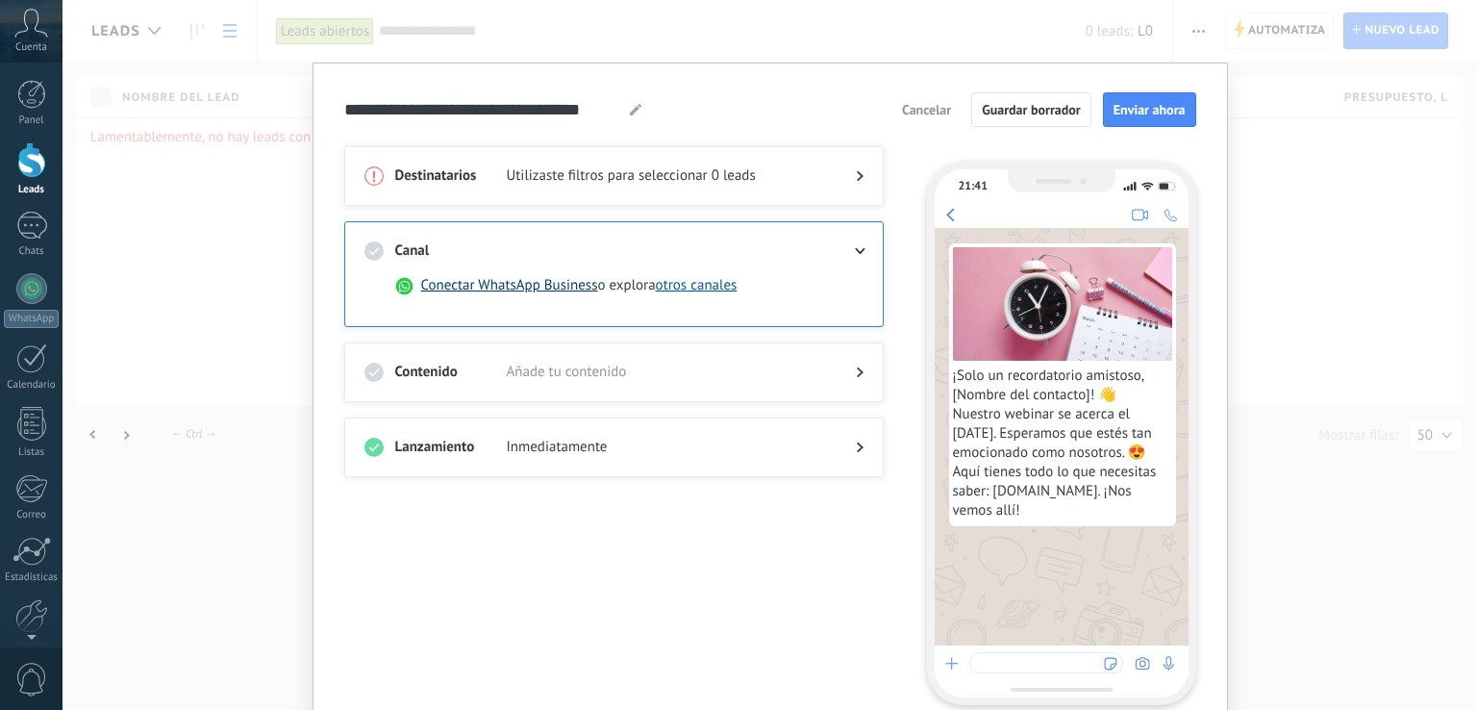
click at [558, 289] on button "Conectar WhatsApp Business" at bounding box center [509, 285] width 177 height 19
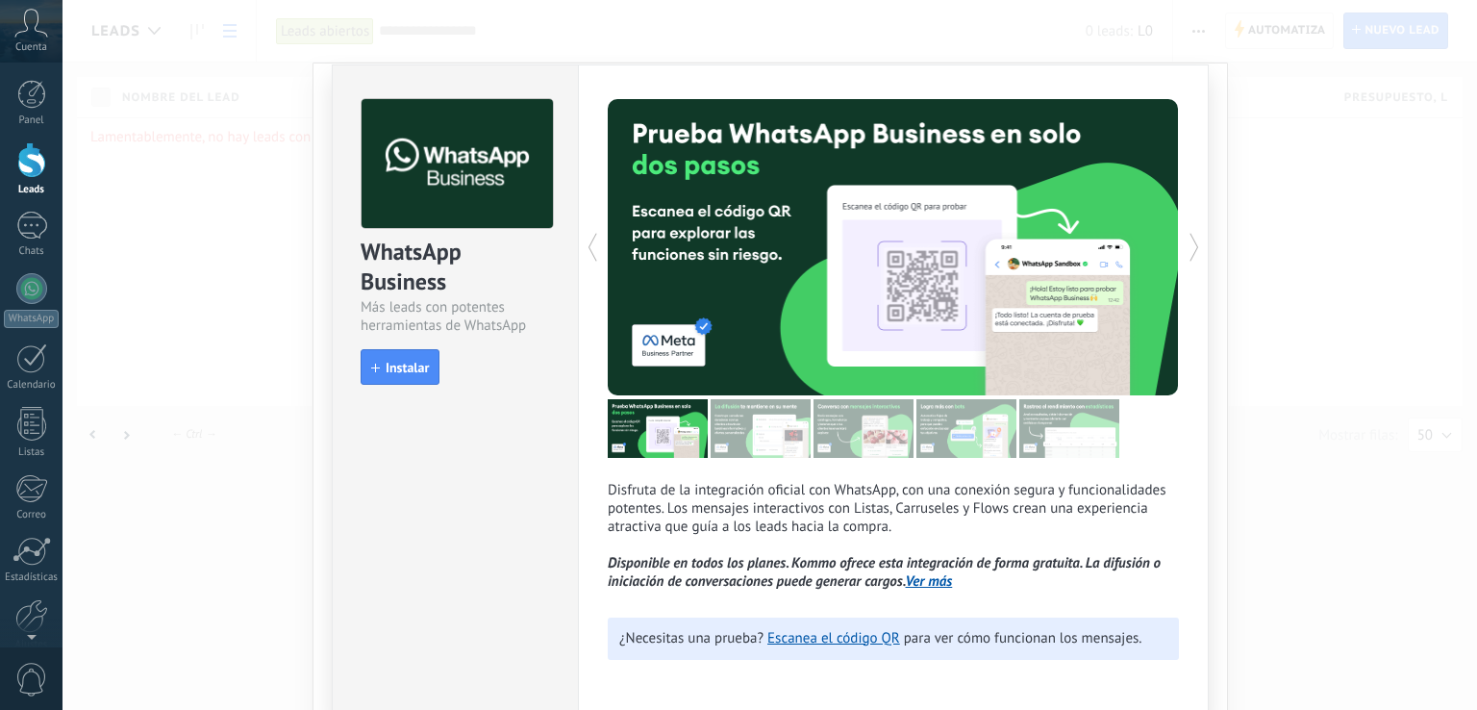
scroll to position [6, 0]
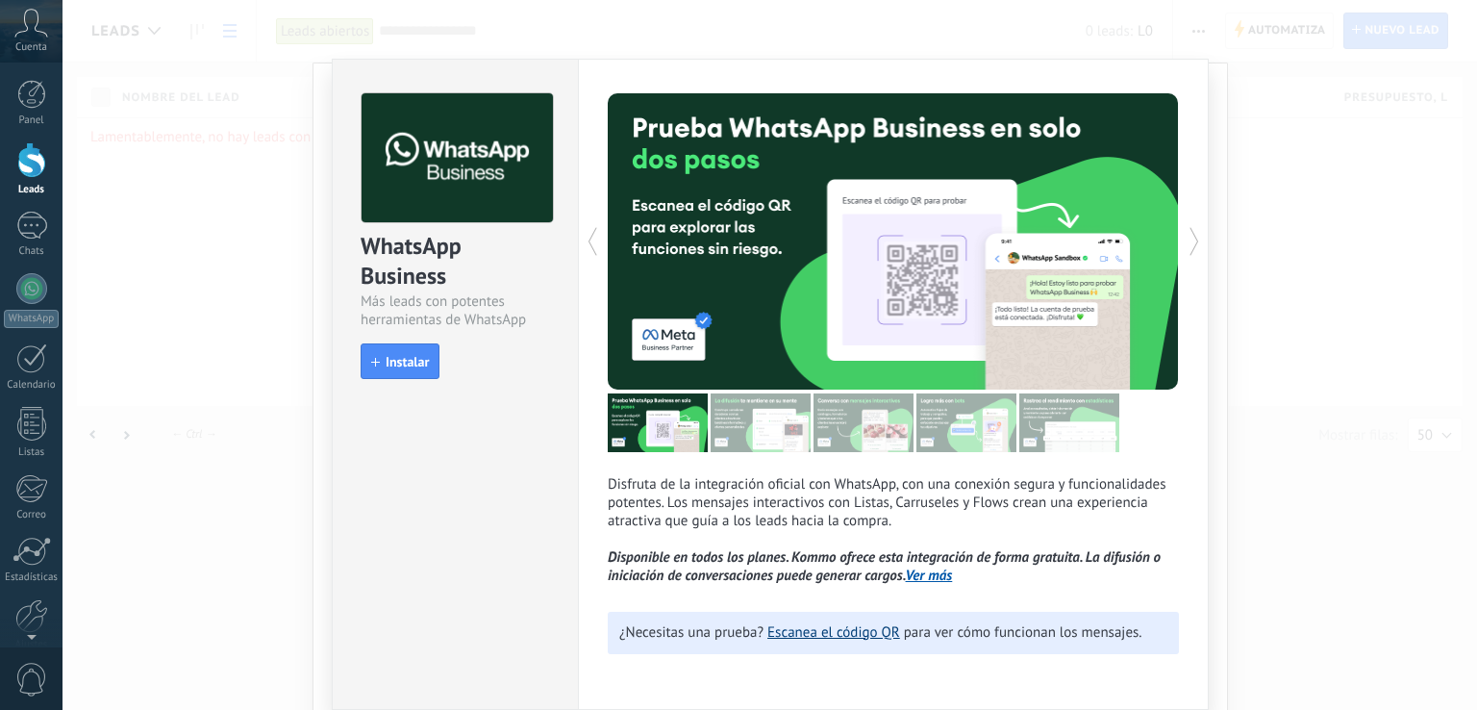
click at [804, 631] on link "Escanea el código QR" at bounding box center [833, 632] width 133 height 18
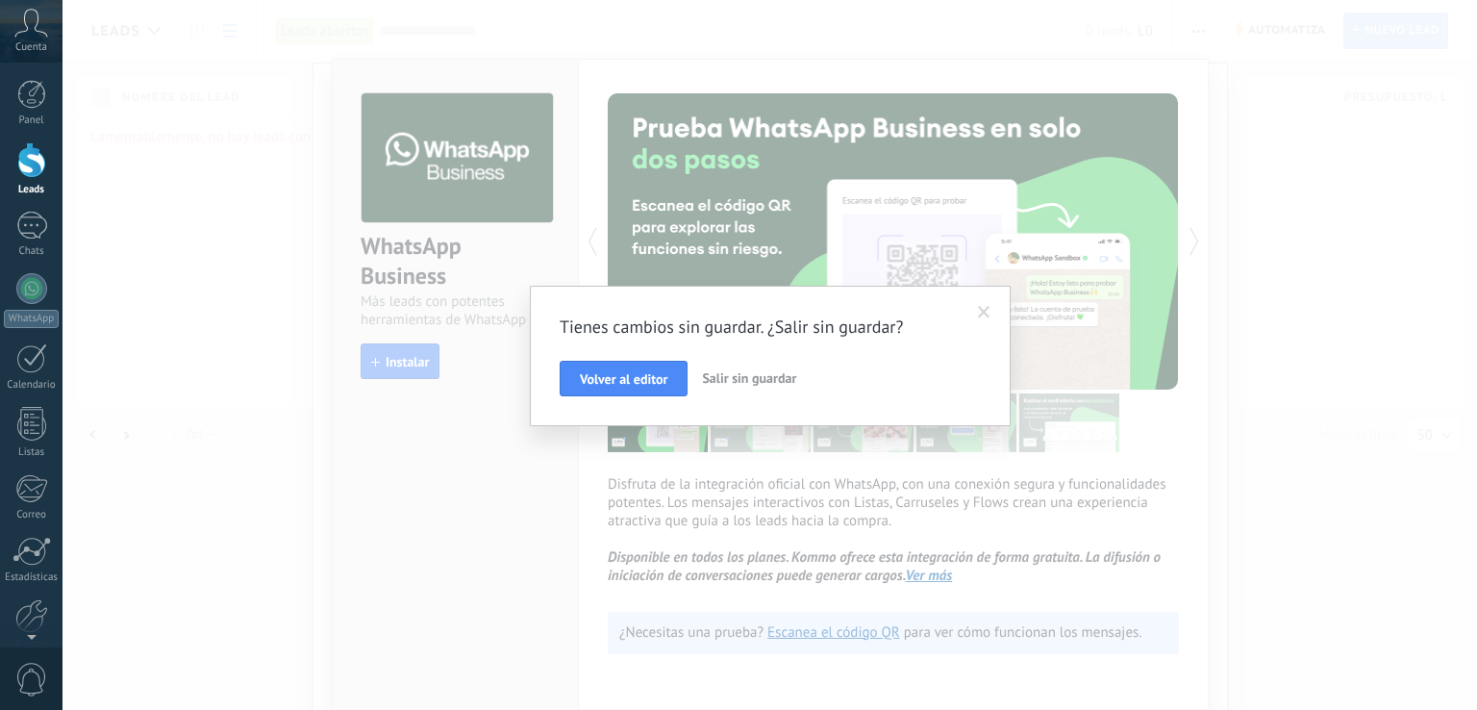
click at [777, 373] on span "Salir sin guardar" at bounding box center [749, 377] width 94 height 17
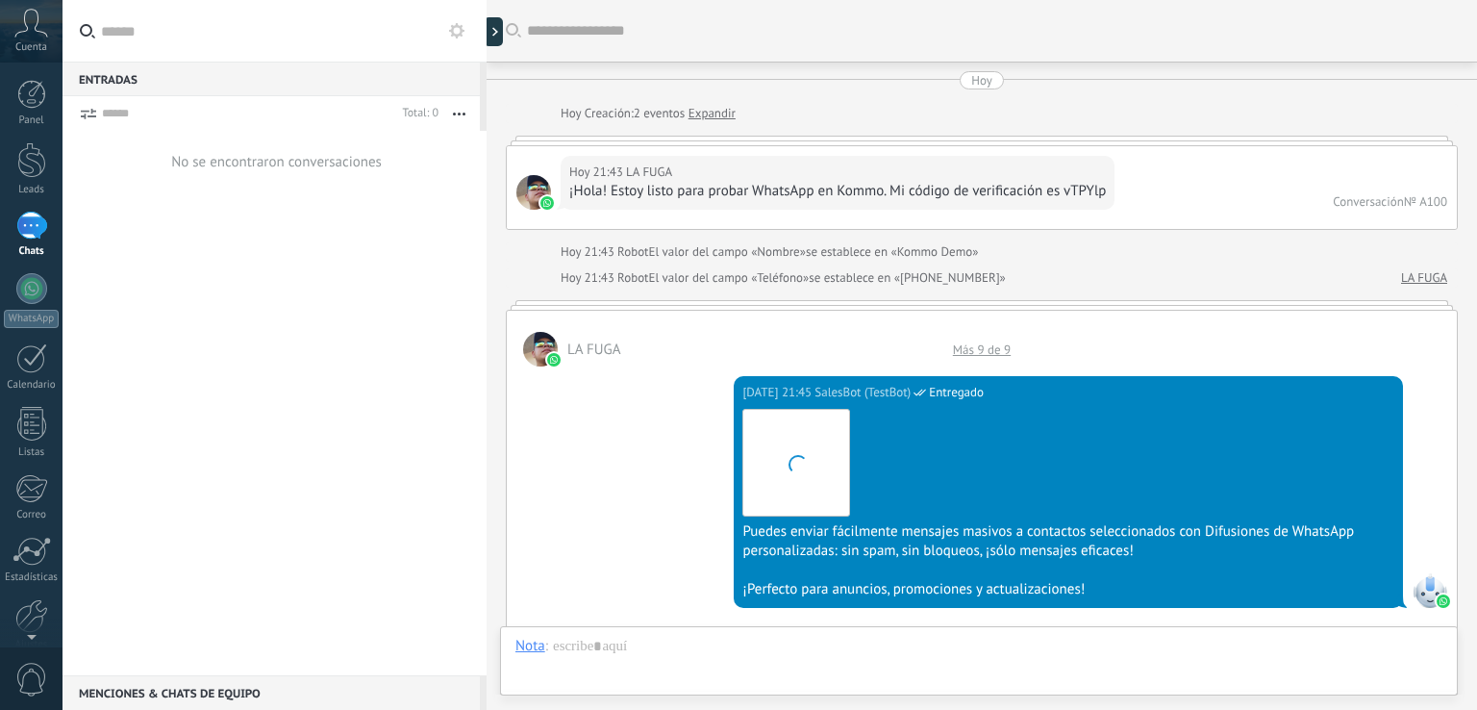
scroll to position [1900, 0]
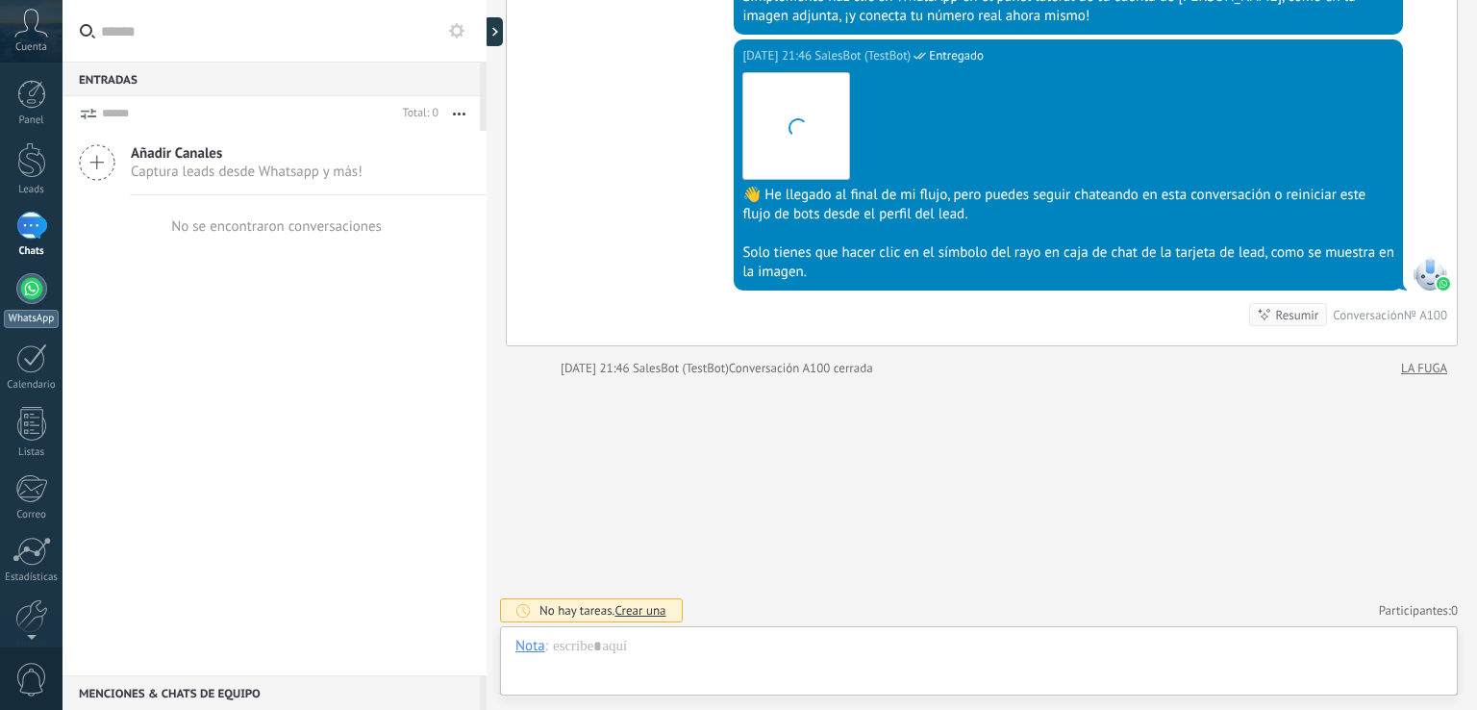
click at [28, 301] on div at bounding box center [31, 288] width 31 height 31
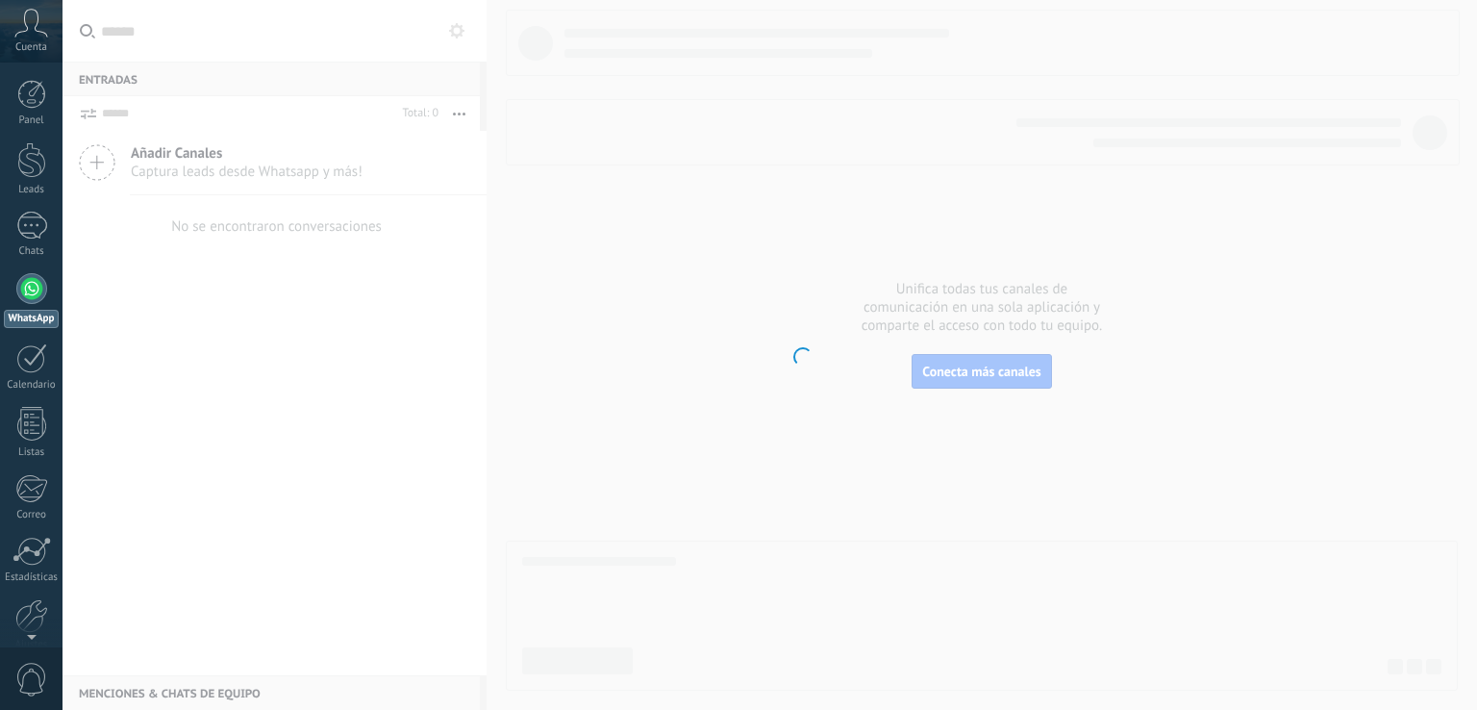
scroll to position [28, 0]
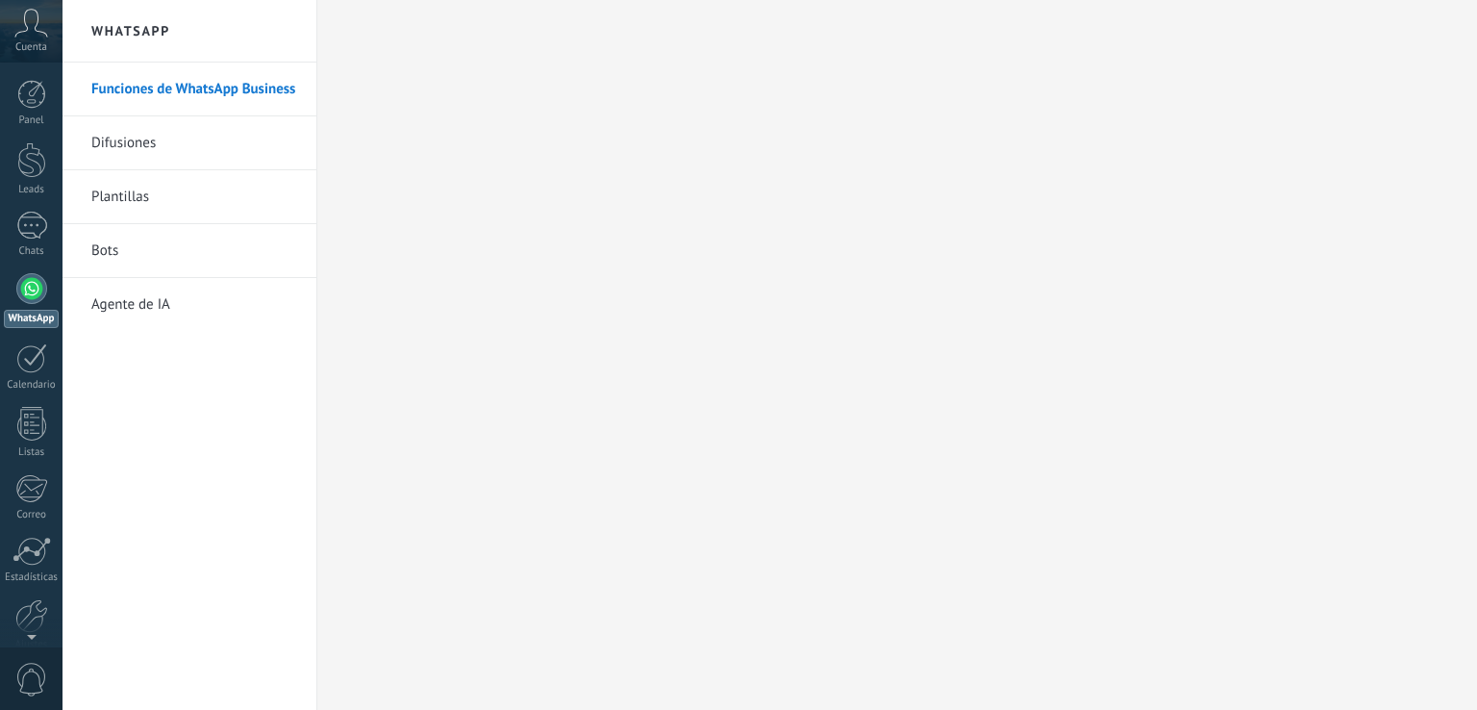
click at [32, 26] on icon at bounding box center [31, 23] width 34 height 29
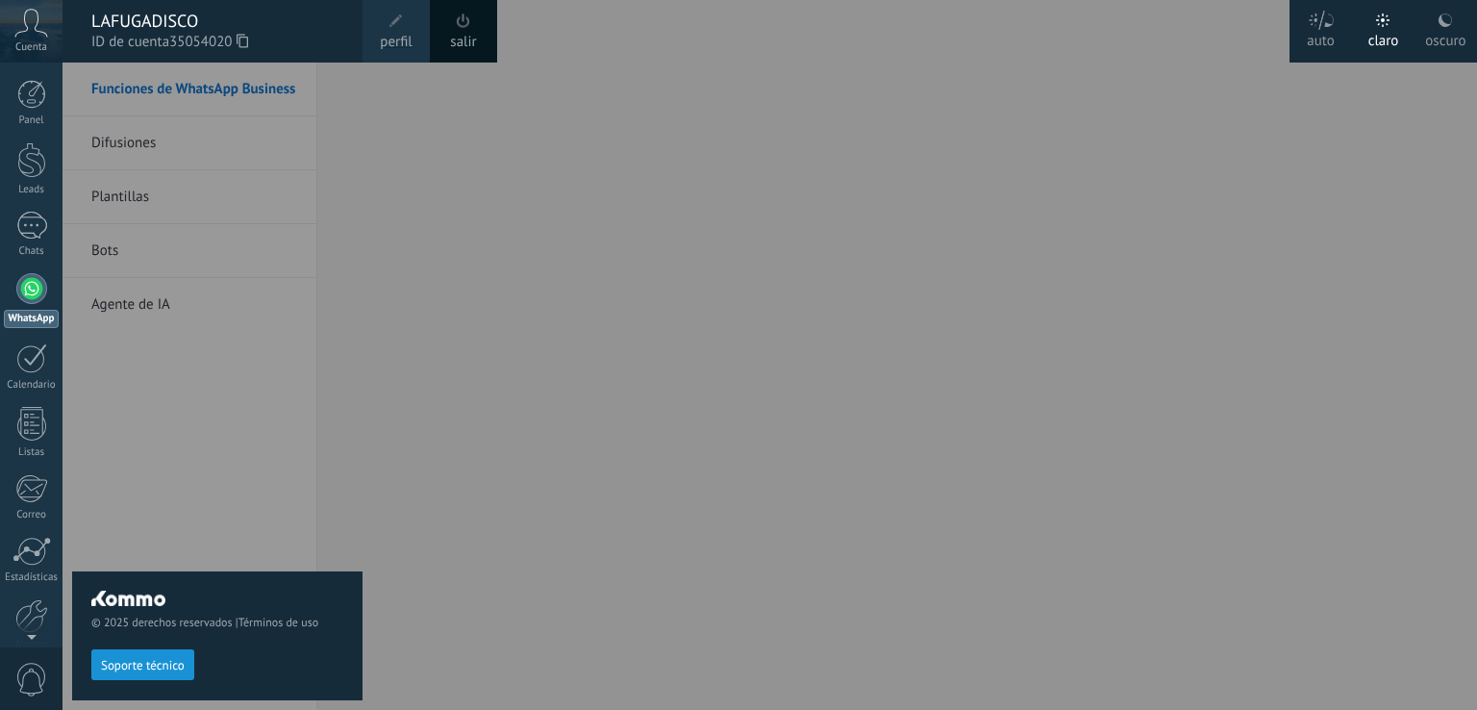
click at [406, 38] on span "perfil" at bounding box center [396, 42] width 32 height 21
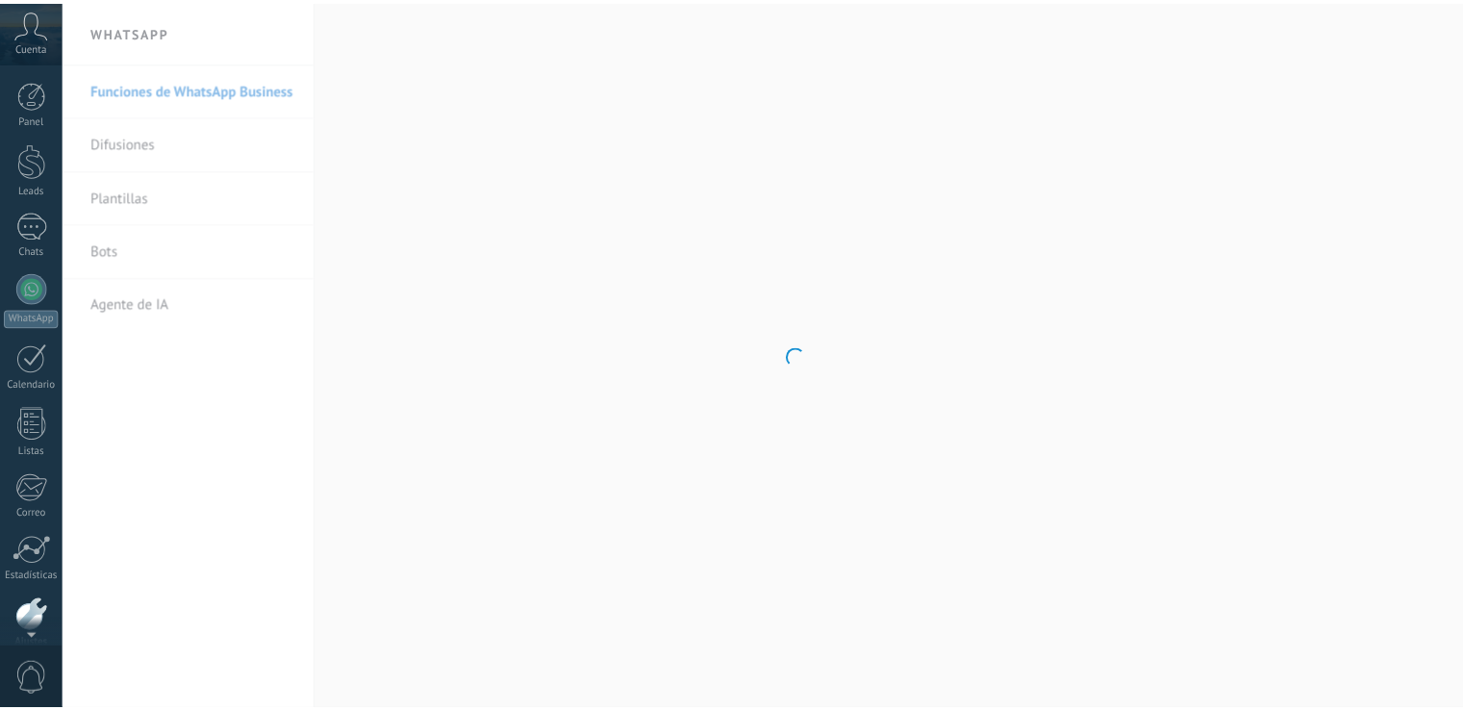
scroll to position [89, 0]
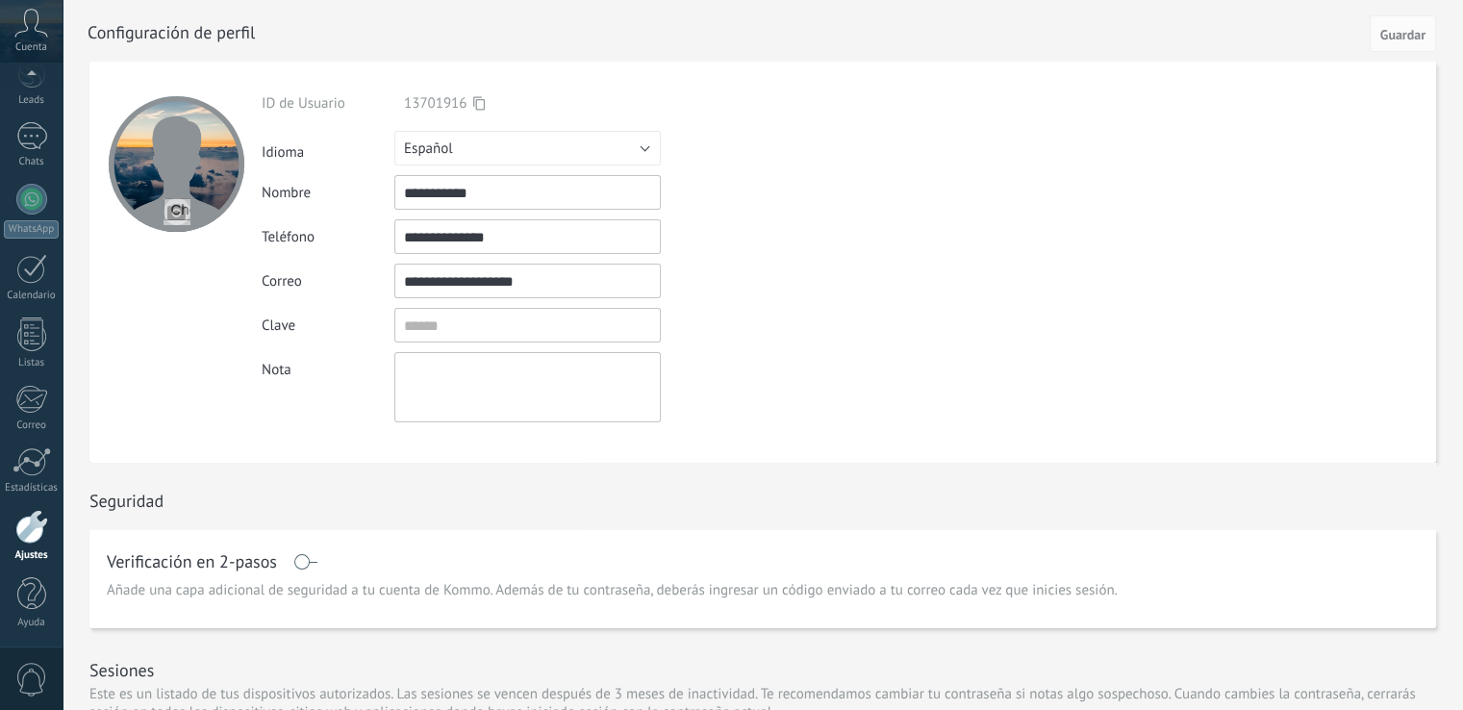
click at [419, 362] on textarea at bounding box center [527, 387] width 266 height 70
click at [1427, 42] on button "Guardar" at bounding box center [1402, 33] width 66 height 37
click at [40, 209] on div at bounding box center [31, 199] width 31 height 31
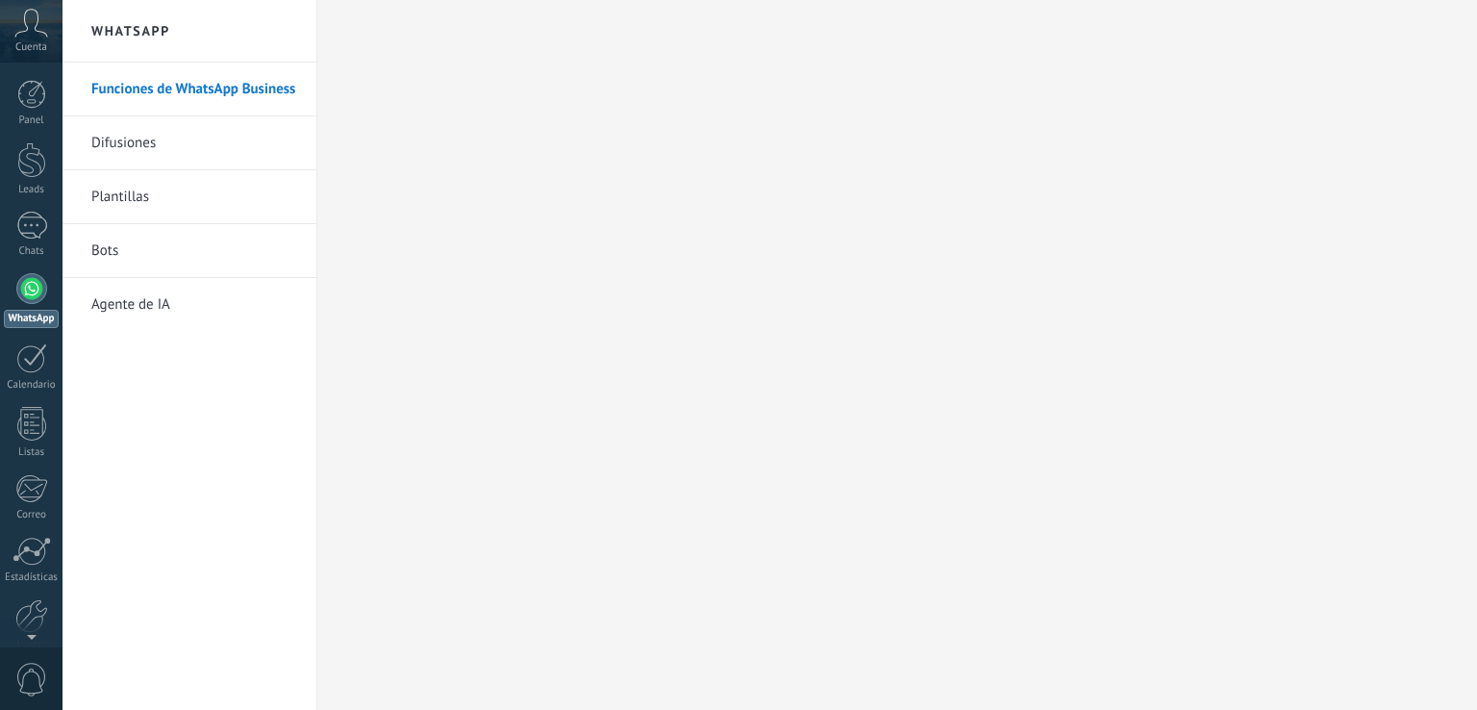
click at [108, 150] on link "Difusiones" at bounding box center [194, 143] width 206 height 54
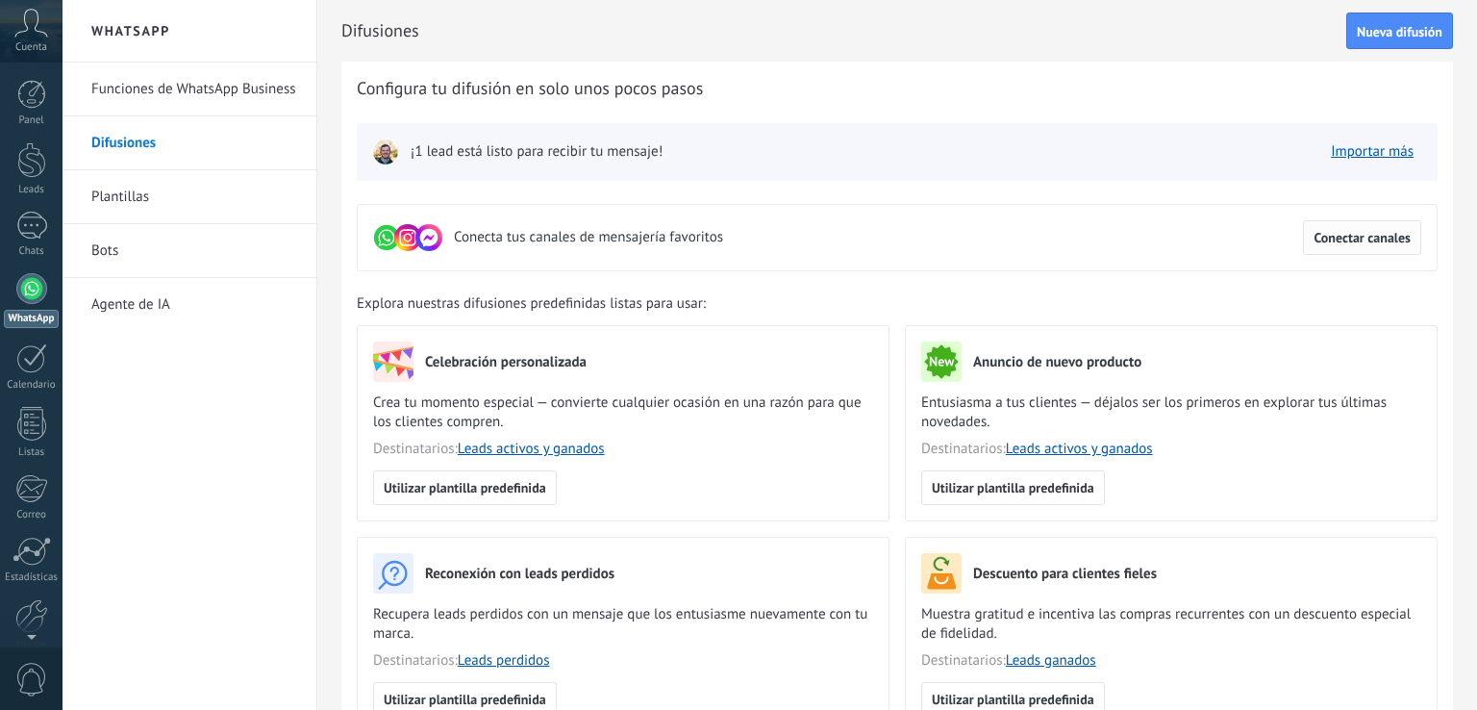
click at [1396, 244] on span "Conectar canales" at bounding box center [1362, 237] width 97 height 13
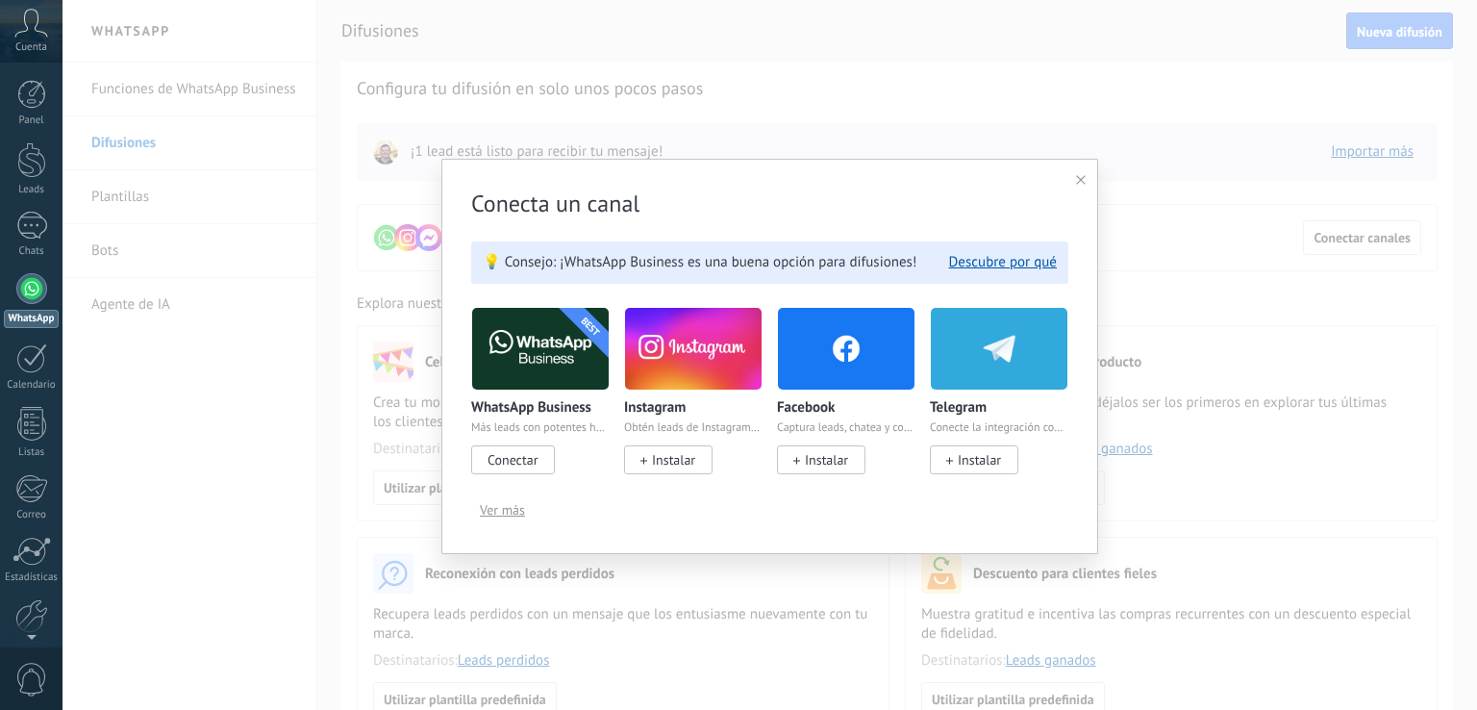
click at [1089, 188] on div "Conecta un canal 💡 Consejo: ¡WhatsApp Business es una buena opción para difusio…" at bounding box center [769, 356] width 657 height 395
click at [495, 463] on span "Conectar" at bounding box center [513, 459] width 50 height 17
click at [548, 354] on img at bounding box center [540, 348] width 137 height 93
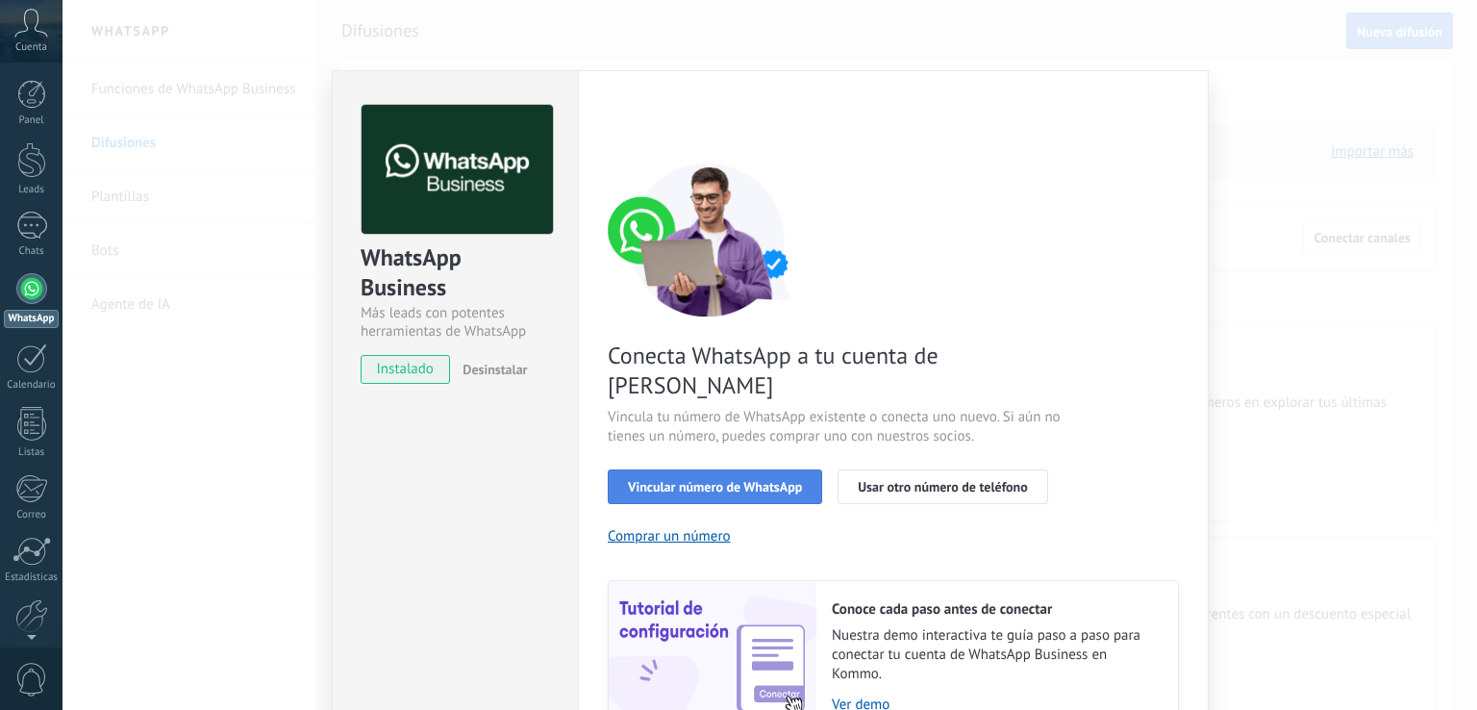
click at [734, 480] on span "Vincular número de WhatsApp" at bounding box center [715, 486] width 174 height 13
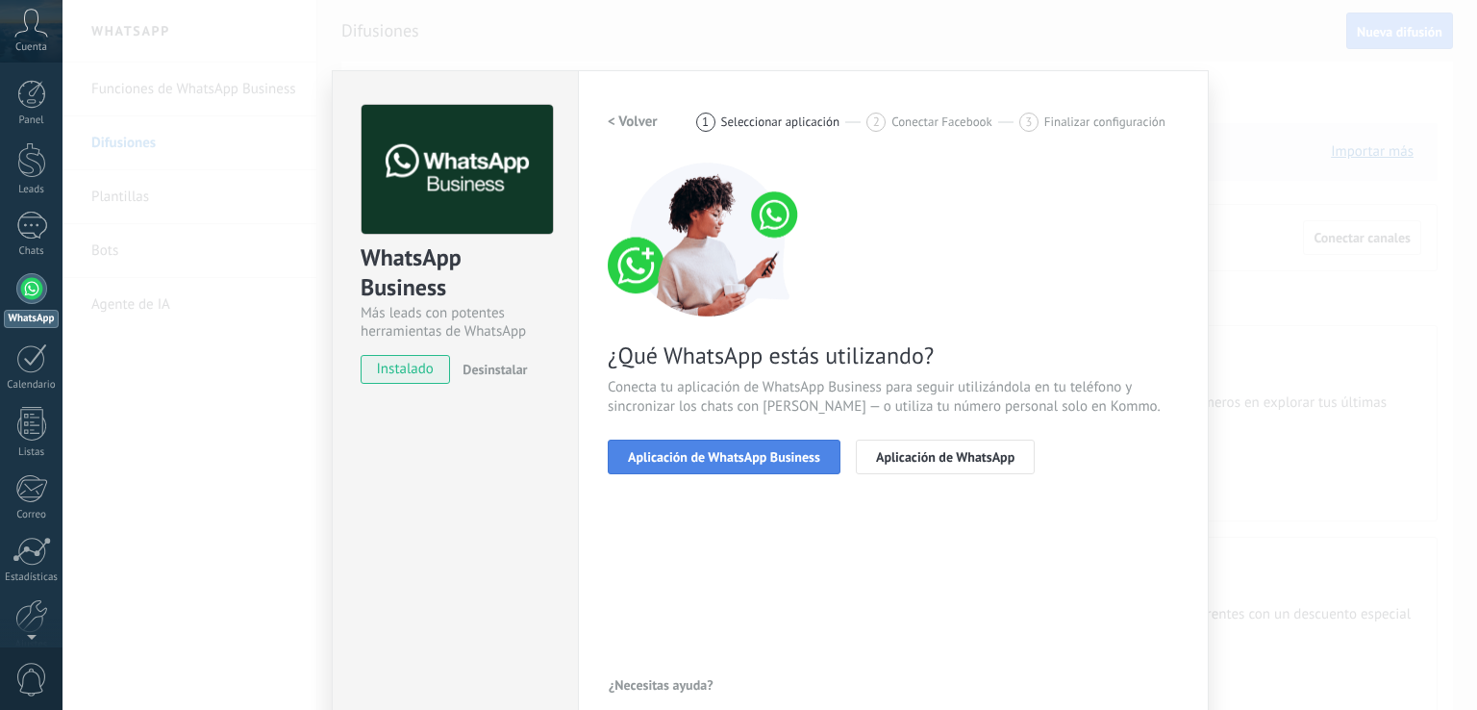
click at [732, 454] on span "Aplicación de WhatsApp Business" at bounding box center [724, 456] width 192 height 13
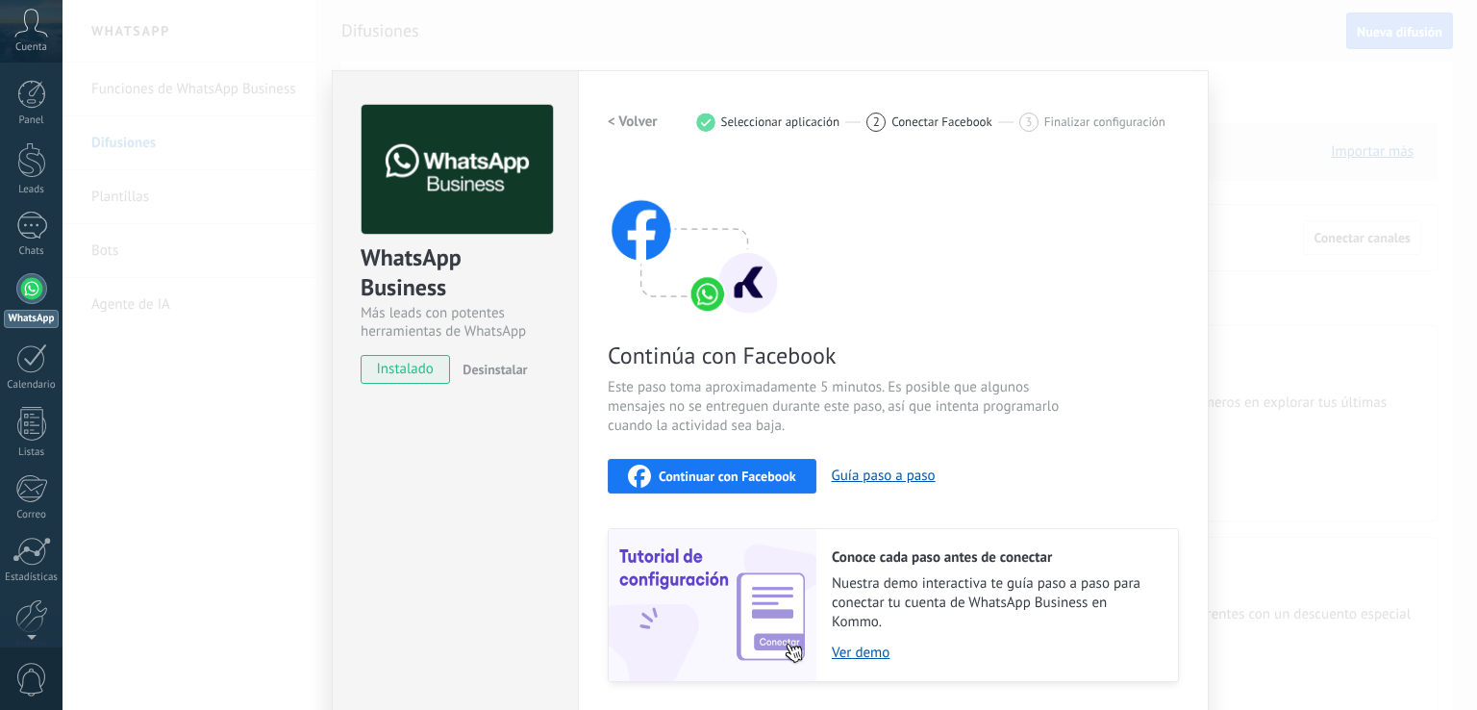
scroll to position [57, 0]
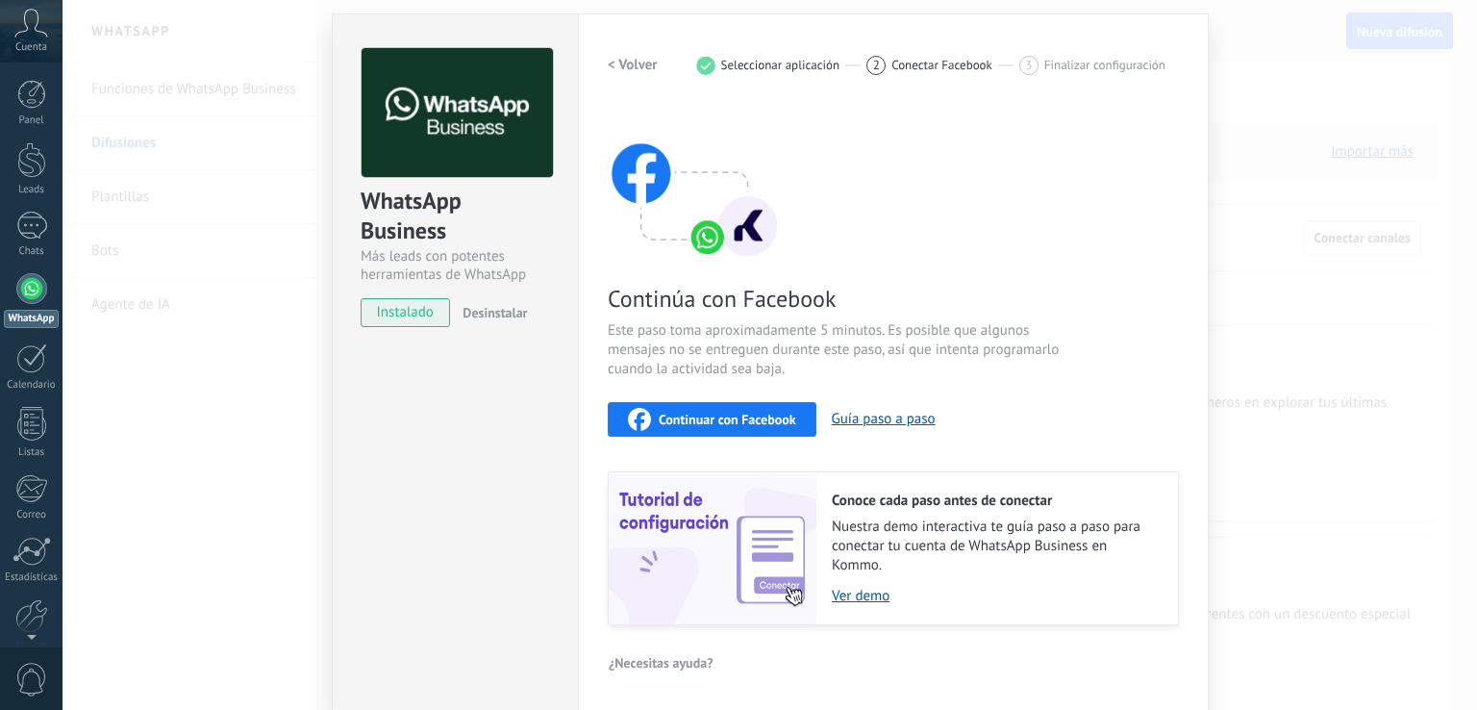
click at [785, 430] on button "Continuar con Facebook" at bounding box center [712, 419] width 209 height 35
click at [745, 414] on span "Continuar con Facebook" at bounding box center [728, 419] width 138 height 13
